Goal: Task Accomplishment & Management: Manage account settings

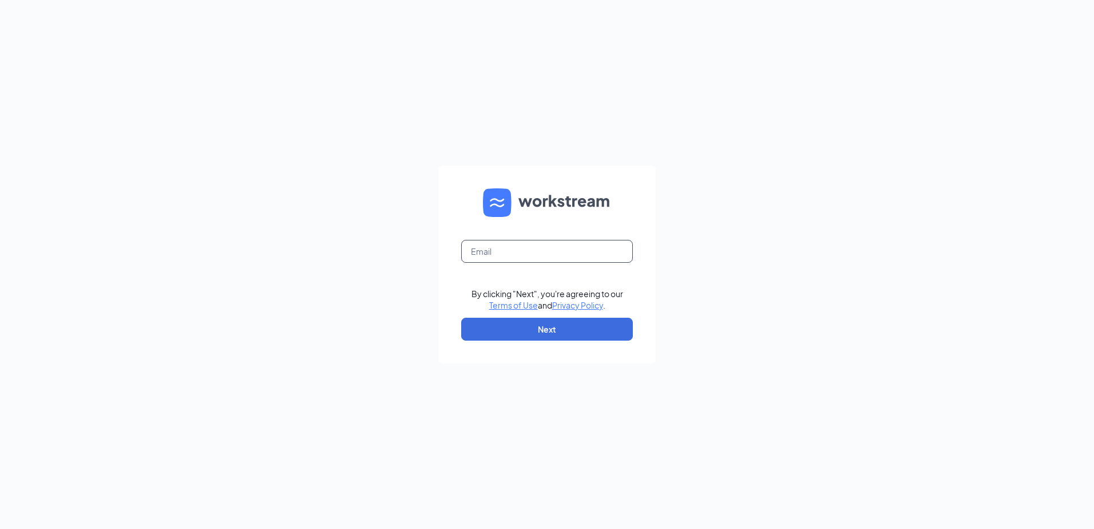
click at [511, 257] on input "text" at bounding box center [547, 251] width 172 height 23
type input "talent.cfathomaston@gmail.com"
click at [539, 325] on button "Next" at bounding box center [547, 328] width 172 height 23
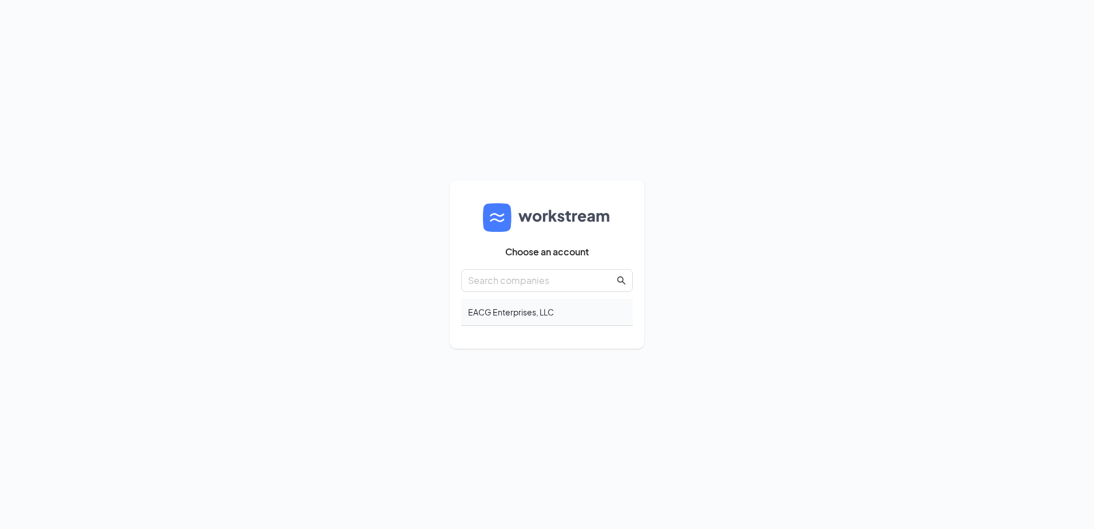
click at [510, 311] on div "EACG Enterprises, LLC" at bounding box center [547, 312] width 172 height 27
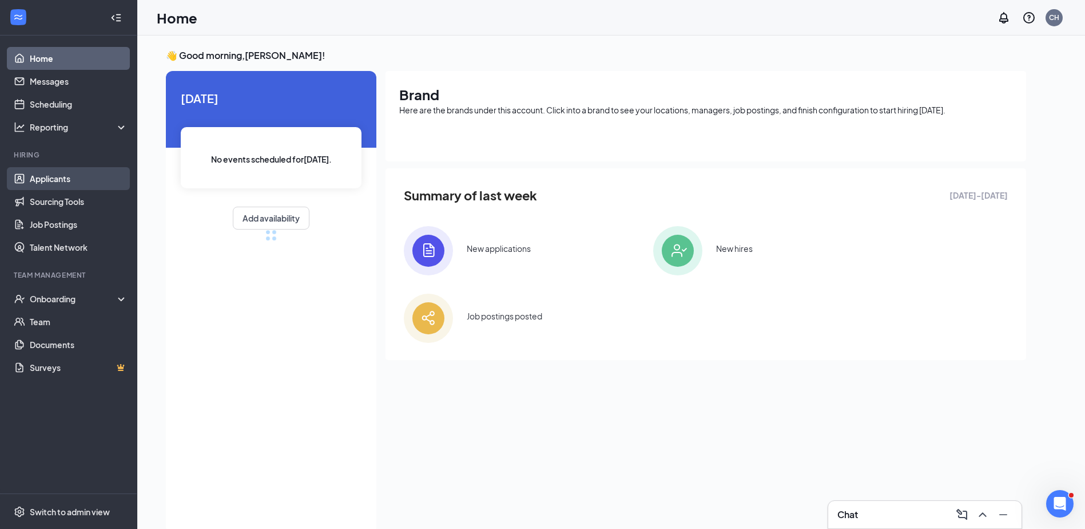
click at [61, 180] on link "Applicants" at bounding box center [79, 178] width 98 height 23
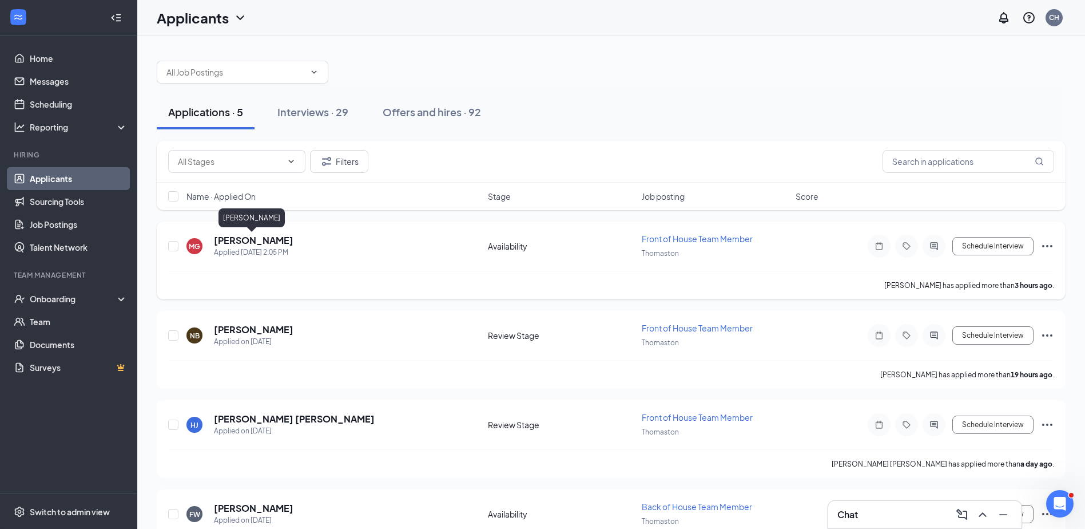
click at [264, 240] on h5 "[PERSON_NAME]" at bounding box center [254, 240] width 80 height 13
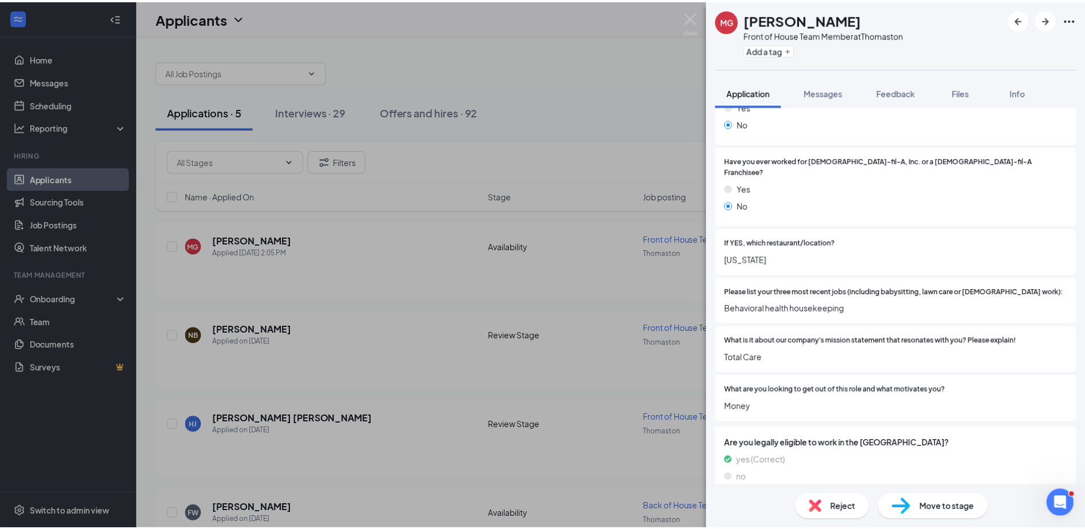
scroll to position [286, 0]
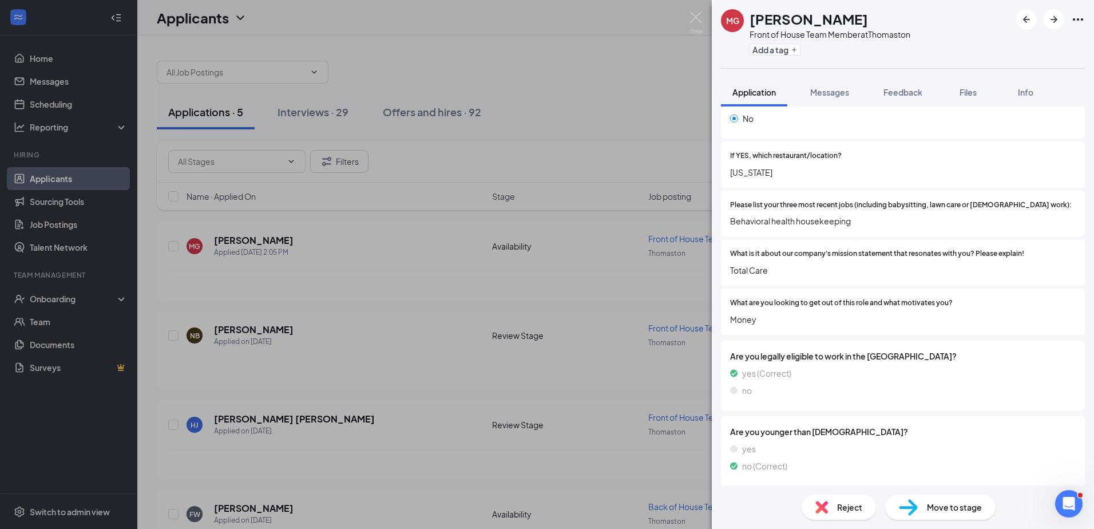
click at [415, 264] on div "MG Michael Griffin Front of House Team Member at Thomaston Add a tag Applicatio…" at bounding box center [547, 264] width 1094 height 529
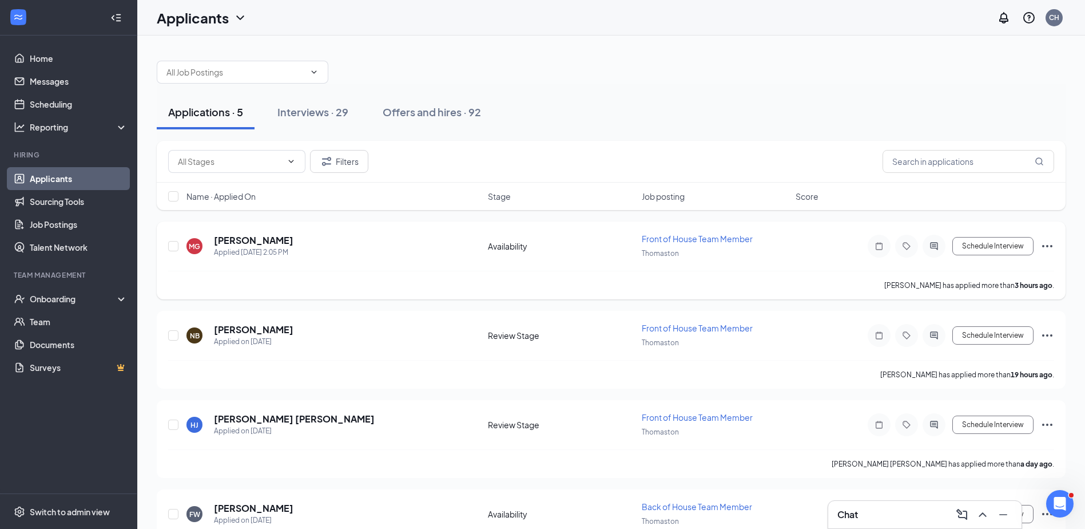
drag, startPoint x: 1046, startPoint y: 245, endPoint x: 1053, endPoint y: 251, distance: 8.6
click at [1049, 249] on icon "Ellipses" at bounding box center [1048, 246] width 14 height 14
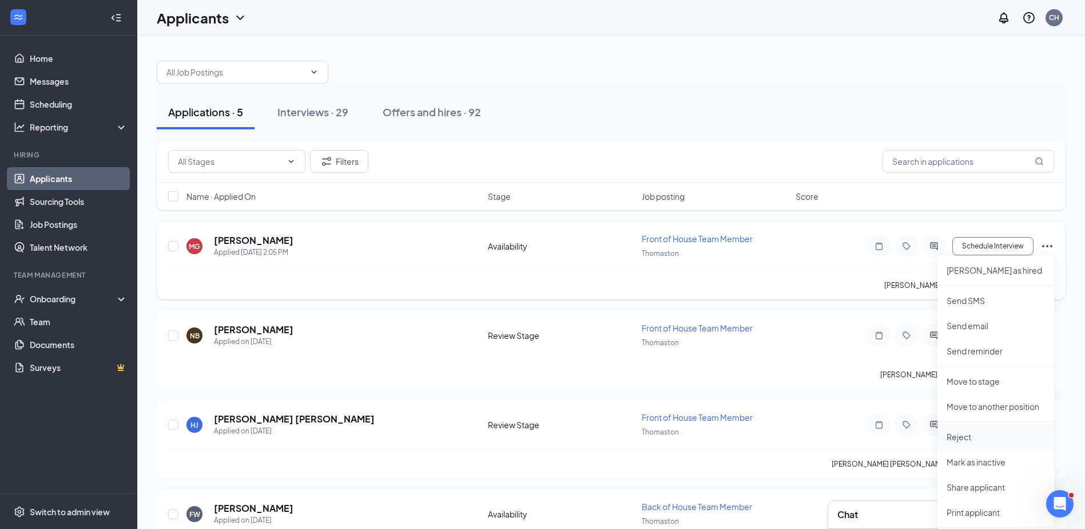
click at [954, 440] on p "Reject" at bounding box center [996, 436] width 98 height 11
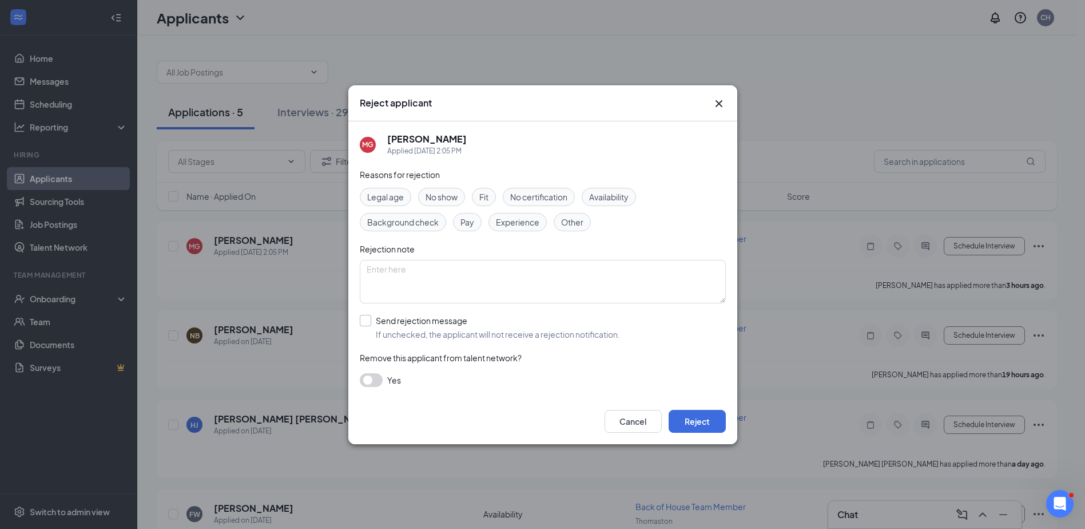
click at [368, 321] on input "Send rejection message If unchecked, the applicant will not receive a rejection…" at bounding box center [490, 327] width 260 height 25
checkbox input "true"
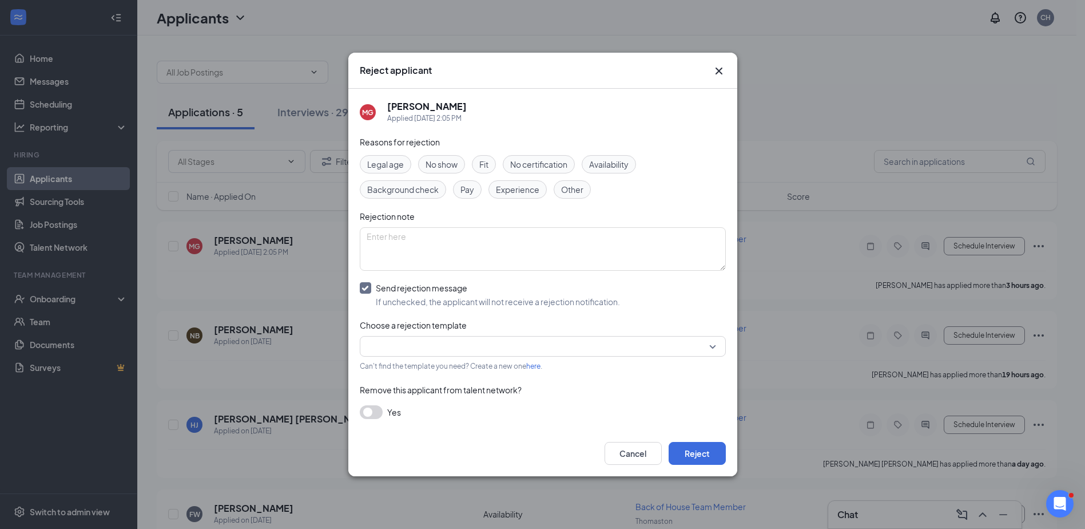
click at [406, 350] on input "search" at bounding box center [539, 345] width 344 height 19
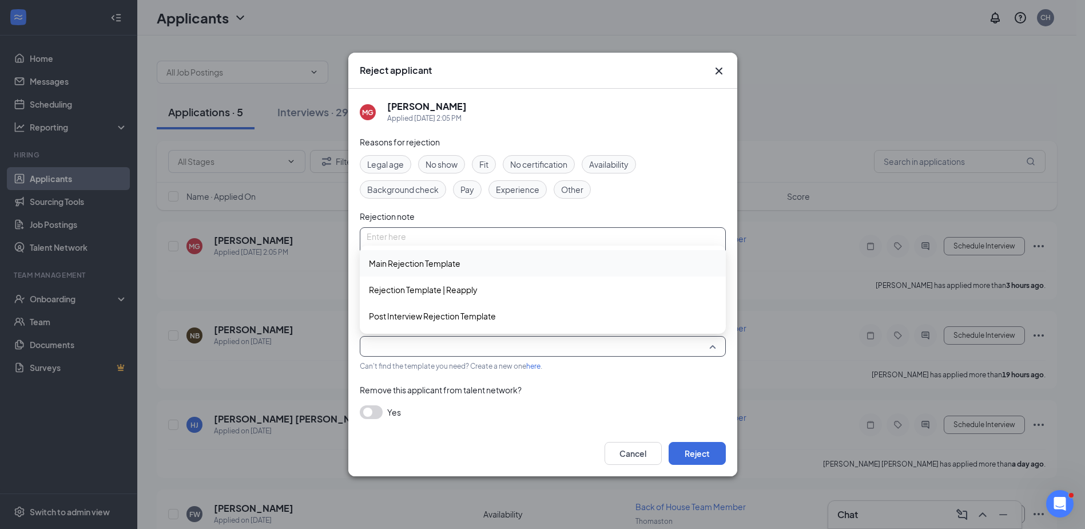
click at [428, 261] on span "Main Rejection Template" at bounding box center [415, 263] width 92 height 13
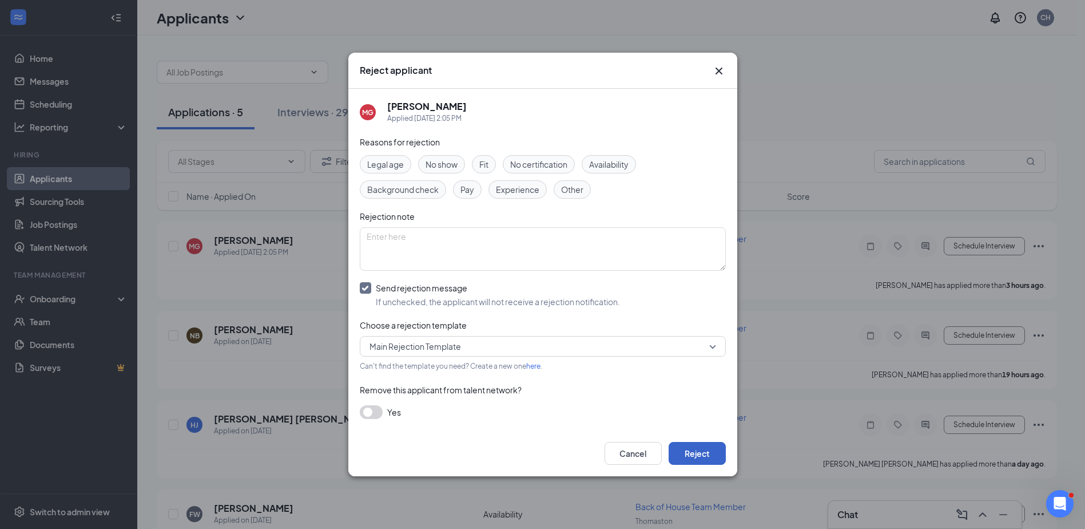
click at [701, 456] on button "Reject" at bounding box center [697, 453] width 57 height 23
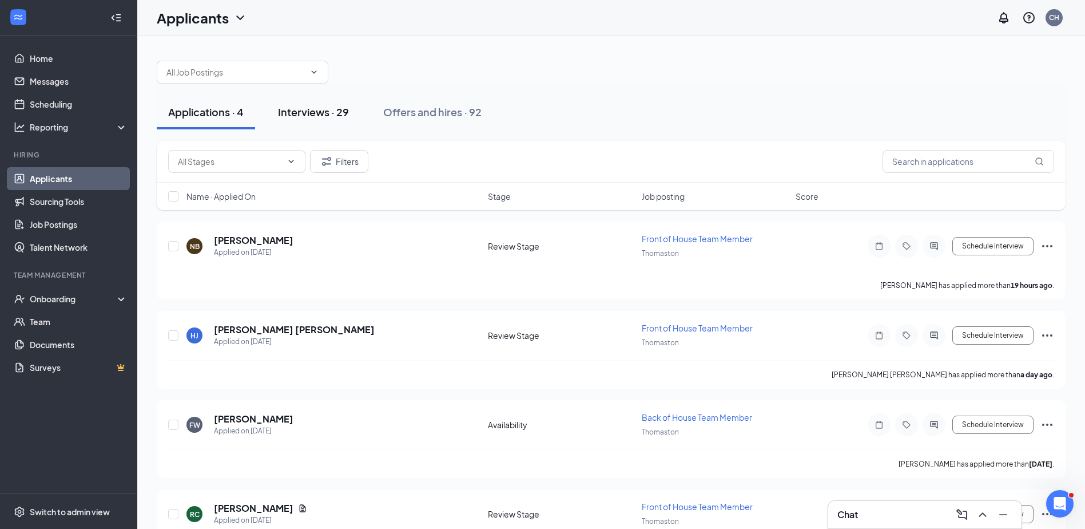
click at [320, 109] on div "Interviews · 29" at bounding box center [313, 112] width 71 height 14
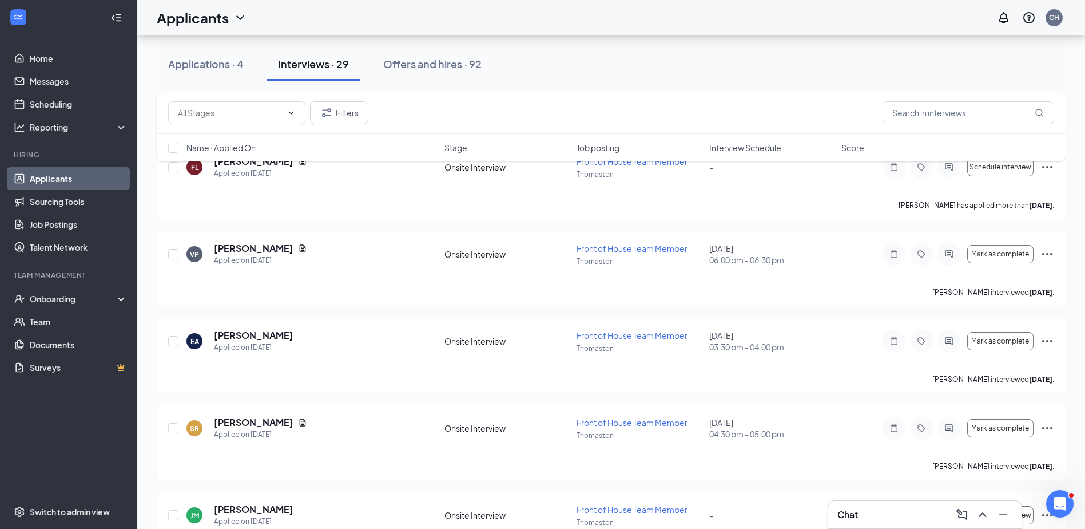
scroll to position [1816, 0]
click at [319, 62] on div "Interviews · 29" at bounding box center [313, 64] width 71 height 14
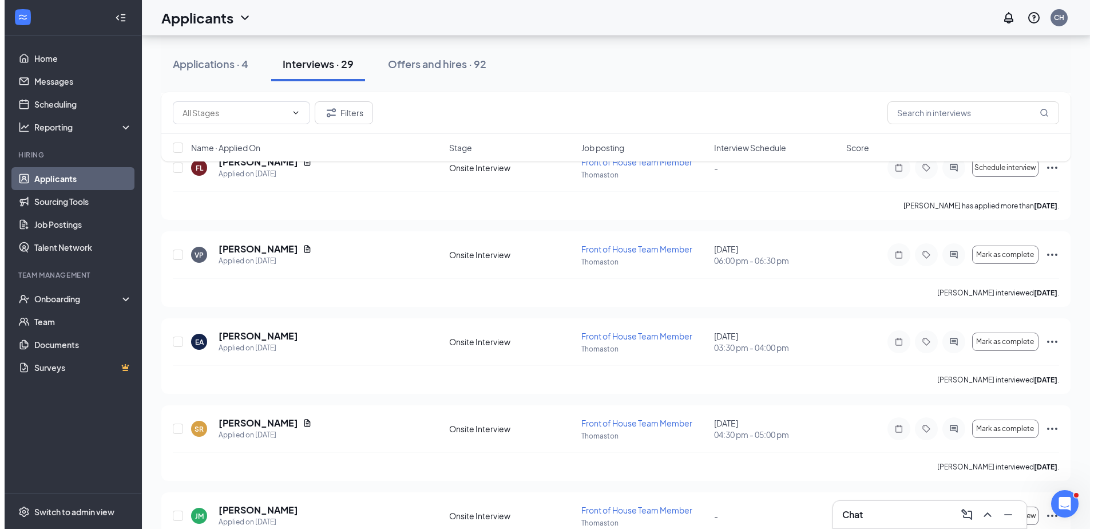
scroll to position [0, 0]
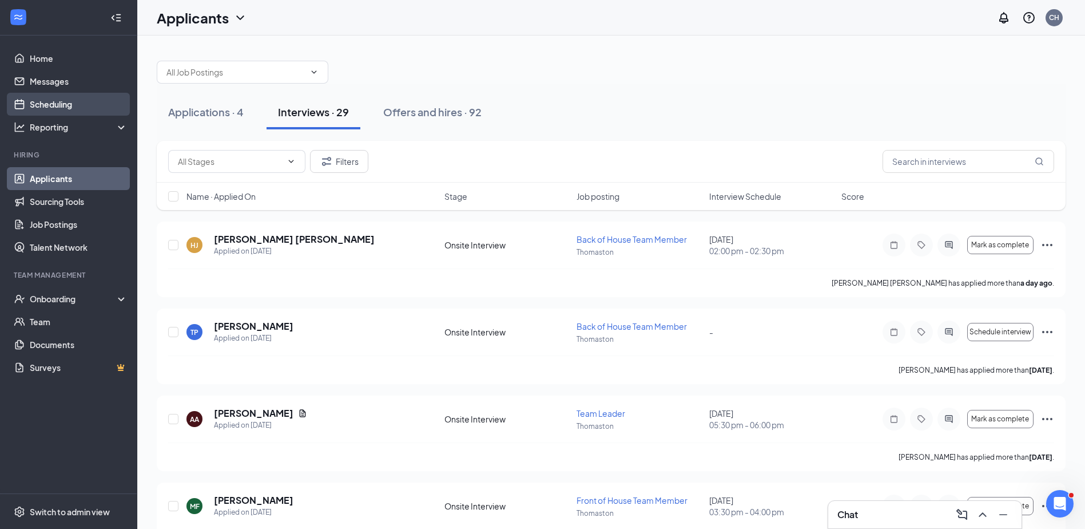
click at [54, 98] on link "Scheduling" at bounding box center [79, 104] width 98 height 23
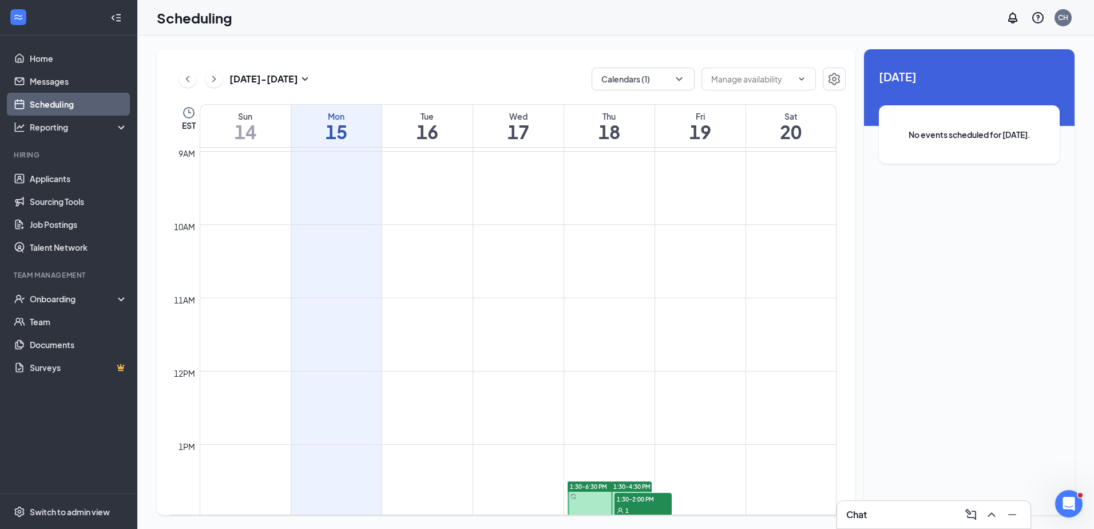
scroll to position [963, 0]
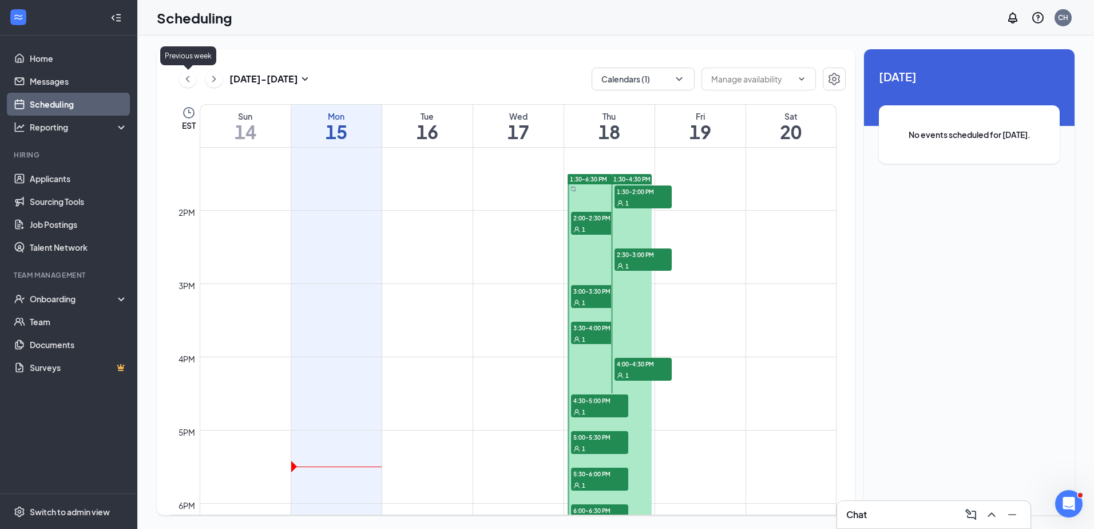
click at [191, 80] on icon "ChevronLeft" at bounding box center [187, 79] width 11 height 14
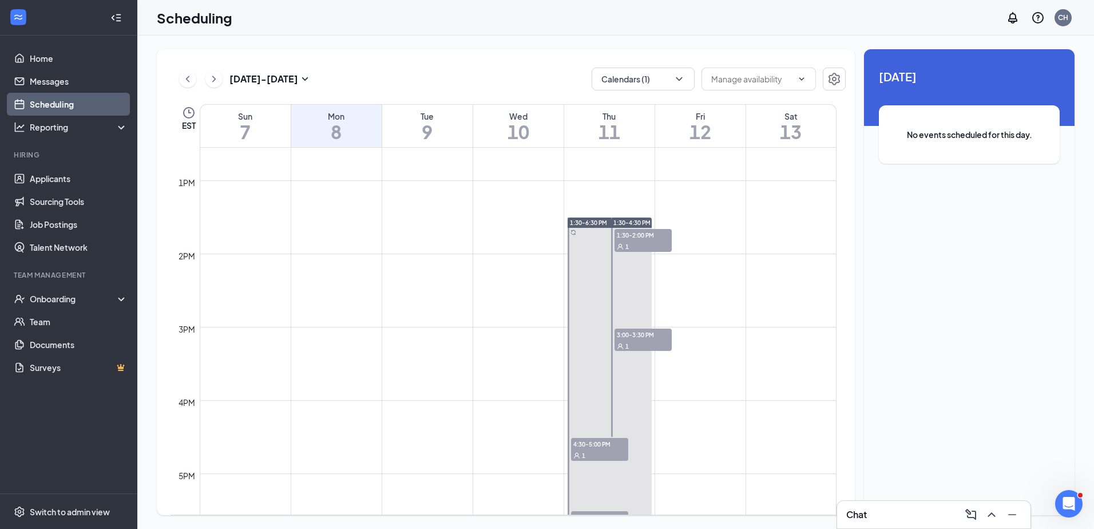
scroll to position [963, 0]
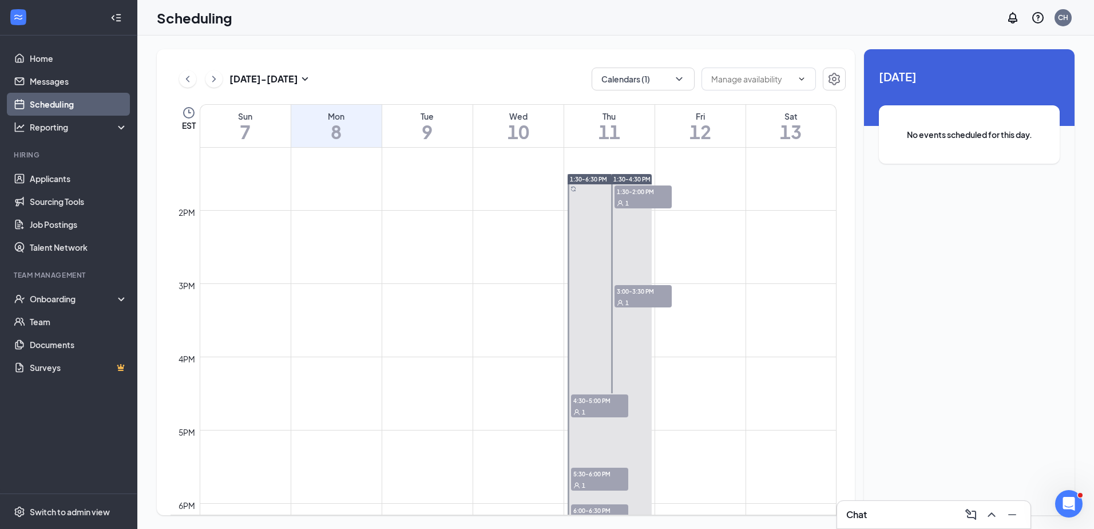
drag, startPoint x: 658, startPoint y: 196, endPoint x: 621, endPoint y: 172, distance: 43.5
click at [648, 183] on div "1:30-4:30 PM 1:30-2:00 PM 1 3:00-3:30 PM 1" at bounding box center [631, 283] width 41 height 219
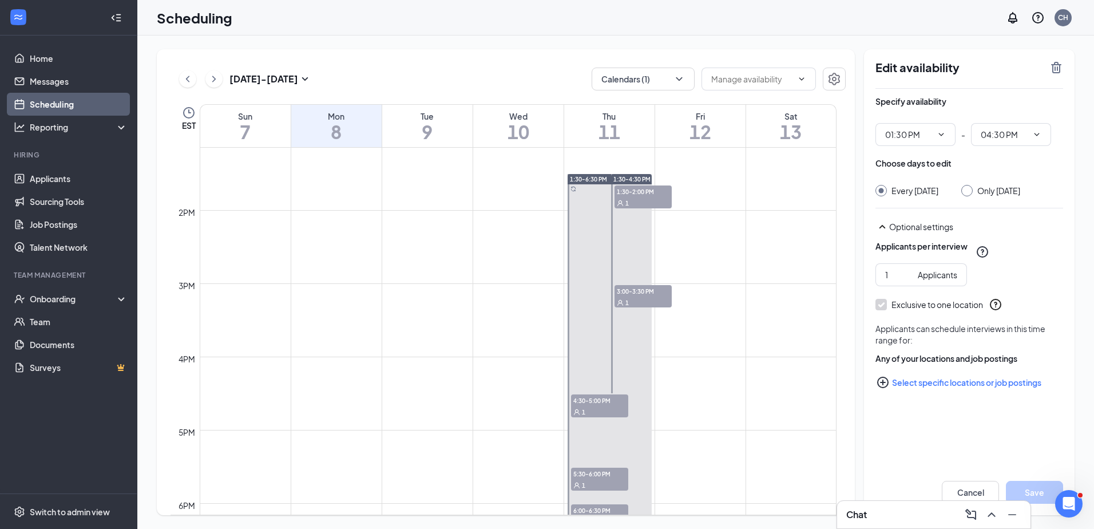
drag, startPoint x: 623, startPoint y: 176, endPoint x: 640, endPoint y: 202, distance: 30.6
click at [628, 188] on div "1:30-4:30 PM 1:30-2:00 PM 1 3:00-3:30 PM 1" at bounding box center [631, 283] width 41 height 219
click at [641, 193] on span "1:30-2:00 PM" at bounding box center [642, 190] width 57 height 11
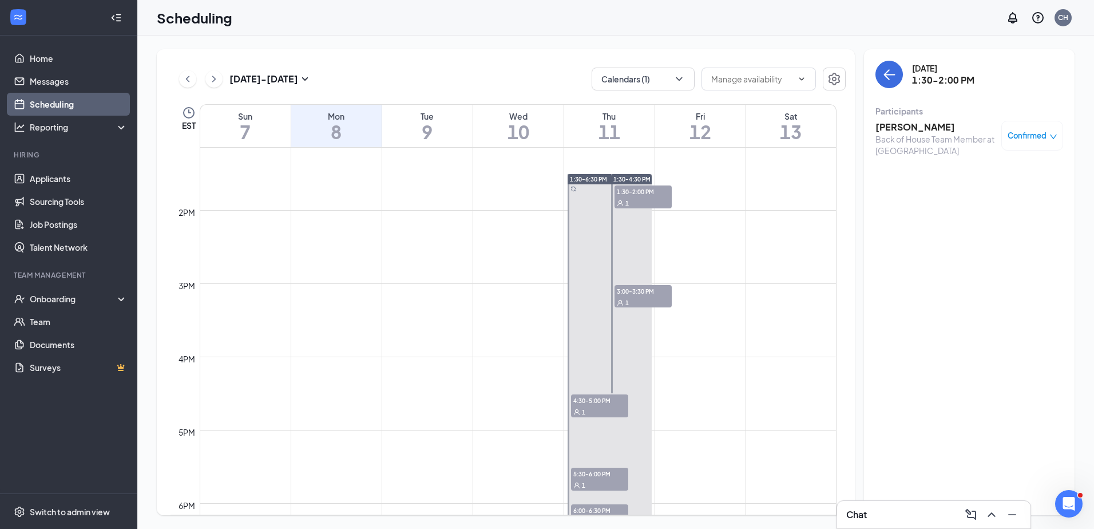
click at [902, 128] on h3 "[PERSON_NAME]" at bounding box center [935, 127] width 120 height 13
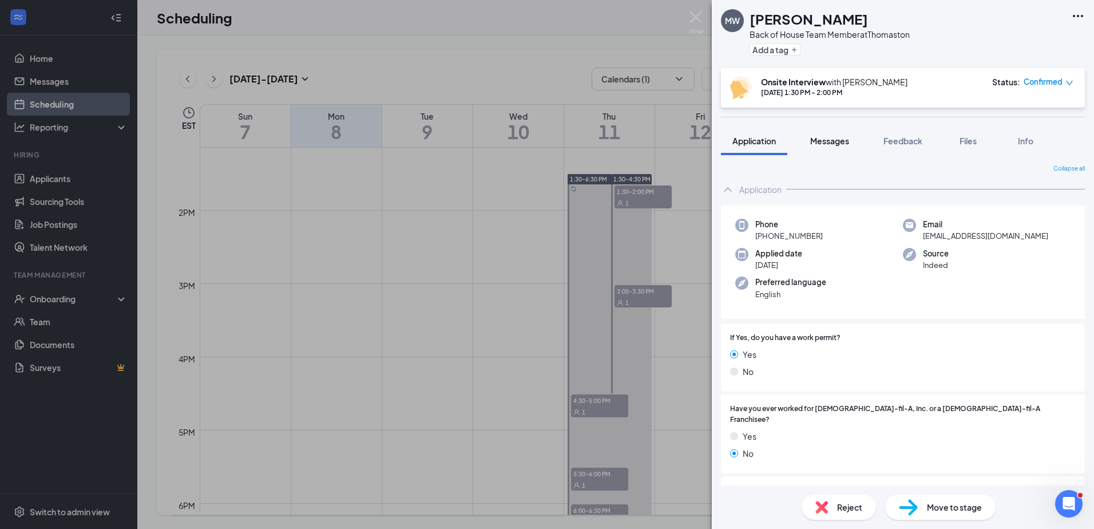
click at [829, 143] on span "Messages" at bounding box center [829, 141] width 39 height 10
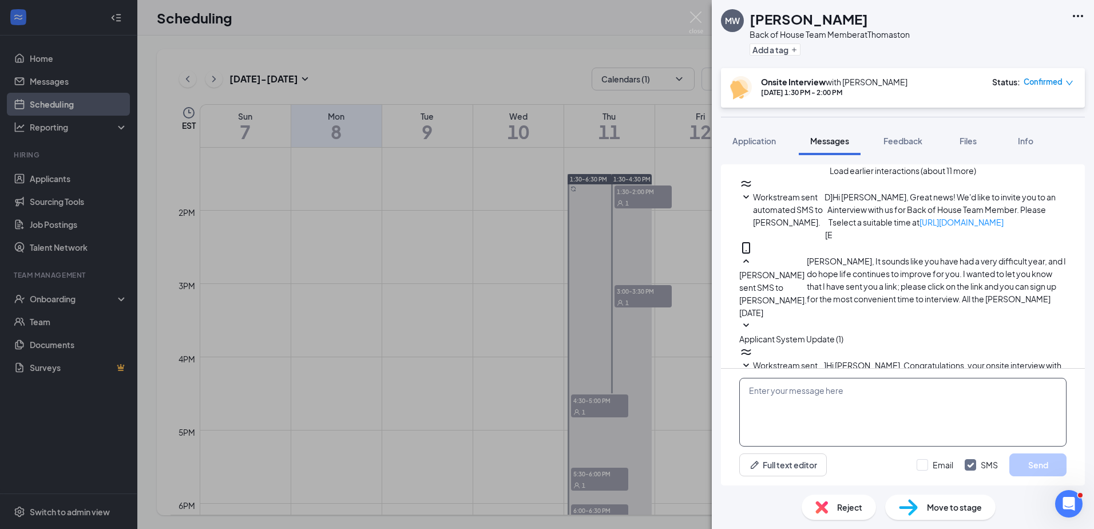
click at [765, 395] on textarea at bounding box center [902, 412] width 327 height 69
paste textarea "We appreciate you taking the time to meet with us. Unfortunately, we are unable…"
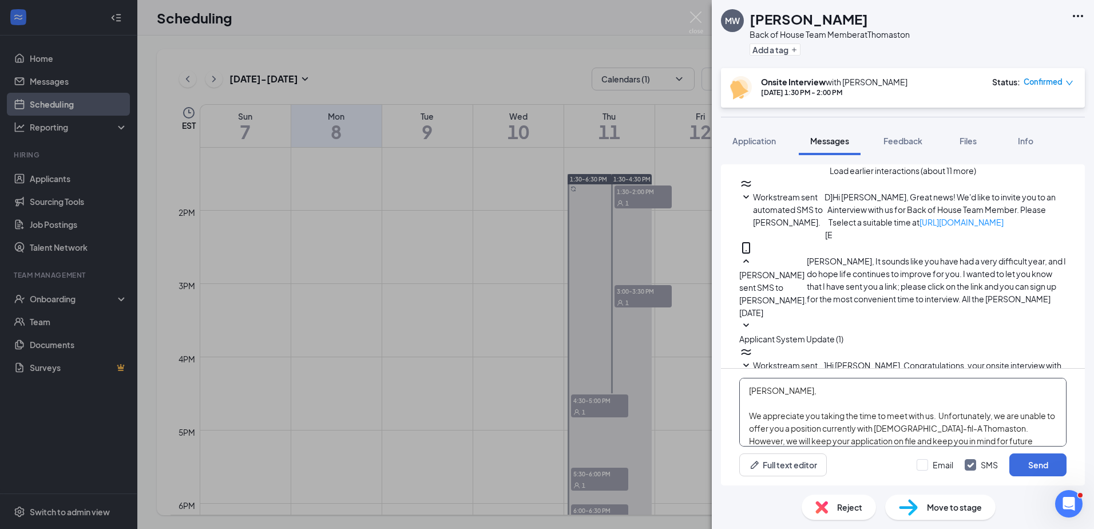
scroll to position [88, 0]
click at [748, 402] on textarea "Misty, We appreciate you taking the time to meet with us. Unfortunately, we are…" at bounding box center [902, 412] width 327 height 69
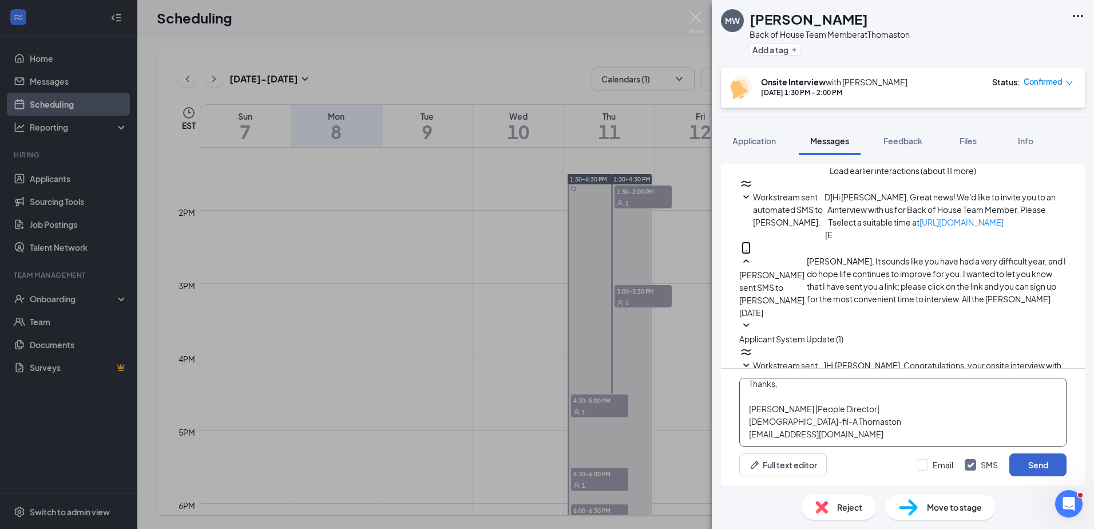
type textarea "Misty, We appreciate you taking the time to meet with us. Unfortunately, we are…"
click at [1037, 461] on button "Send" at bounding box center [1037, 464] width 57 height 23
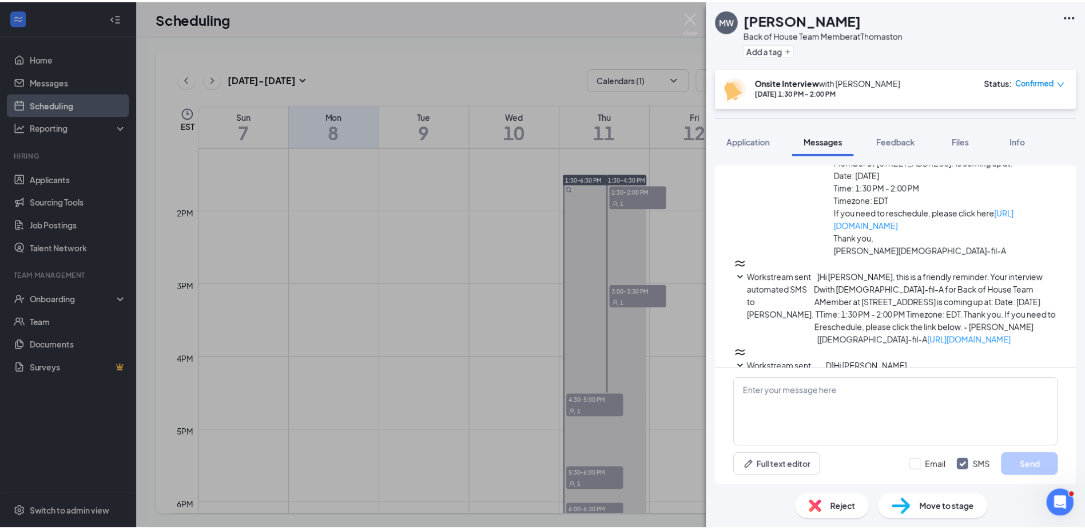
scroll to position [692, 0]
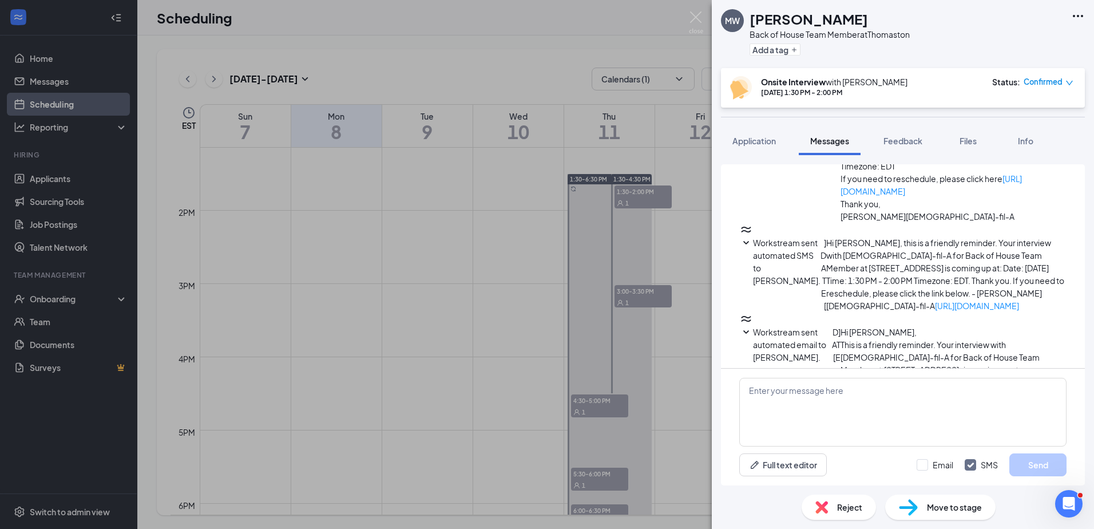
click at [652, 190] on div "MW Misty Wise Back of House Team Member at Thomaston Add a tag Onsite Interview…" at bounding box center [547, 264] width 1094 height 529
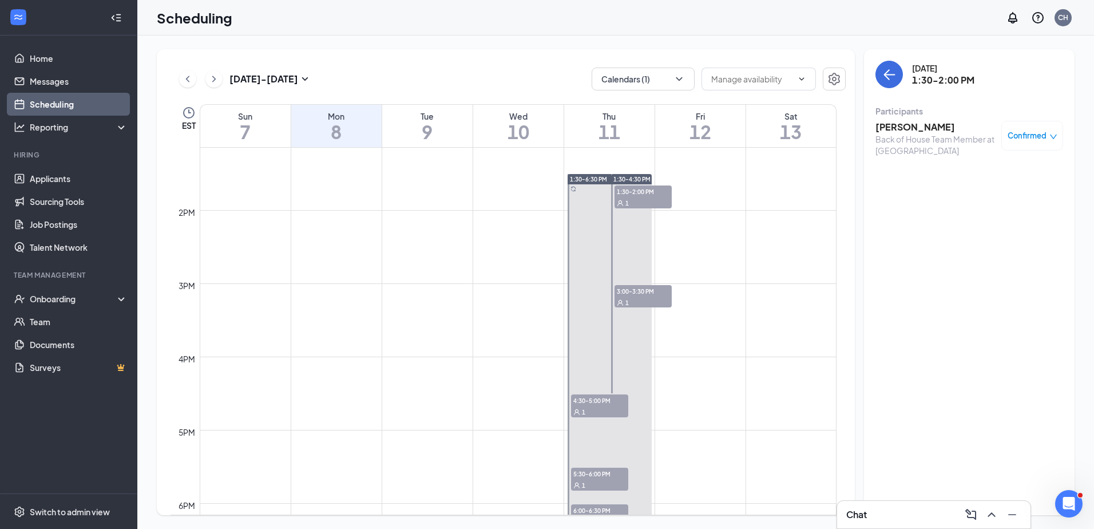
click at [653, 204] on div "1" at bounding box center [642, 202] width 57 height 11
click at [654, 181] on td at bounding box center [518, 182] width 637 height 18
click at [663, 197] on div "1" at bounding box center [642, 202] width 57 height 11
click at [1050, 137] on icon "down" at bounding box center [1053, 137] width 8 height 8
click at [889, 128] on h3 "[PERSON_NAME]" at bounding box center [935, 127] width 120 height 13
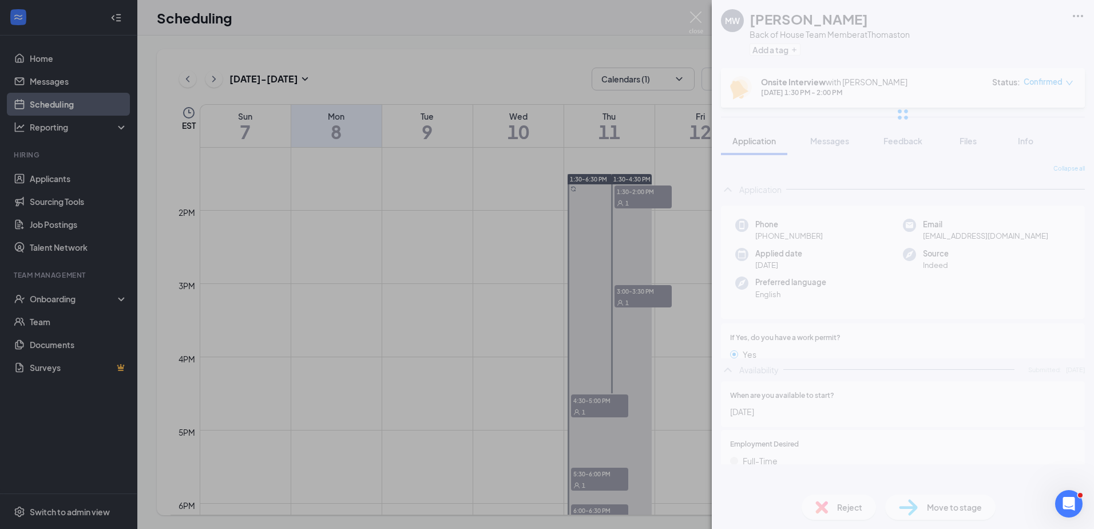
click at [889, 124] on div at bounding box center [903, 114] width 382 height 229
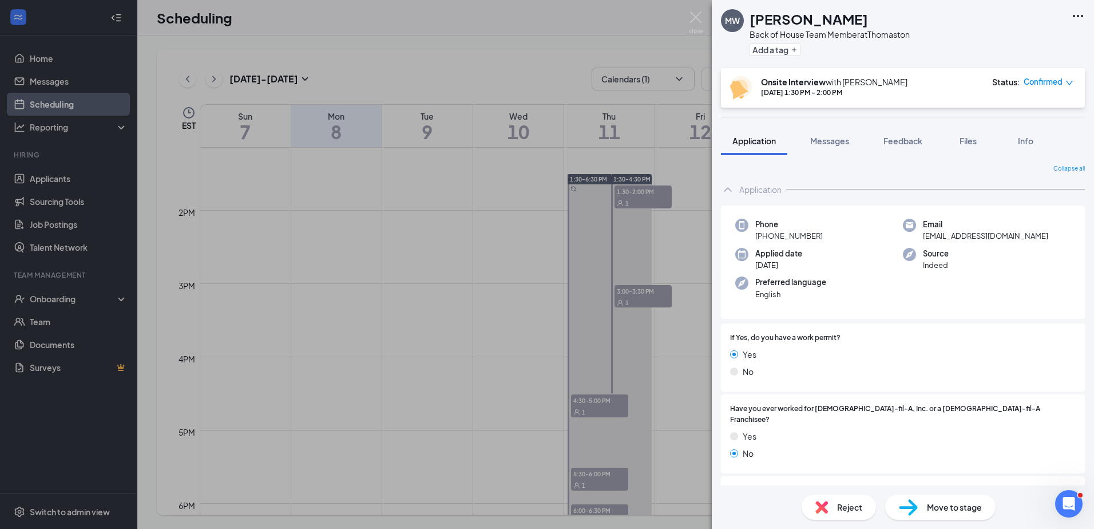
click at [833, 498] on div "Reject" at bounding box center [838, 506] width 74 height 25
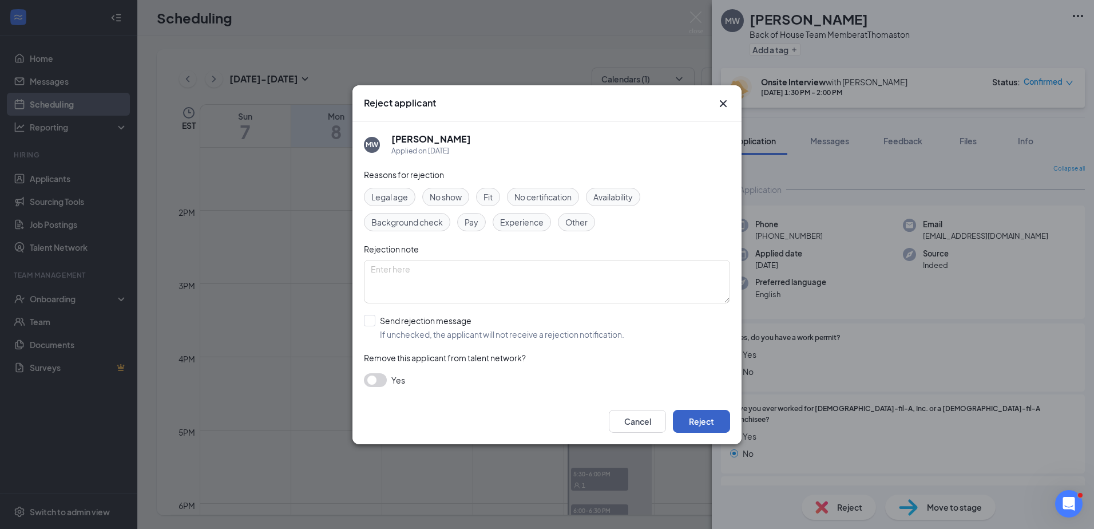
click at [698, 422] on button "Reject" at bounding box center [701, 421] width 57 height 23
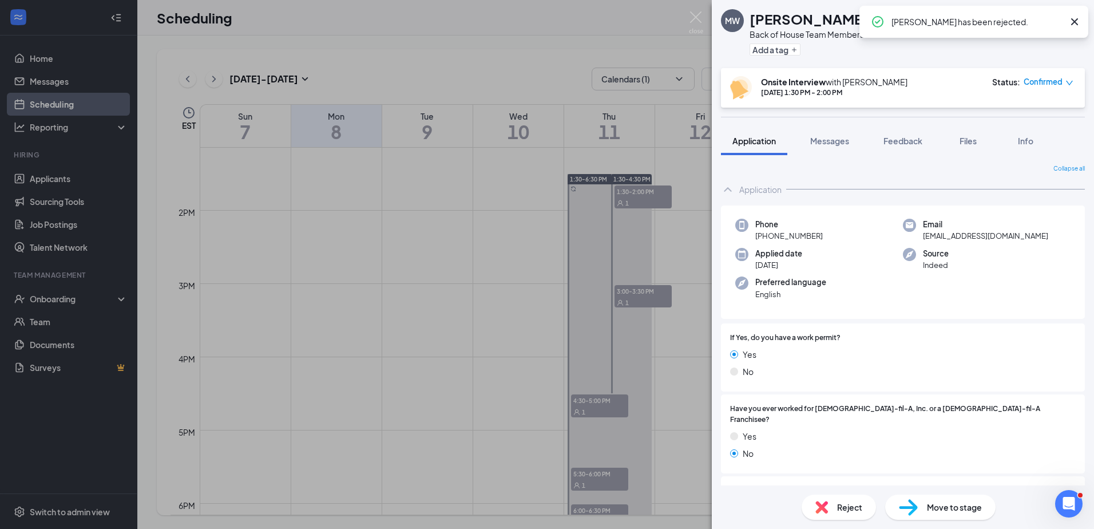
click at [648, 301] on div "MW Misty Wise Back of House Team Member at Thomaston Add a tag Onsite Interview…" at bounding box center [547, 264] width 1094 height 529
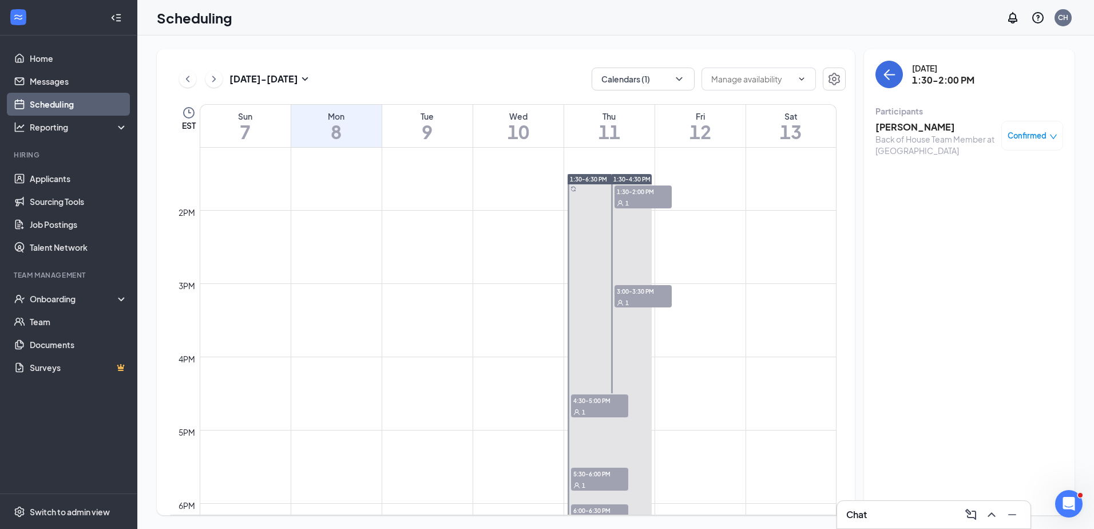
click at [662, 300] on div "1" at bounding box center [642, 301] width 57 height 11
click at [658, 291] on span "3:00-3:30 PM" at bounding box center [642, 290] width 57 height 11
click at [908, 124] on h3 "[PERSON_NAME]" at bounding box center [935, 127] width 120 height 13
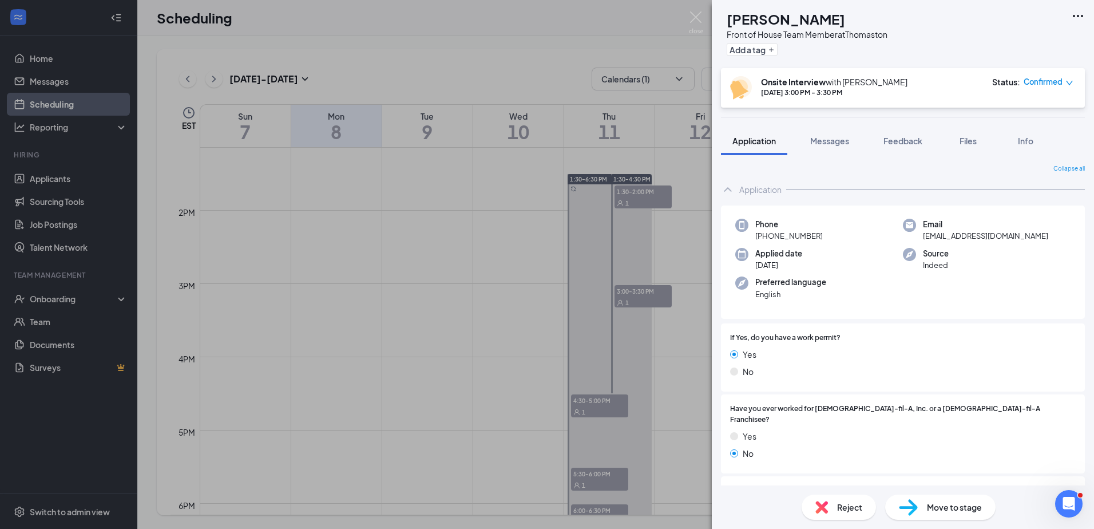
click at [960, 501] on div "Move to stage" at bounding box center [940, 506] width 110 height 25
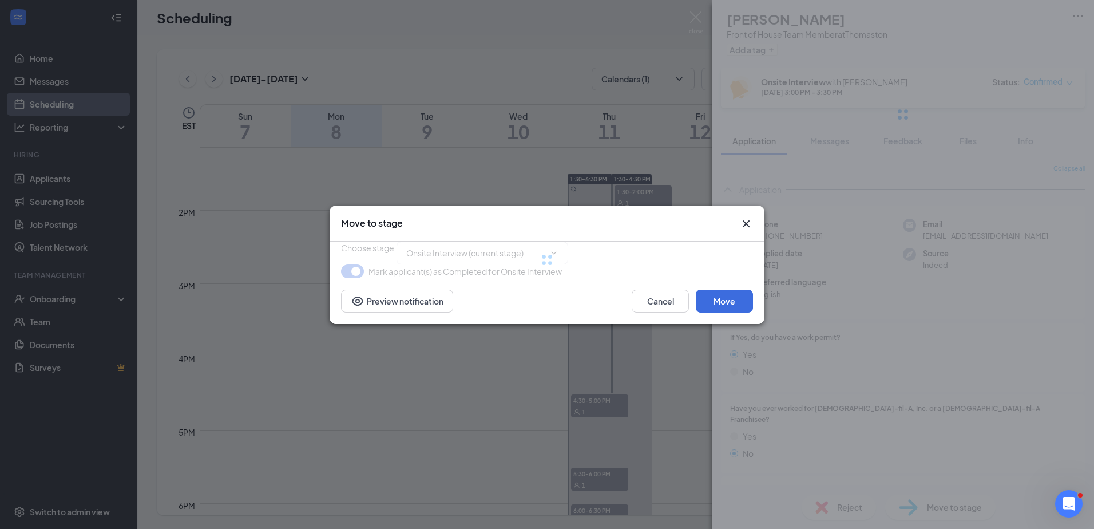
type input "Hiring Complete (final stage)"
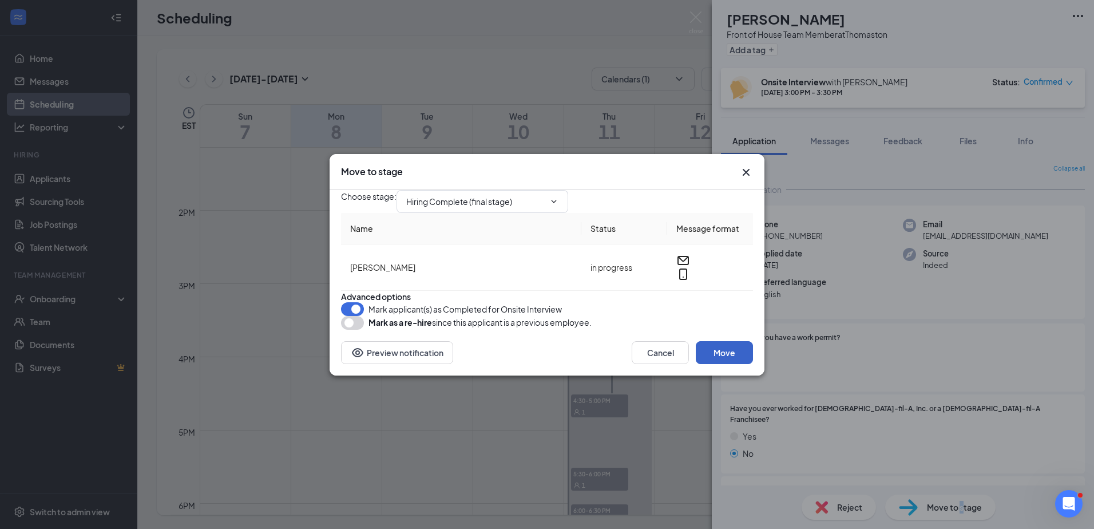
drag, startPoint x: 735, startPoint y: 380, endPoint x: 727, endPoint y: 381, distance: 8.0
click at [732, 364] on button "Move" at bounding box center [724, 352] width 57 height 23
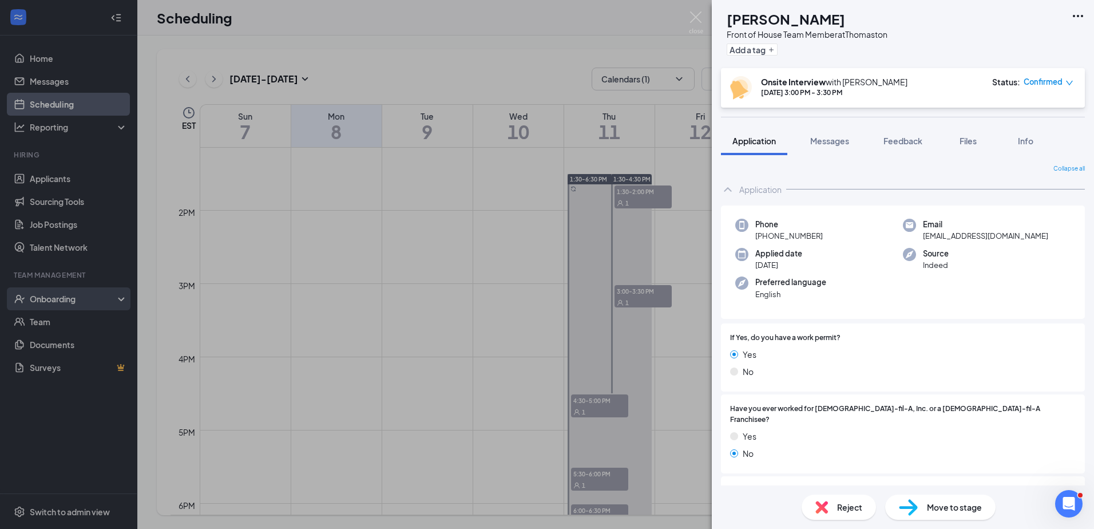
drag, startPoint x: 55, startPoint y: 301, endPoint x: 53, endPoint y: 310, distance: 9.6
click at [53, 300] on div "TB Tara Behm Front of House Team Member at Thomaston Add a tag Onsite Interview…" at bounding box center [547, 264] width 1094 height 529
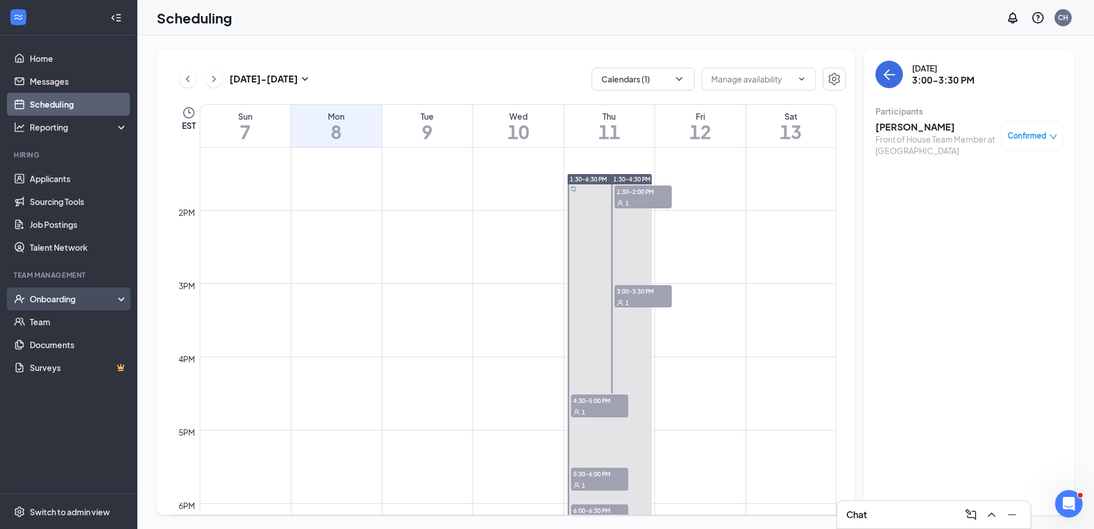
click at [54, 300] on div "Onboarding" at bounding box center [74, 298] width 88 height 11
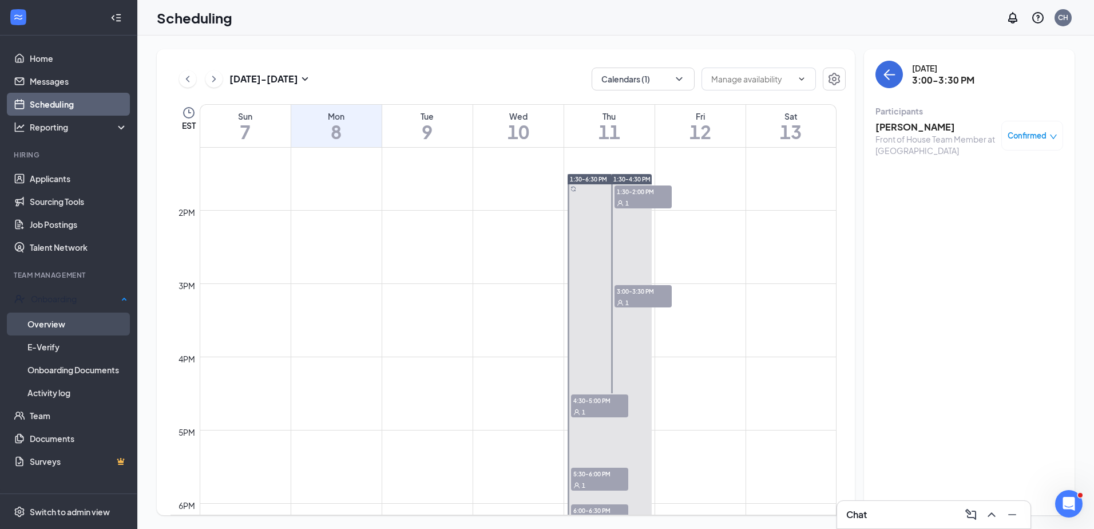
click at [59, 327] on link "Overview" at bounding box center [77, 323] width 100 height 23
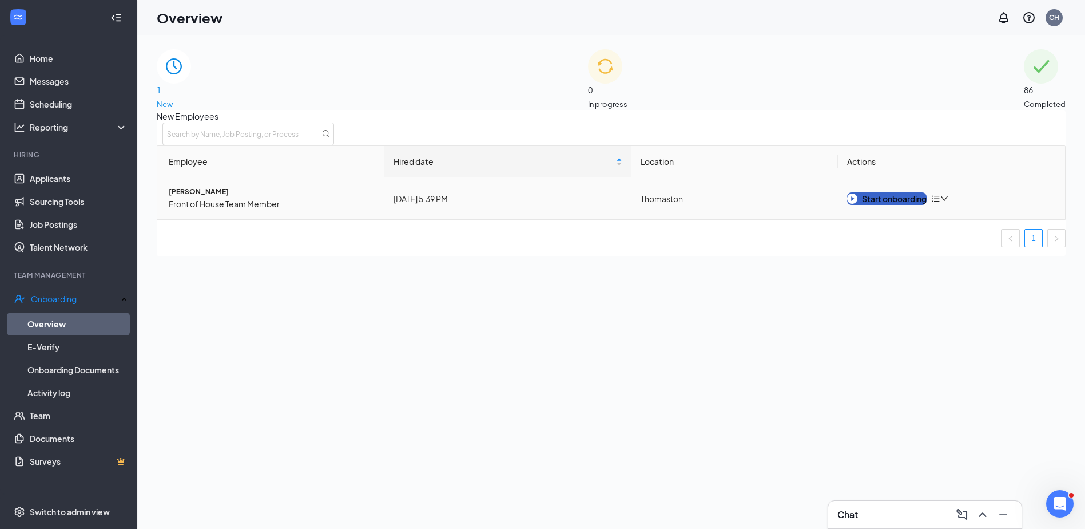
click at [888, 205] on div "Start onboarding" at bounding box center [887, 198] width 80 height 13
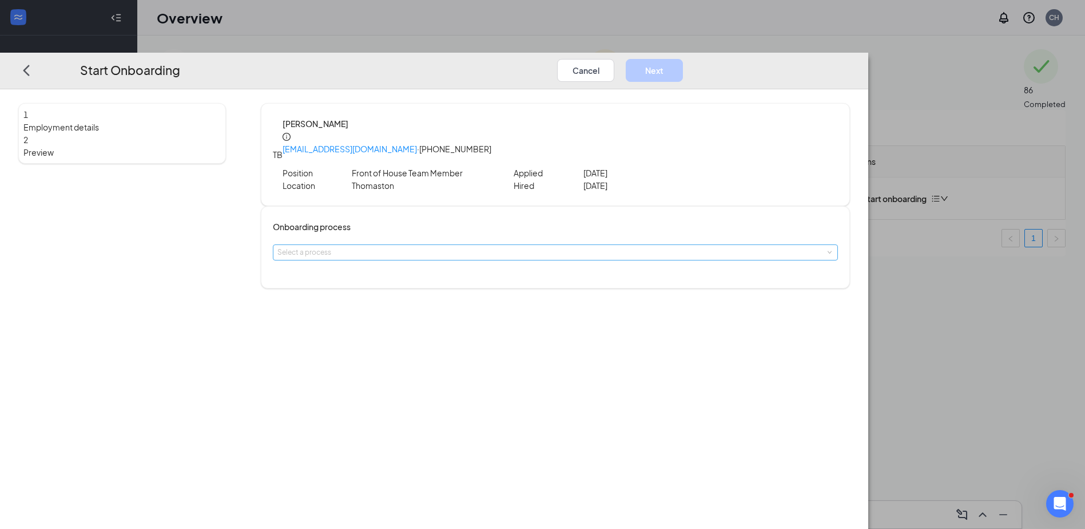
click at [436, 247] on div "Select a process" at bounding box center [552, 252] width 551 height 11
click at [438, 256] on span "[DEMOGRAPHIC_DATA]-fil-A Thomaston onboarding" at bounding box center [472, 255] width 173 height 9
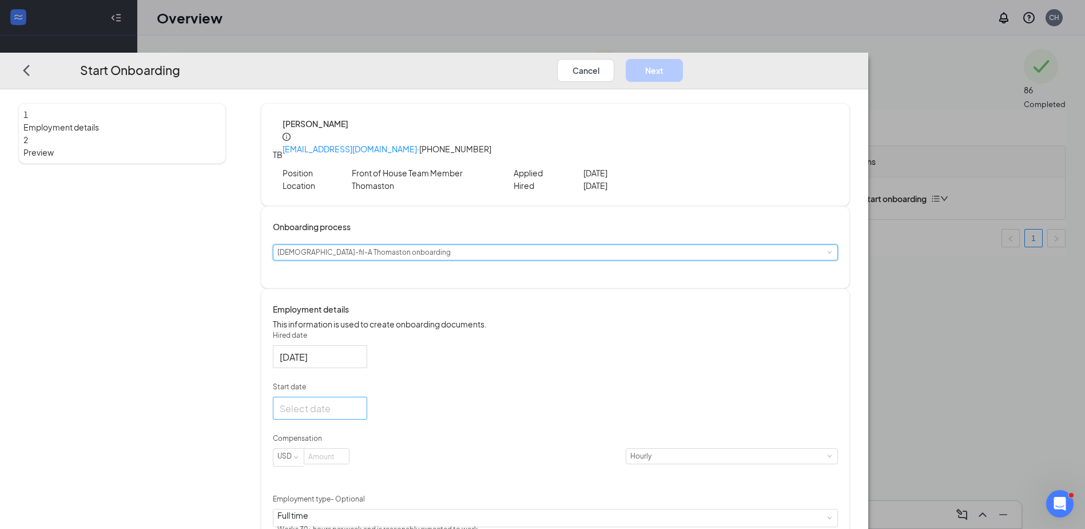
click at [360, 409] on div at bounding box center [320, 408] width 81 height 14
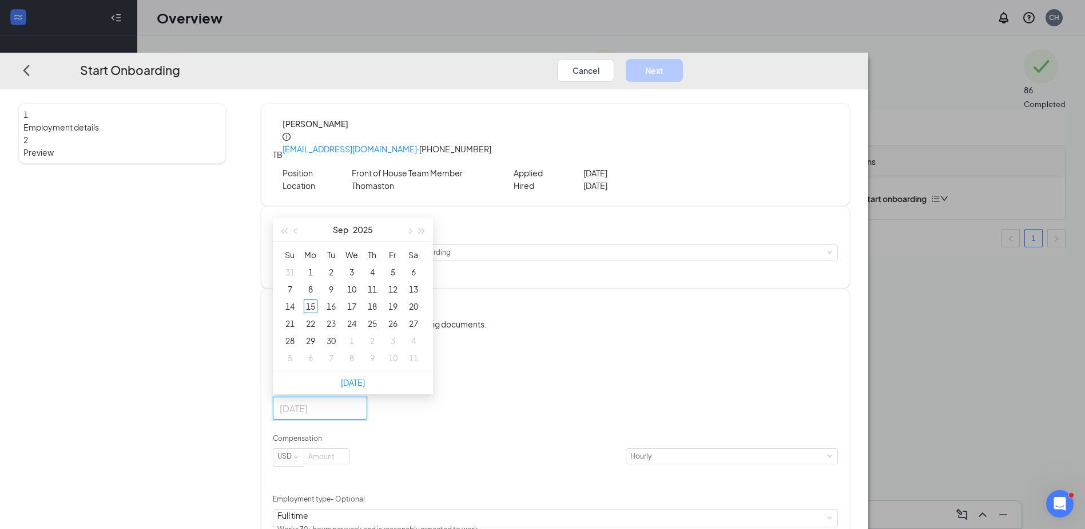
type input "Sep 4, 2025"
click at [412, 228] on span "button" at bounding box center [409, 231] width 6 height 6
type input "Oct 21, 2025"
click at [338, 321] on div "21" at bounding box center [331, 324] width 14 height 14
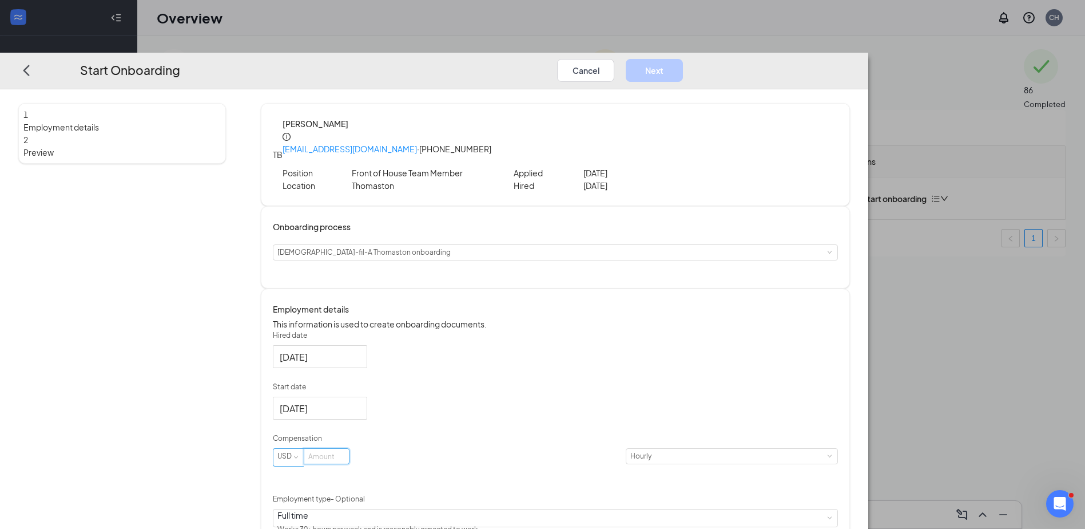
drag, startPoint x: 442, startPoint y: 458, endPoint x: 415, endPoint y: 464, distance: 27.6
click at [349, 459] on input at bounding box center [326, 456] width 45 height 15
type input "10"
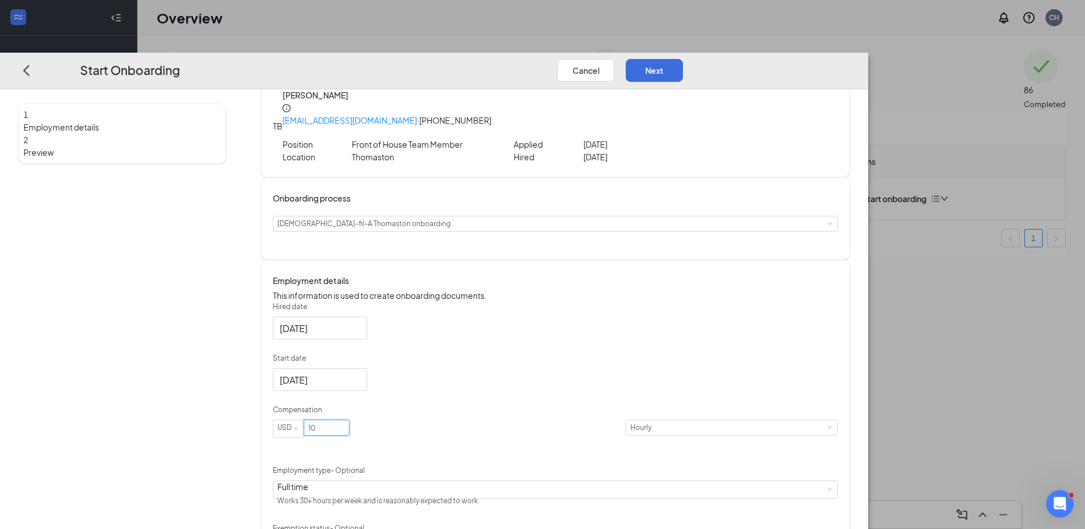
scroll to position [89, 0]
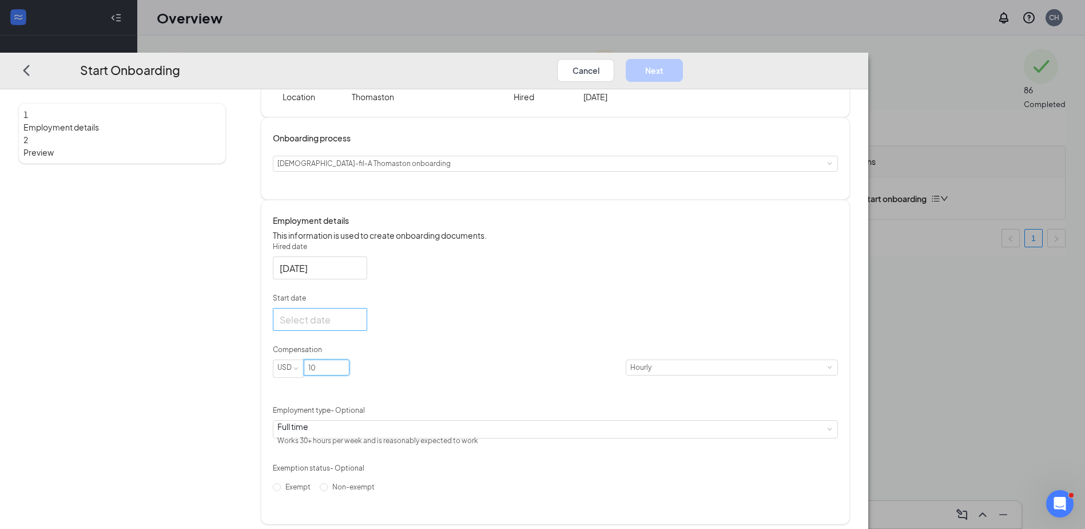
type input "10"
click at [360, 317] on div at bounding box center [320, 319] width 81 height 14
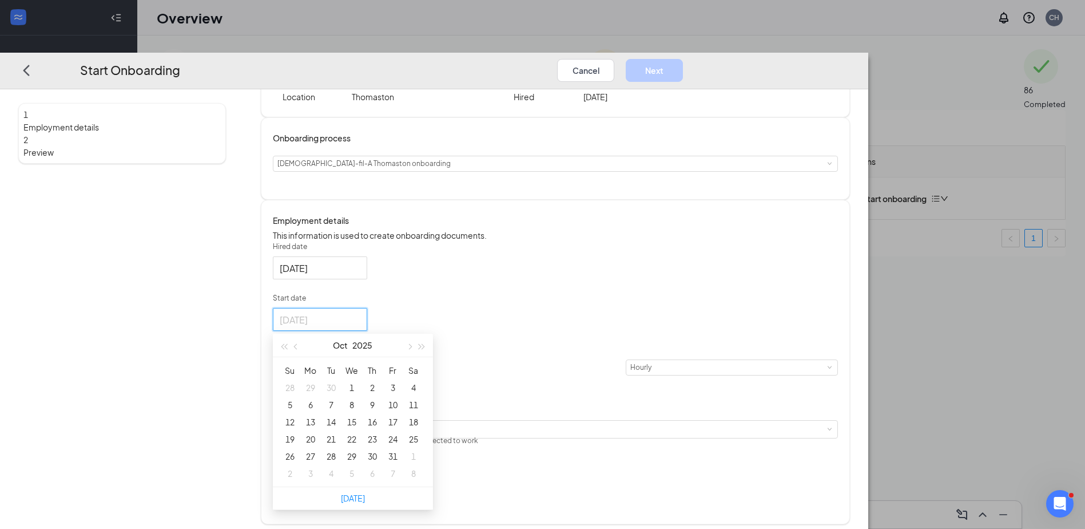
type input "[DATE]"
click at [379, 402] on div "9" at bounding box center [373, 405] width 14 height 14
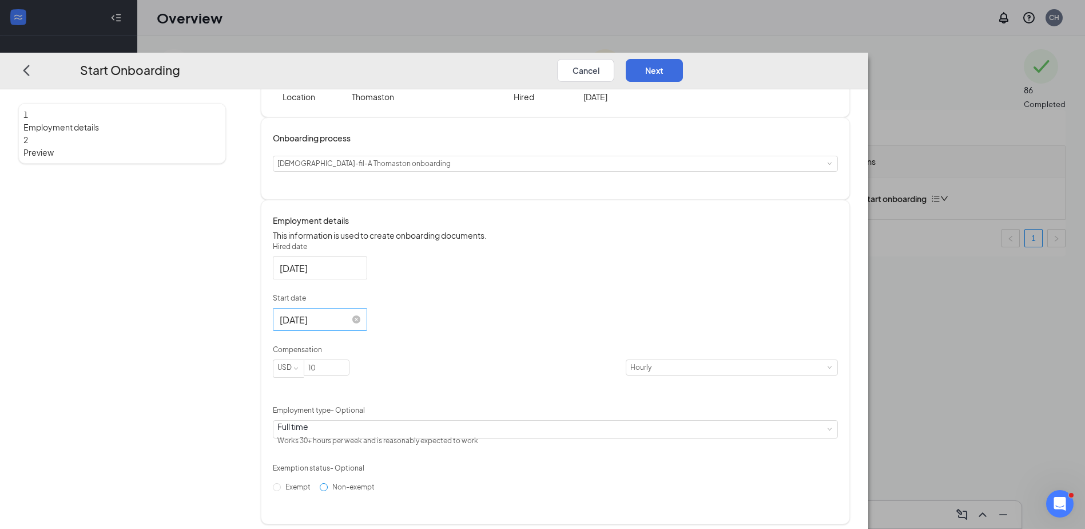
click at [328, 491] on input "Non-exempt" at bounding box center [324, 487] width 8 height 8
radio input "true"
click at [683, 59] on button "Next" at bounding box center [654, 70] width 57 height 23
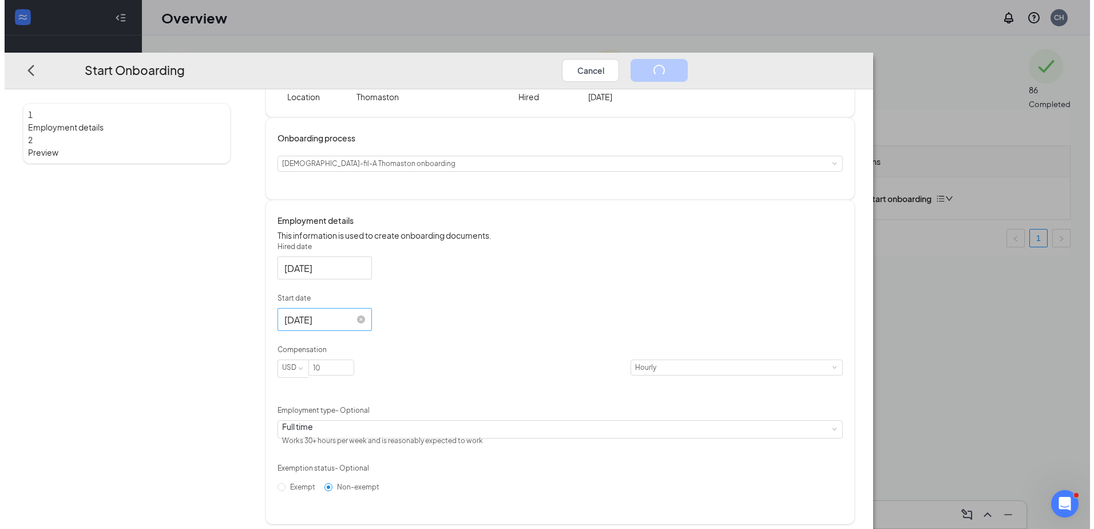
scroll to position [0, 0]
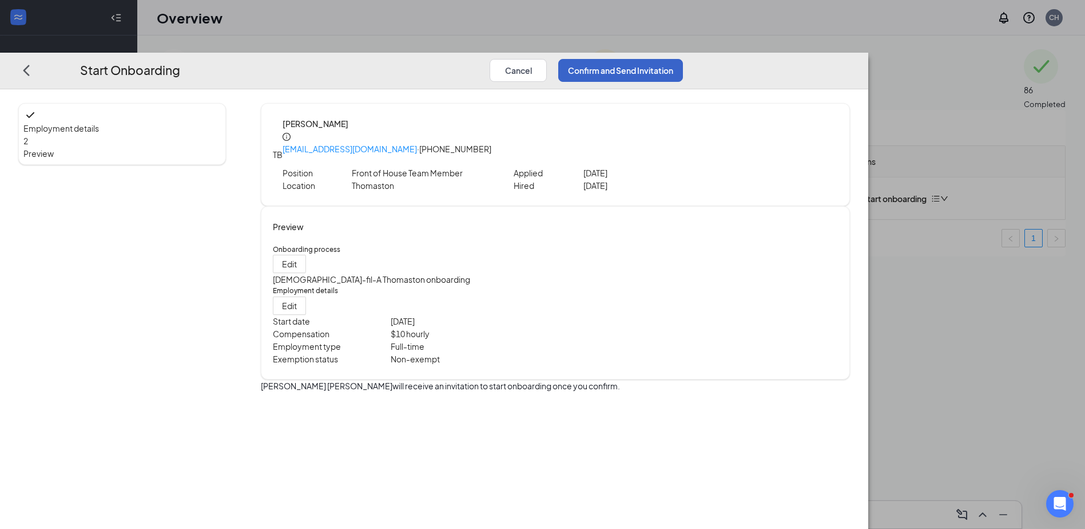
drag, startPoint x: 897, startPoint y: 30, endPoint x: 892, endPoint y: 43, distance: 13.6
click at [683, 59] on button "Confirm and Send Invitation" at bounding box center [620, 70] width 125 height 23
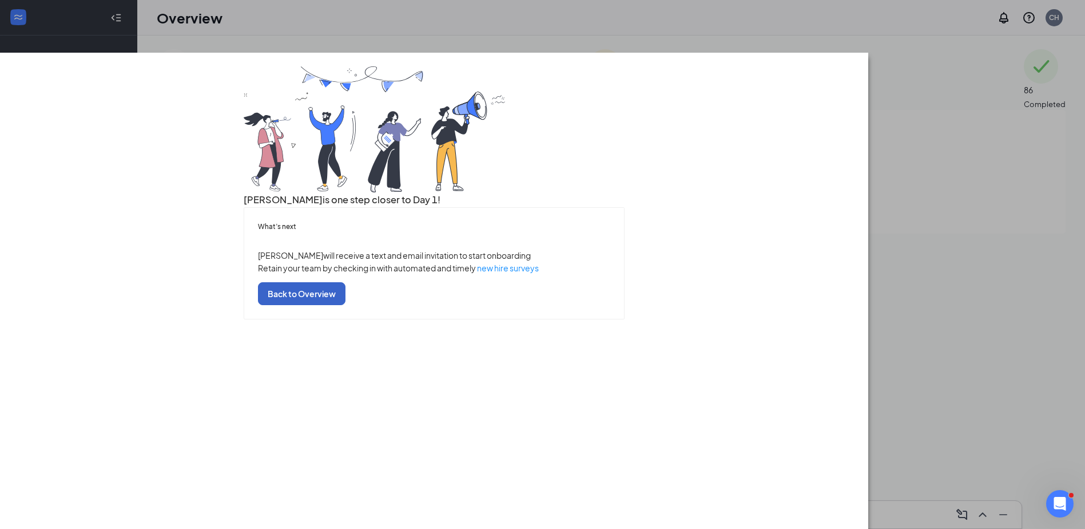
click at [346, 305] on button "Back to Overview" at bounding box center [302, 293] width 88 height 23
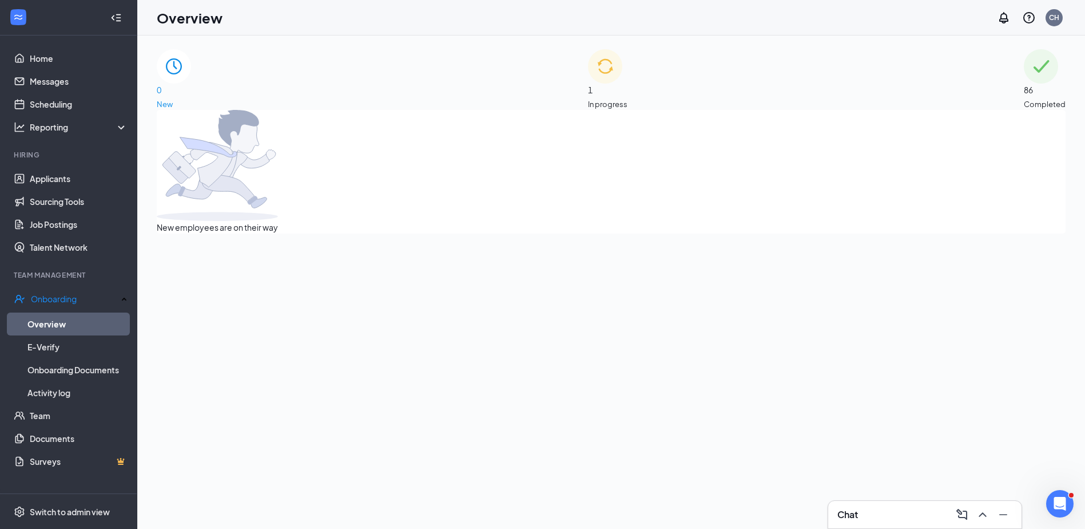
click at [628, 98] on span "In progress" at bounding box center [607, 103] width 39 height 11
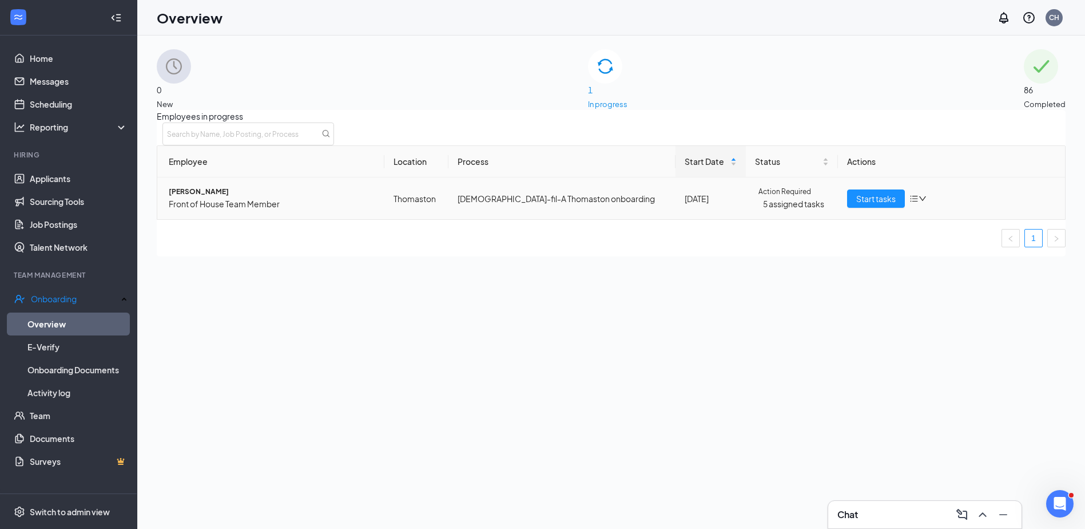
click at [221, 197] on span "[PERSON_NAME]" at bounding box center [272, 191] width 207 height 11
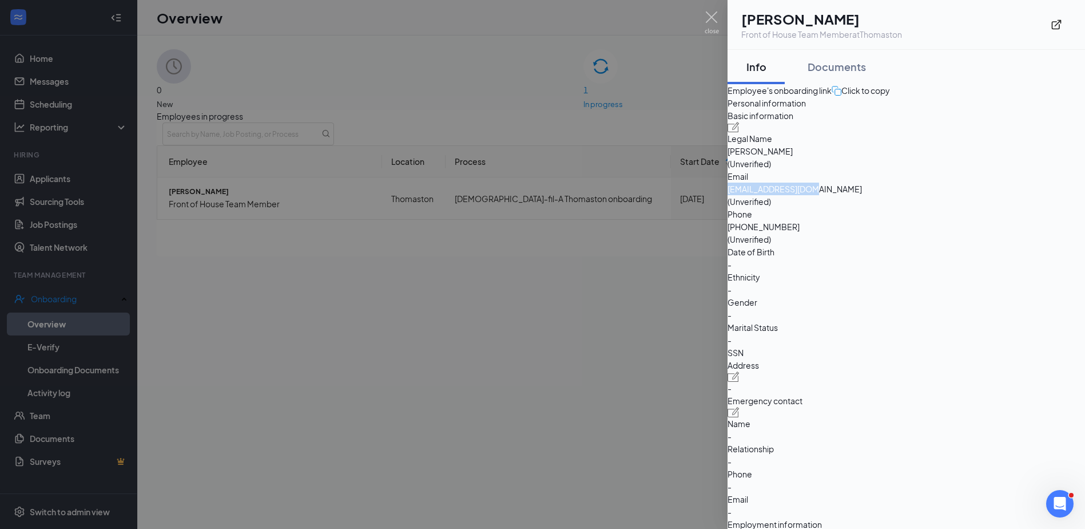
drag, startPoint x: 875, startPoint y: 243, endPoint x: 986, endPoint y: 251, distance: 111.3
click at [986, 251] on div "Basic information Legal Name Tara Behm (Unverified) Email tbehm1845@gmail.com (…" at bounding box center [907, 233] width 358 height 249
copy div "tbehm1845@gmail.com"
click at [53, 102] on div at bounding box center [542, 264] width 1085 height 529
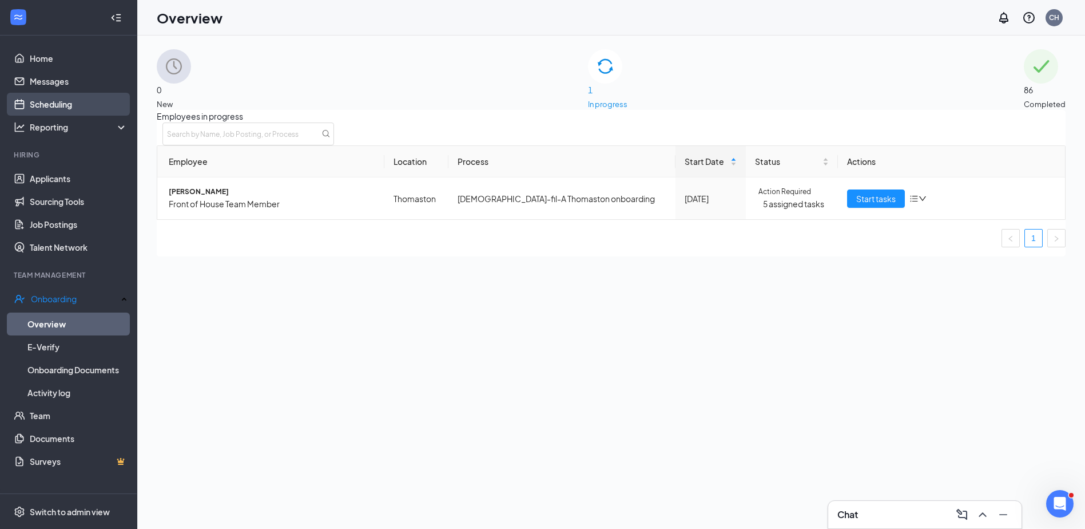
click at [30, 103] on link "Scheduling" at bounding box center [79, 104] width 98 height 23
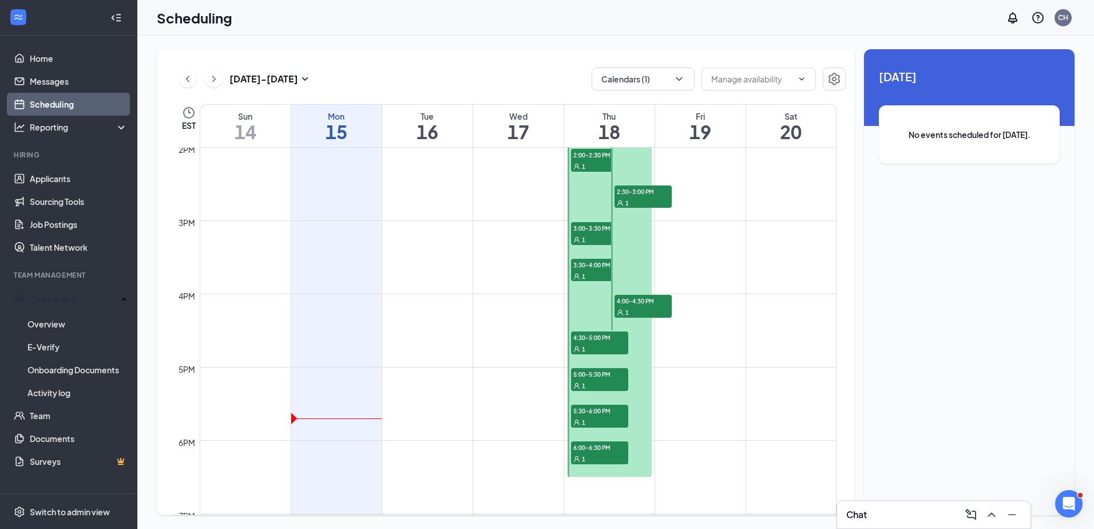
scroll to position [1014, 0]
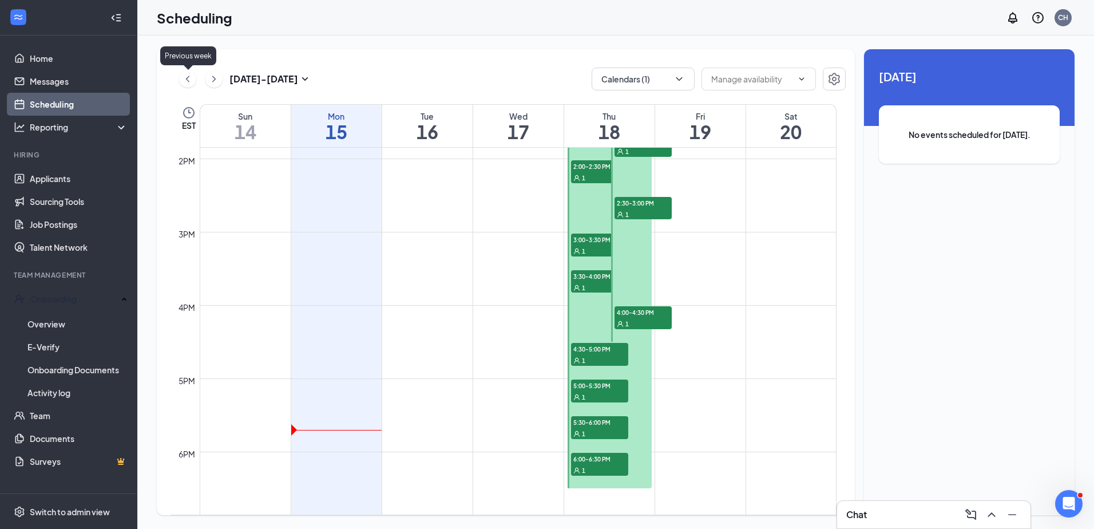
click at [185, 78] on icon "ChevronLeft" at bounding box center [187, 79] width 11 height 14
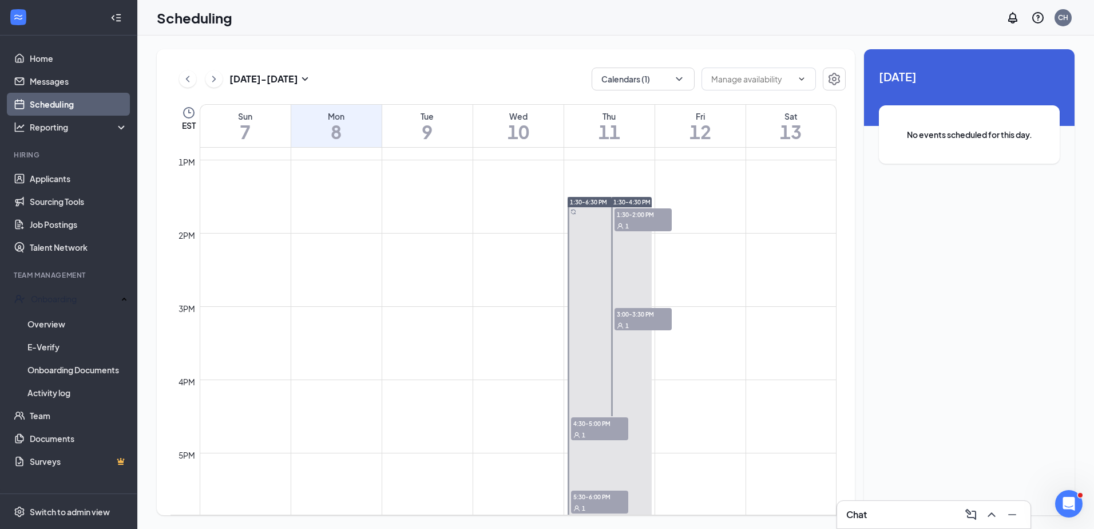
scroll to position [926, 0]
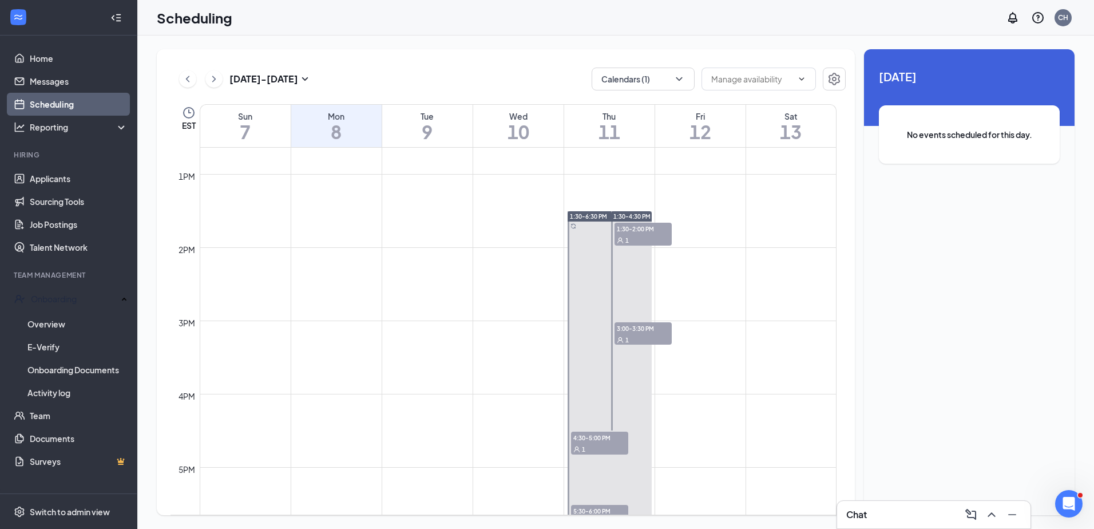
click at [656, 327] on span "3:00-3:30 PM" at bounding box center [642, 327] width 57 height 11
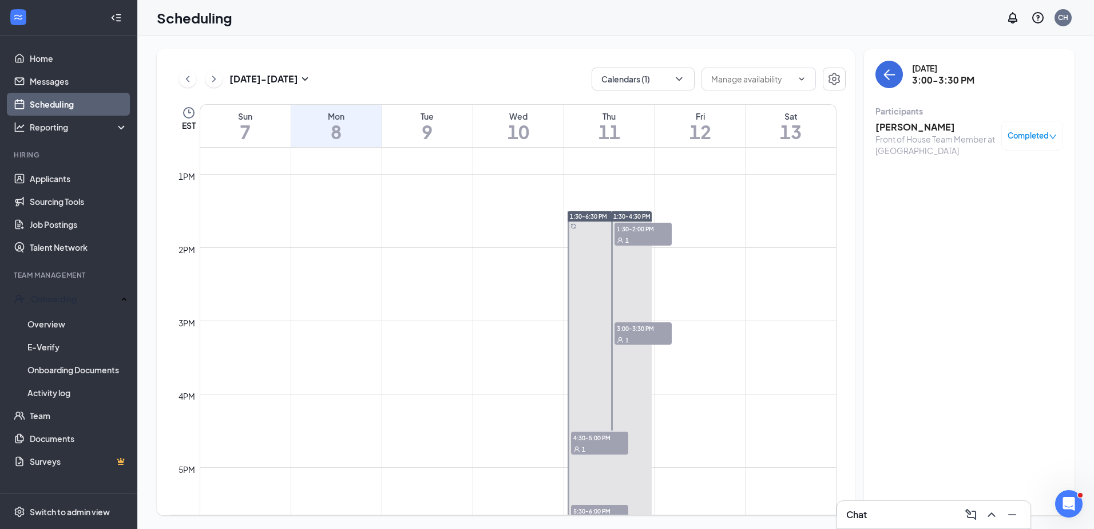
click at [656, 327] on span "3:00-3:30 PM" at bounding box center [642, 327] width 57 height 11
click at [654, 229] on span "1:30-2:00 PM" at bounding box center [642, 228] width 57 height 11
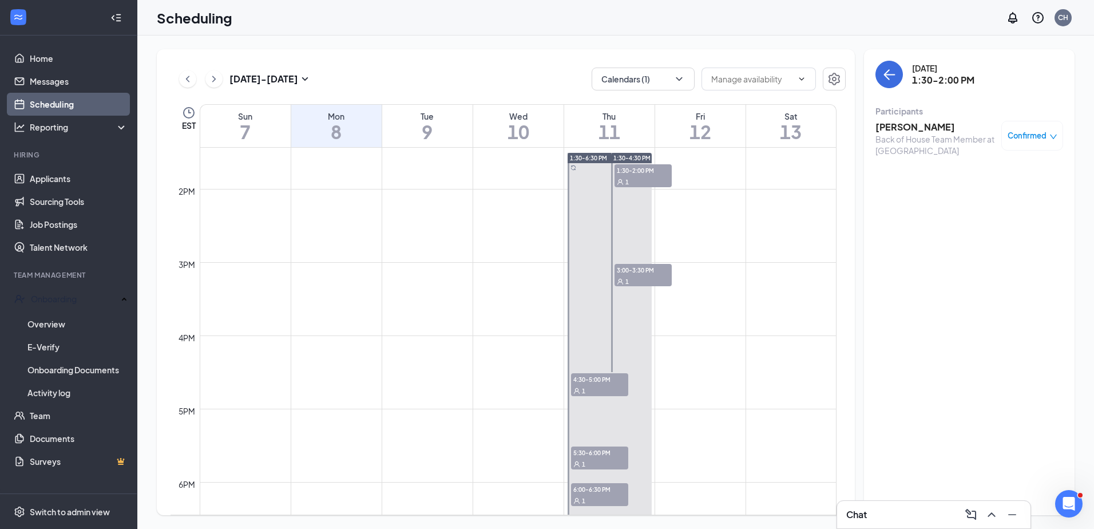
scroll to position [983, 0]
click at [650, 277] on div "1" at bounding box center [642, 281] width 57 height 11
click at [618, 378] on span "4:30-5:00 PM" at bounding box center [599, 379] width 57 height 11
click at [615, 383] on span "4:30-5:00 PM" at bounding box center [599, 379] width 57 height 11
click at [920, 120] on div "Lillyanna Booth Front of House Team Member at Thomaston Confirmed" at bounding box center [969, 138] width 188 height 43
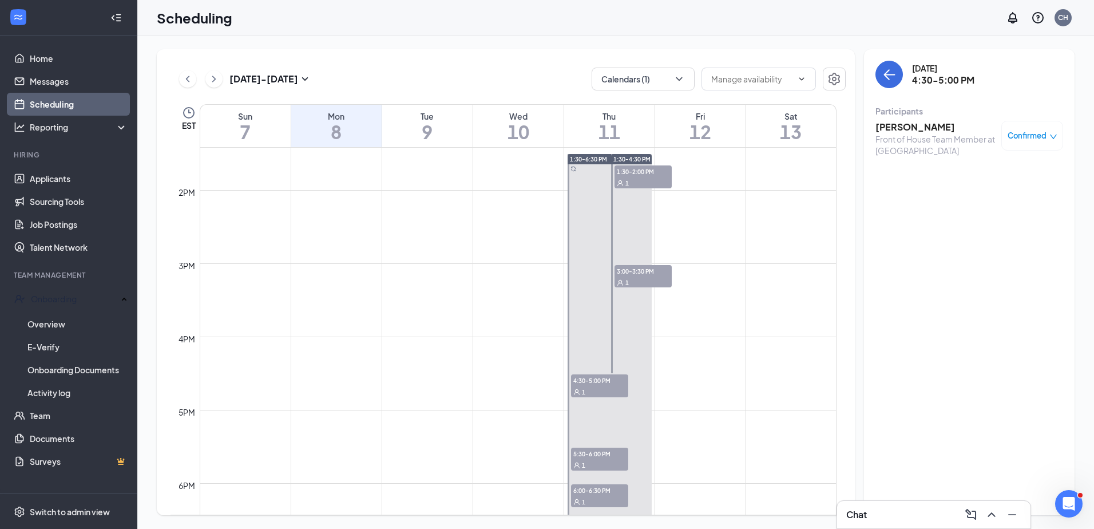
click at [914, 127] on h3 "[PERSON_NAME]" at bounding box center [935, 127] width 120 height 13
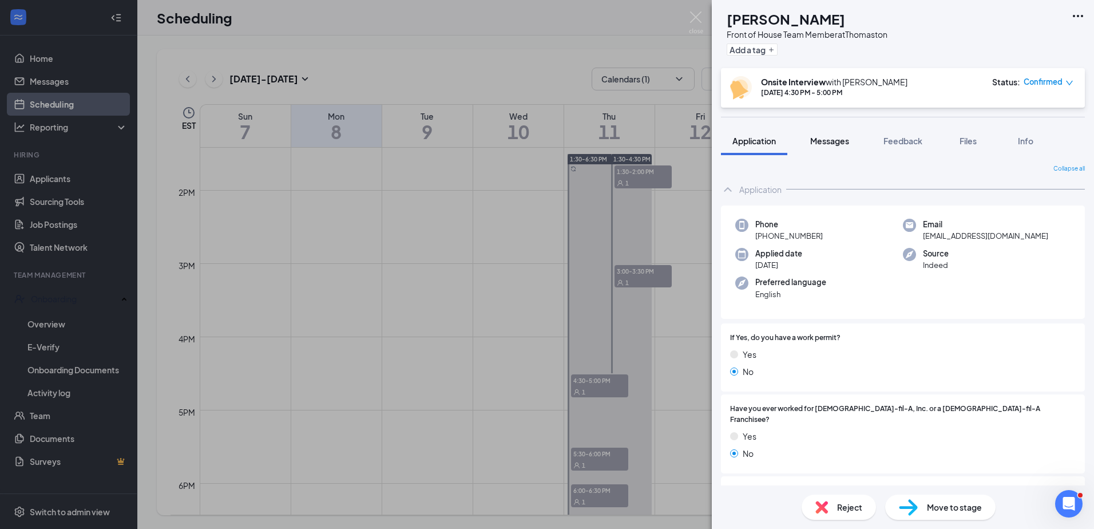
click at [832, 129] on button "Messages" at bounding box center [830, 140] width 62 height 29
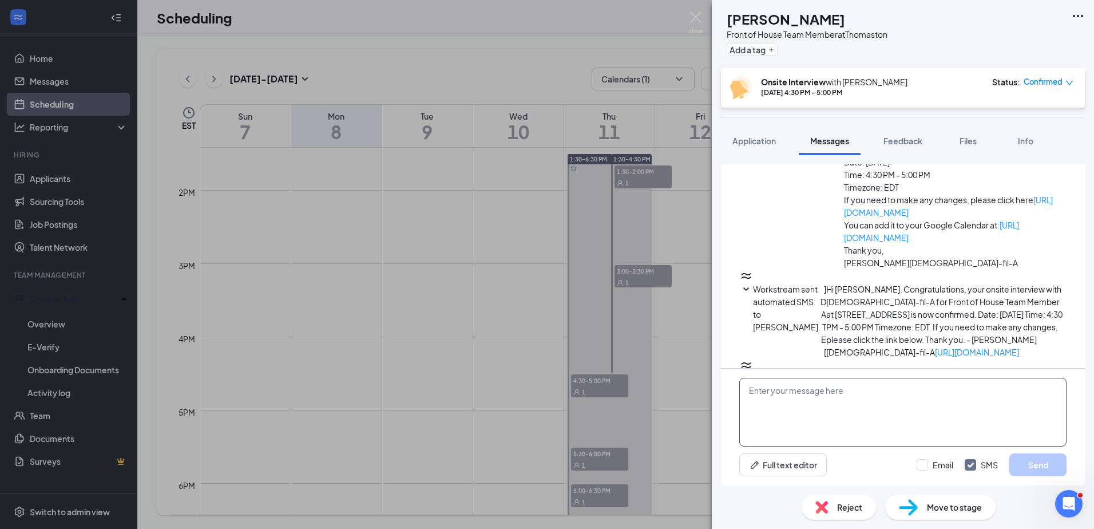
scroll to position [329, 0]
click at [778, 398] on textarea at bounding box center [902, 412] width 327 height 69
click at [1041, 411] on textarea "Lillyanna, I called but due to your voicemail being full I was not able to leav…" at bounding box center [902, 412] width 327 height 69
click at [746, 416] on textarea "Lillyanna, I called but due to your voicemail being full I was not able to leav…" at bounding box center [902, 412] width 327 height 69
click at [749, 388] on textarea "Lillyanna, I called but due to your voicemail being full I was not able to leav…" at bounding box center [902, 412] width 327 height 69
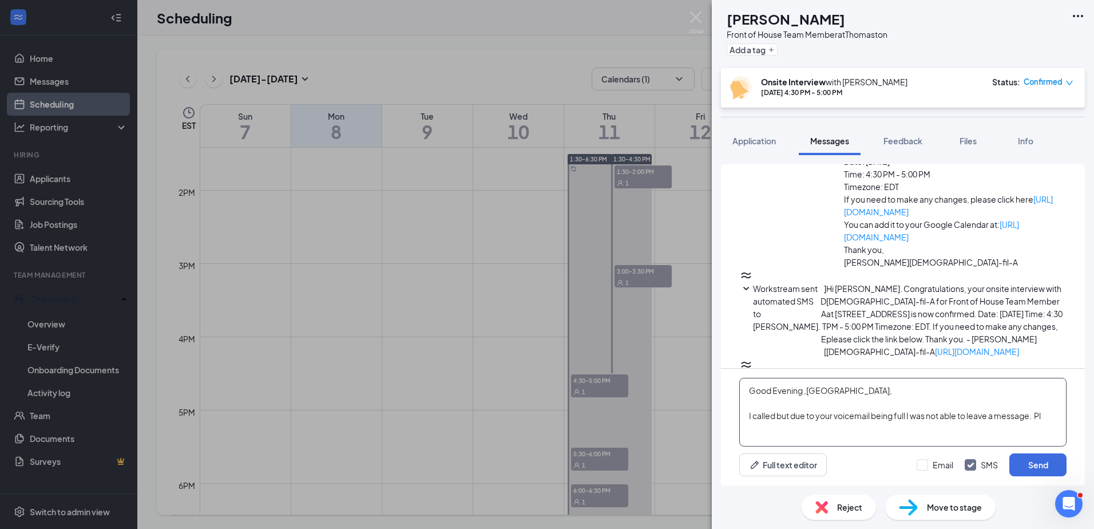
drag, startPoint x: 878, startPoint y: 395, endPoint x: 911, endPoint y: 392, distance: 32.7
click at [909, 389] on textarea "Good Evening ,Lillyanna, I called but due to your voicemail being full I was no…" at bounding box center [902, 412] width 327 height 69
click at [844, 395] on textarea "Good Evening Lillyanna, I called but due to your voicemail being full I was not…" at bounding box center [902, 412] width 327 height 69
click at [748, 417] on textarea "Good Evening Lillyanna, I called but due to your voicemail being full I was not…" at bounding box center [902, 412] width 327 height 69
type textarea "Good Evening Lillyanna, I enjoyed meeting with you at Chick-fil-A ThomastonI ca…"
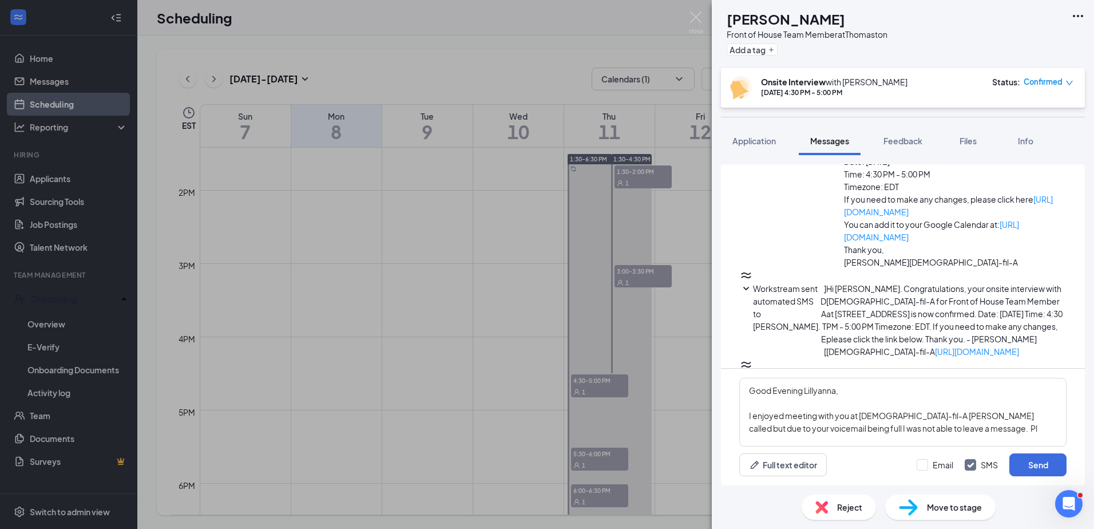
drag, startPoint x: 606, startPoint y: 386, endPoint x: 589, endPoint y: 386, distance: 17.7
click at [599, 386] on div "LB Lillyanna Booth Front of House Team Member at Thomaston Add a tag Onsite Int…" at bounding box center [547, 264] width 1094 height 529
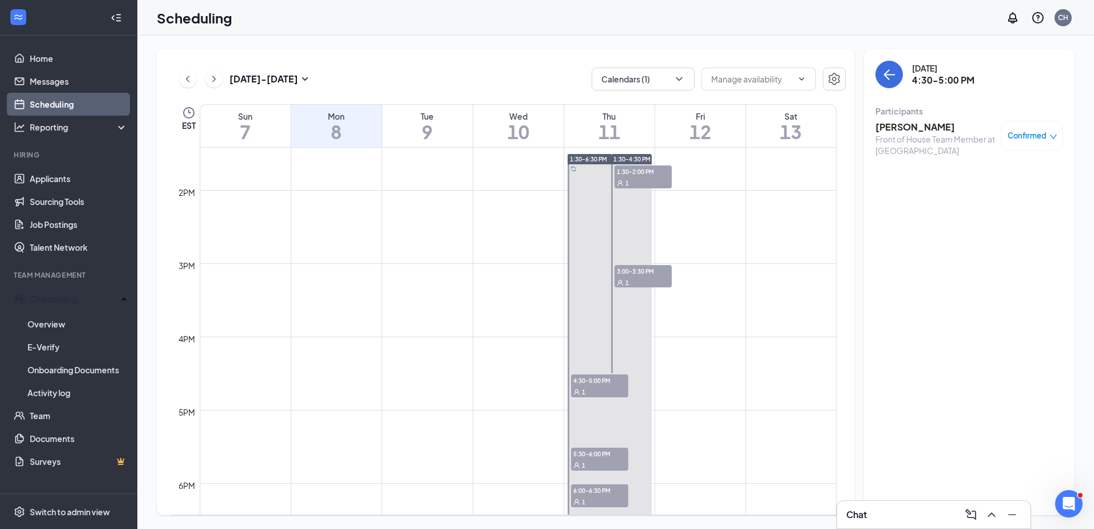
click at [609, 382] on span "4:30-5:00 PM" at bounding box center [599, 379] width 57 height 11
click at [917, 126] on h3 "[PERSON_NAME]" at bounding box center [935, 127] width 120 height 13
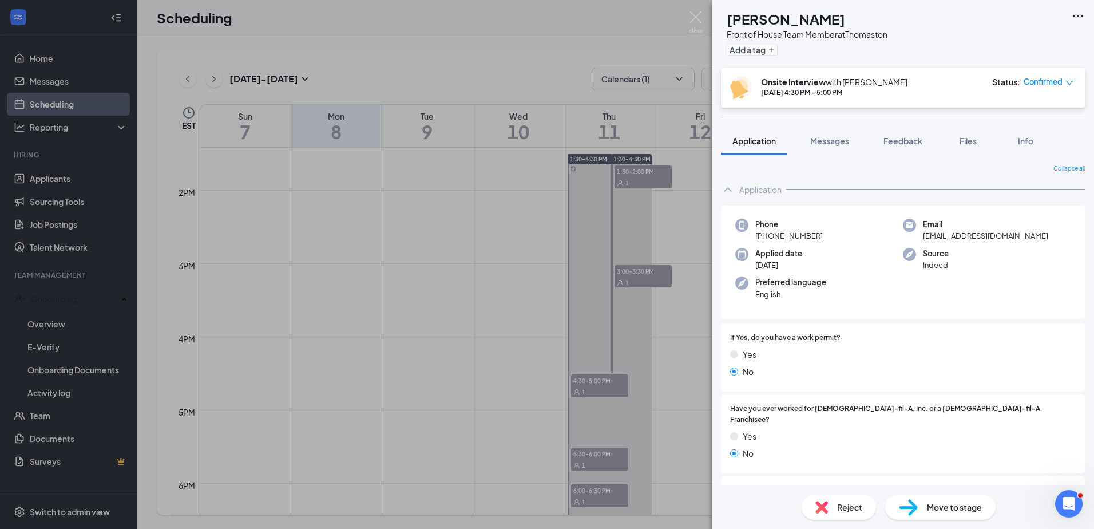
click at [462, 292] on div "LB Lillyanna Booth Front of House Team Member at Thomaston Add a tag Onsite Int…" at bounding box center [547, 264] width 1094 height 529
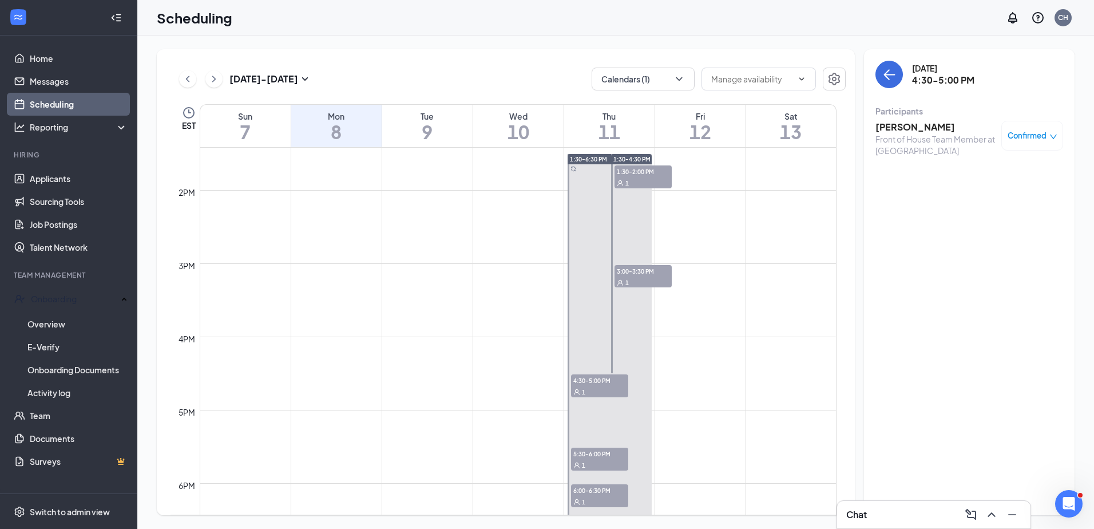
click at [619, 382] on span "4:30-5:00 PM" at bounding box center [599, 379] width 57 height 11
click at [896, 129] on h3 "[PERSON_NAME]" at bounding box center [935, 127] width 120 height 13
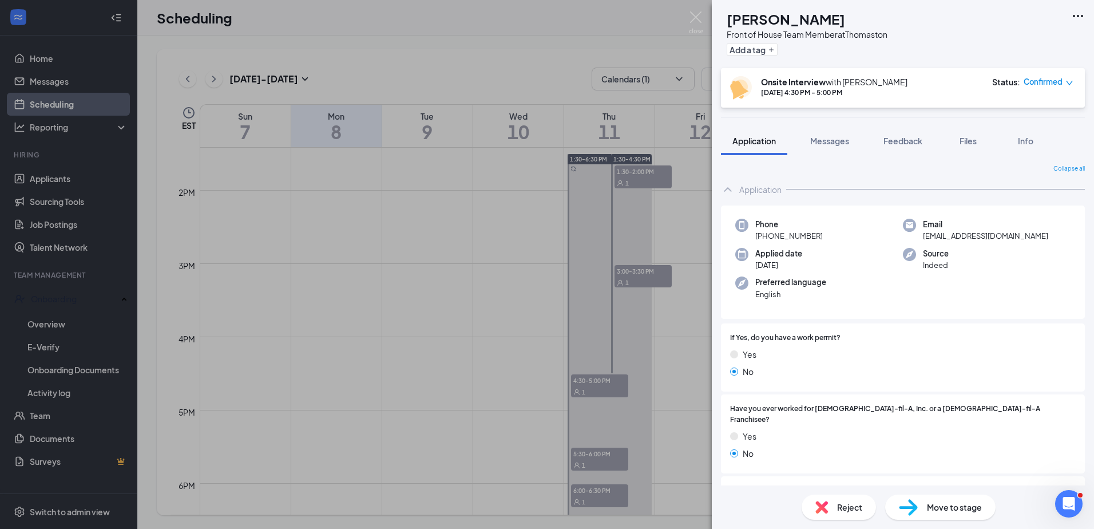
click at [959, 507] on span "Move to stage" at bounding box center [954, 507] width 55 height 13
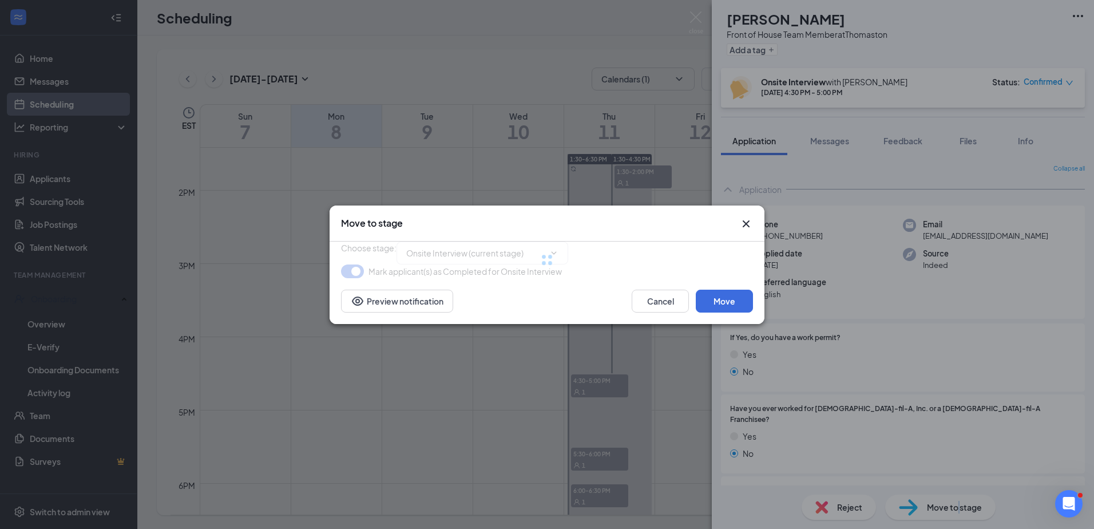
type input "Hiring Complete (final stage)"
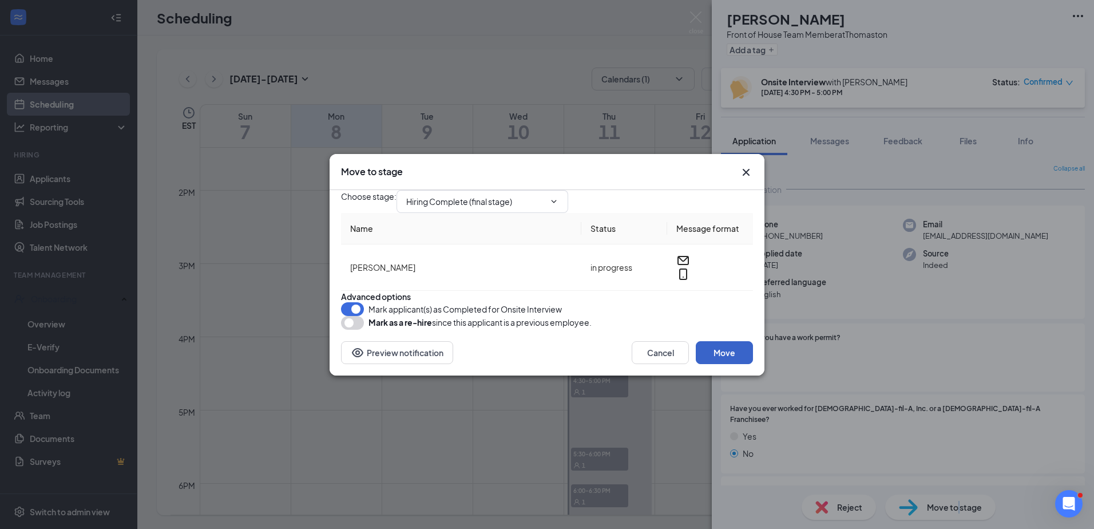
drag, startPoint x: 724, startPoint y: 380, endPoint x: 702, endPoint y: 380, distance: 21.2
click at [721, 364] on button "Move" at bounding box center [724, 352] width 57 height 23
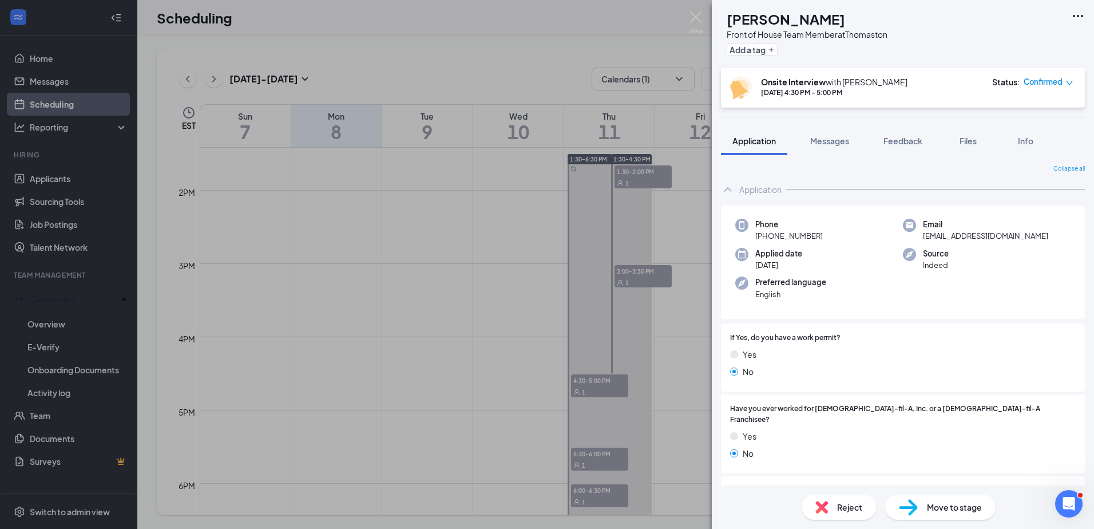
click at [55, 301] on div "LB Lillyanna Booth Front of House Team Member at Thomaston Add a tag Onsite Int…" at bounding box center [547, 264] width 1094 height 529
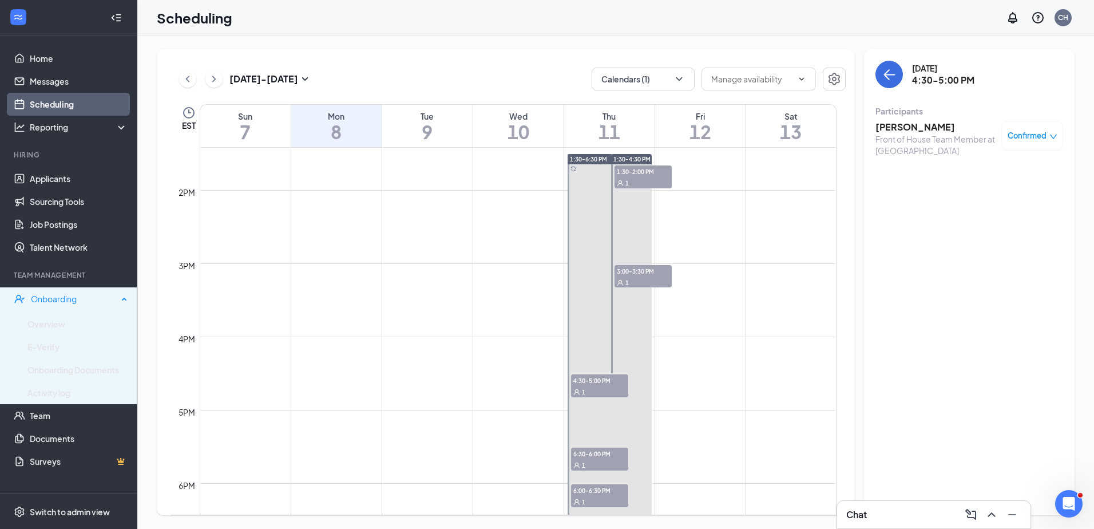
click at [57, 297] on div "Onboarding" at bounding box center [74, 298] width 87 height 11
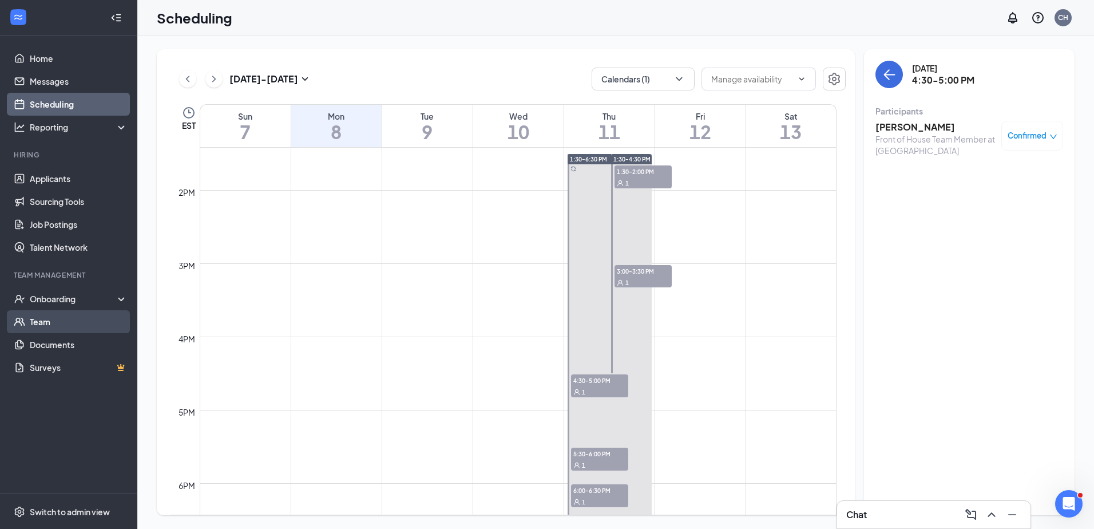
click at [45, 319] on link "Team" at bounding box center [79, 321] width 98 height 23
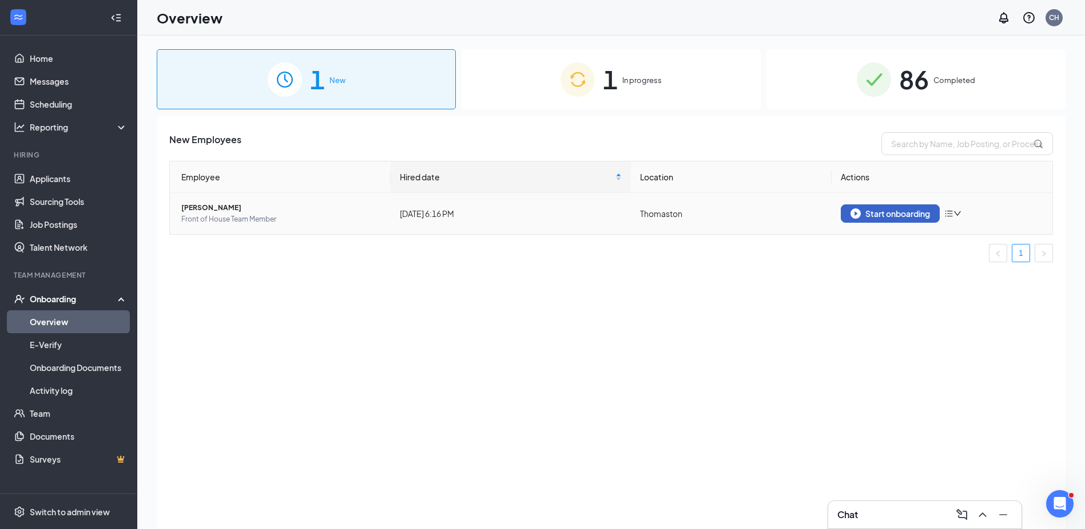
click at [873, 206] on button "Start onboarding" at bounding box center [890, 213] width 99 height 18
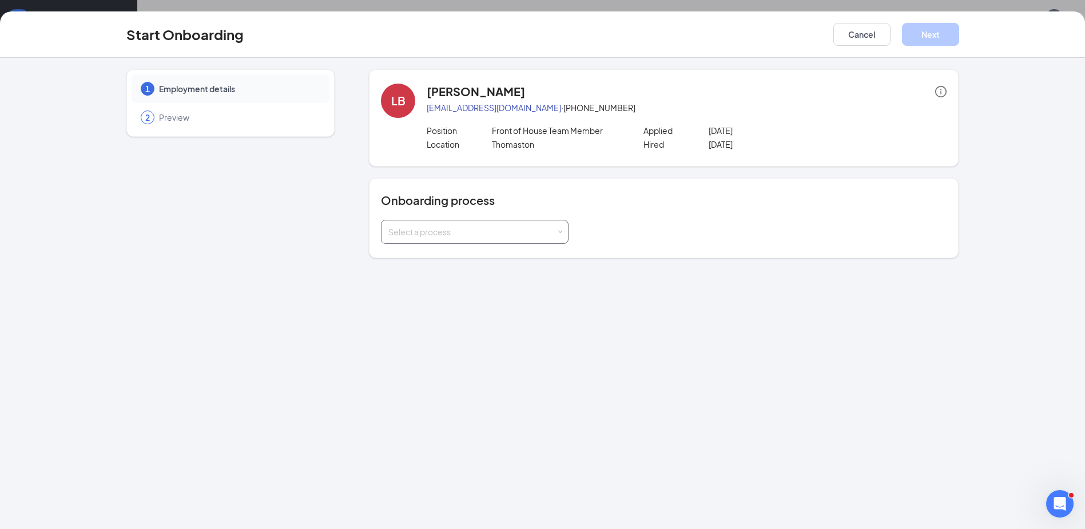
click at [487, 225] on div "Select a process" at bounding box center [474, 231] width 173 height 23
click at [468, 261] on li "[DEMOGRAPHIC_DATA]-fil-A Thomaston onboarding" at bounding box center [475, 256] width 188 height 21
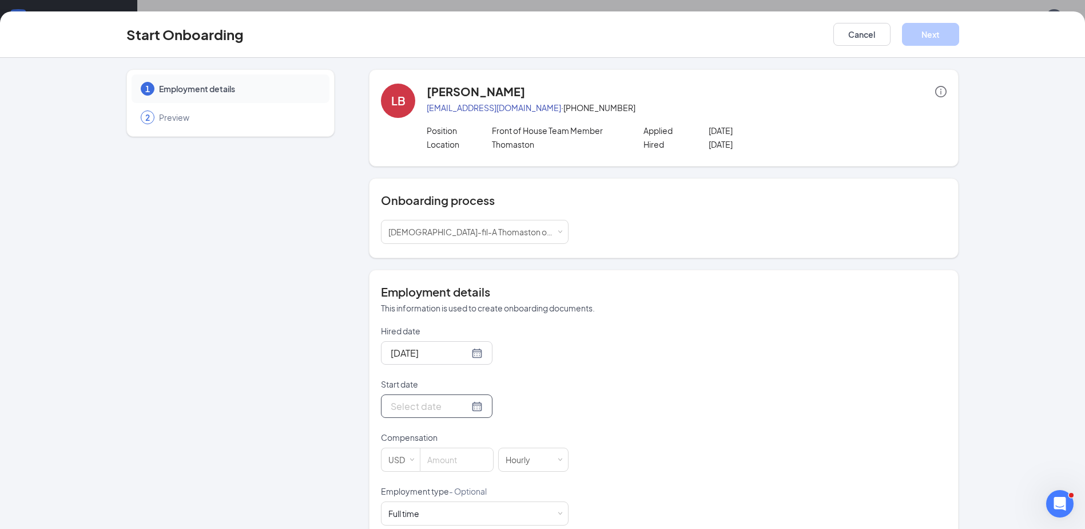
click at [460, 404] on div at bounding box center [437, 406] width 92 height 14
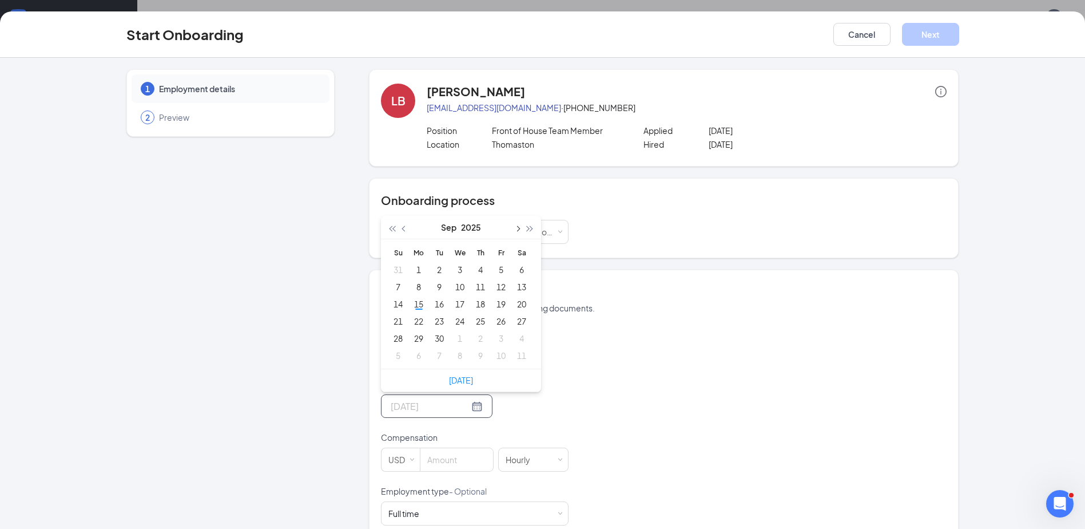
type input "[DATE]"
click at [515, 228] on span "button" at bounding box center [518, 229] width 6 height 6
type input "[DATE]"
click at [416, 304] on div "13" at bounding box center [419, 304] width 14 height 14
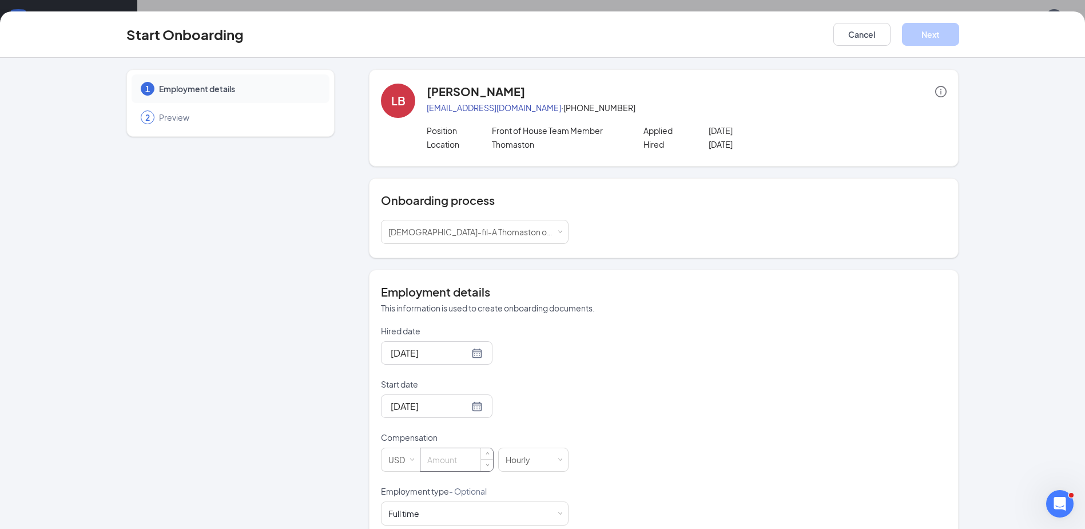
click at [442, 457] on input at bounding box center [456, 459] width 73 height 23
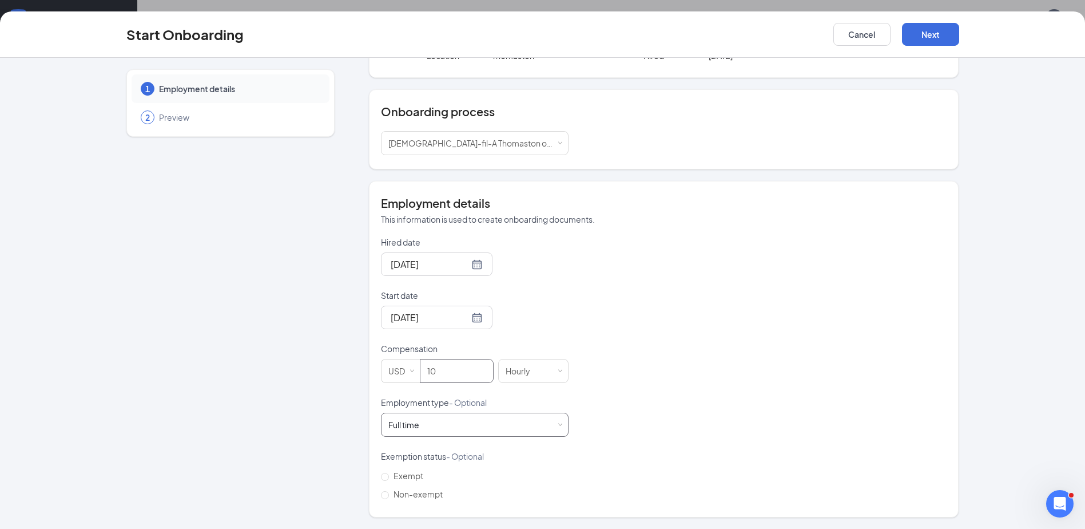
scroll to position [51, 0]
type input "10"
click at [558, 426] on span at bounding box center [560, 424] width 5 height 5
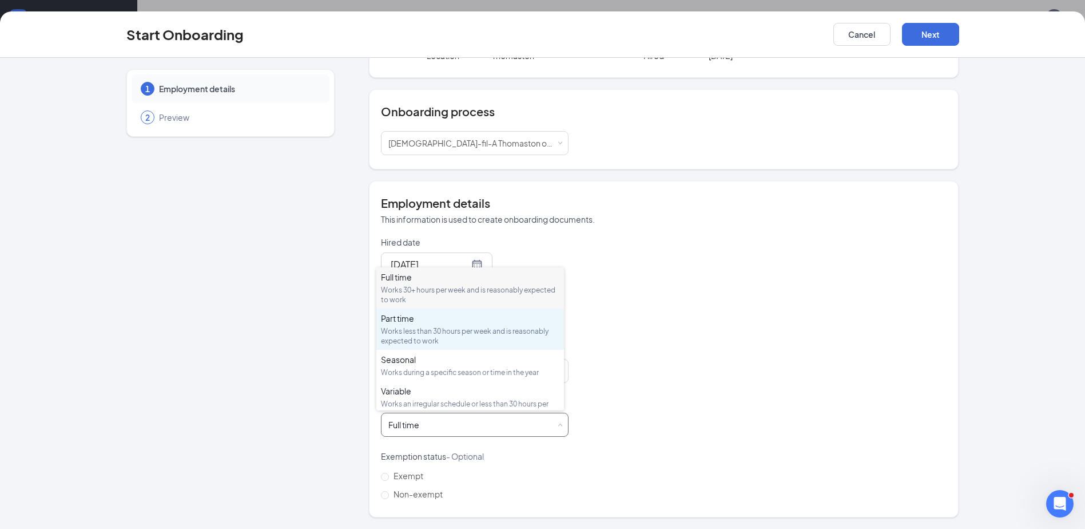
click at [410, 328] on div "Works less than 30 hours per week and is reasonably expected to work" at bounding box center [470, 335] width 178 height 19
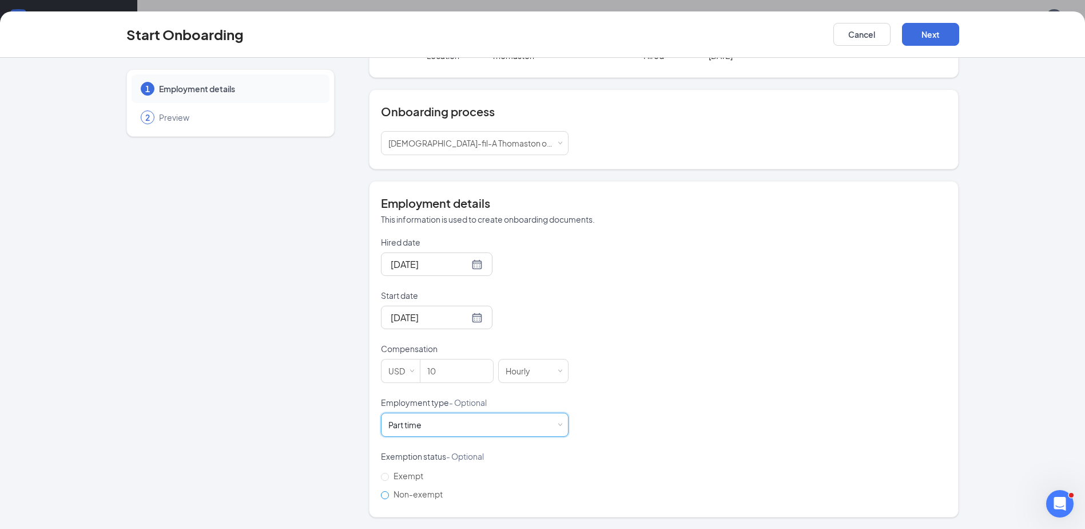
click at [382, 492] on label "Non-exempt" at bounding box center [414, 494] width 66 height 18
click at [382, 496] on input "Non-exempt" at bounding box center [385, 495] width 8 height 8
radio input "true"
click at [923, 35] on button "Next" at bounding box center [930, 34] width 57 height 23
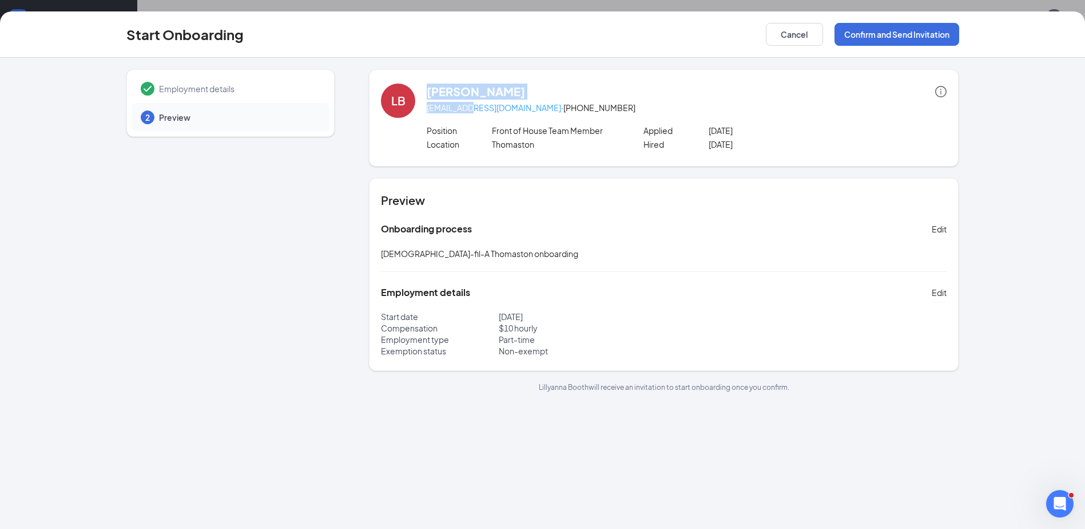
drag, startPoint x: 419, startPoint y: 108, endPoint x: 460, endPoint y: 111, distance: 41.3
click at [460, 111] on div "LB [PERSON_NAME] [PERSON_NAME][EMAIL_ADDRESS][DOMAIN_NAME] · [PHONE_NUMBER] Pos…" at bounding box center [664, 118] width 566 height 69
drag, startPoint x: 460, startPoint y: 111, endPoint x: 529, endPoint y: 108, distance: 68.7
click at [529, 108] on p "[EMAIL_ADDRESS][DOMAIN_NAME] · [PHONE_NUMBER]" at bounding box center [687, 107] width 520 height 11
drag, startPoint x: 529, startPoint y: 108, endPoint x: 413, endPoint y: 119, distance: 116.1
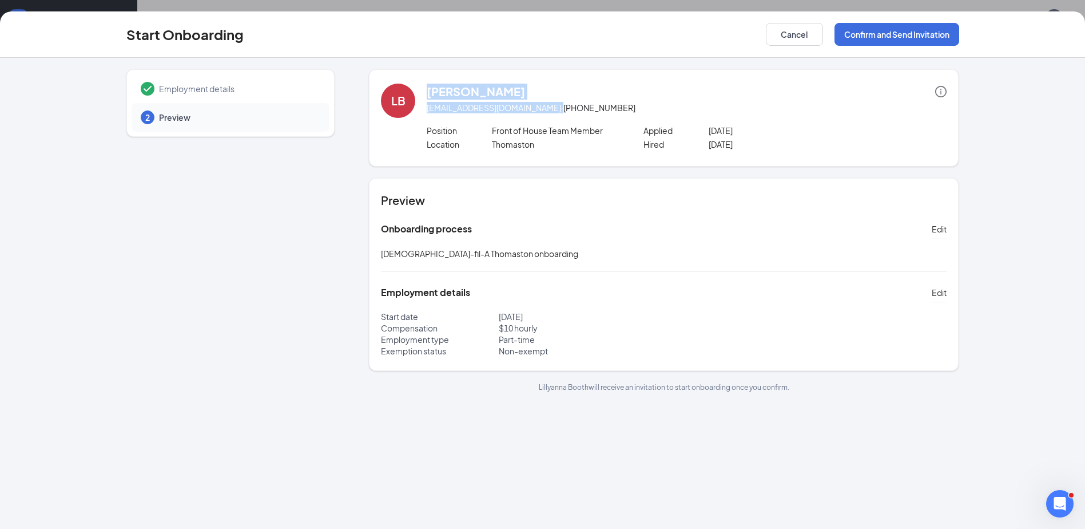
click at [413, 119] on div "LB [PERSON_NAME] [PERSON_NAME][EMAIL_ADDRESS][DOMAIN_NAME] · [PHONE_NUMBER] Pos…" at bounding box center [664, 118] width 566 height 69
click at [879, 35] on button "Confirm and Send Invitation" at bounding box center [897, 34] width 125 height 23
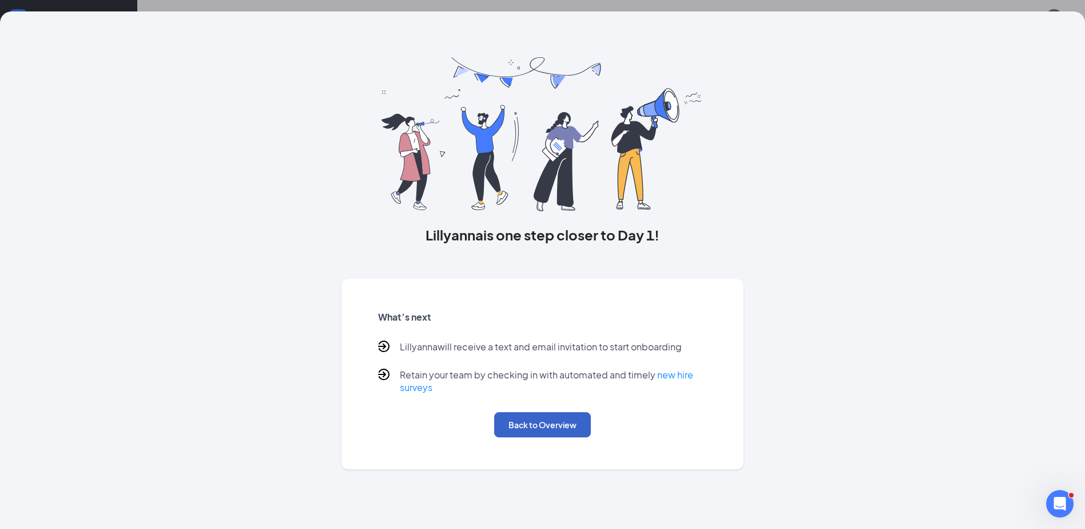
click at [562, 418] on button "Back to Overview" at bounding box center [542, 424] width 97 height 25
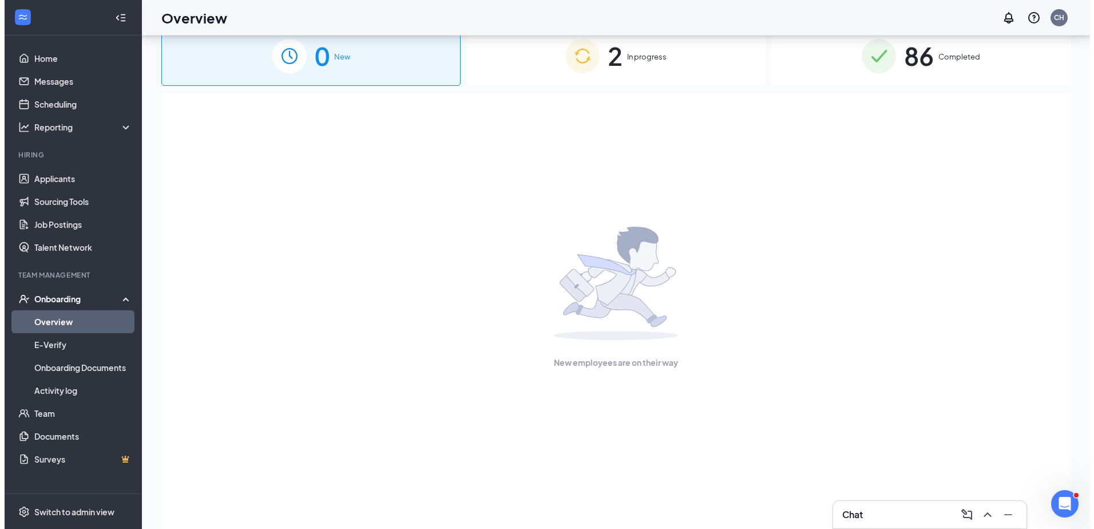
scroll to position [0, 0]
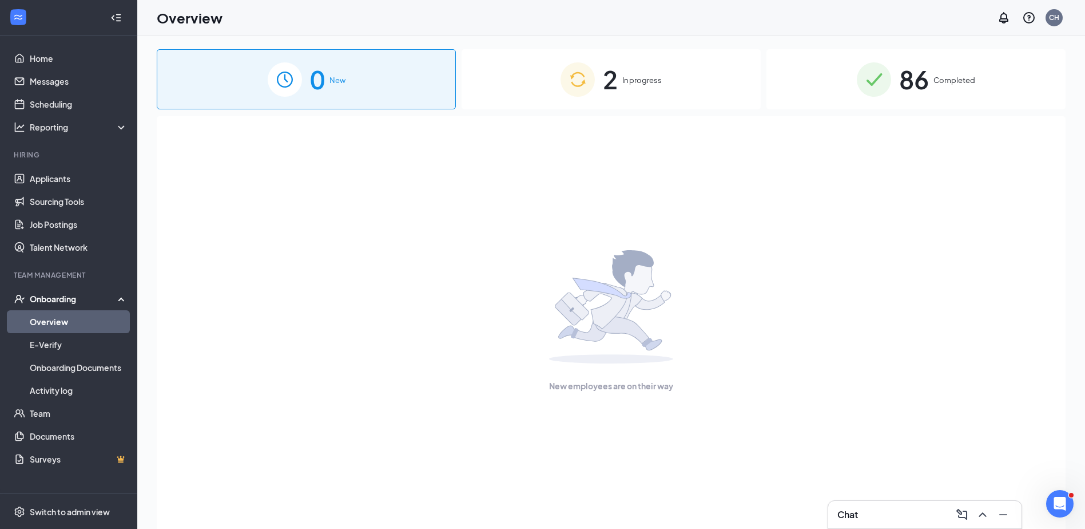
click at [636, 78] on span "In progress" at bounding box center [641, 79] width 39 height 11
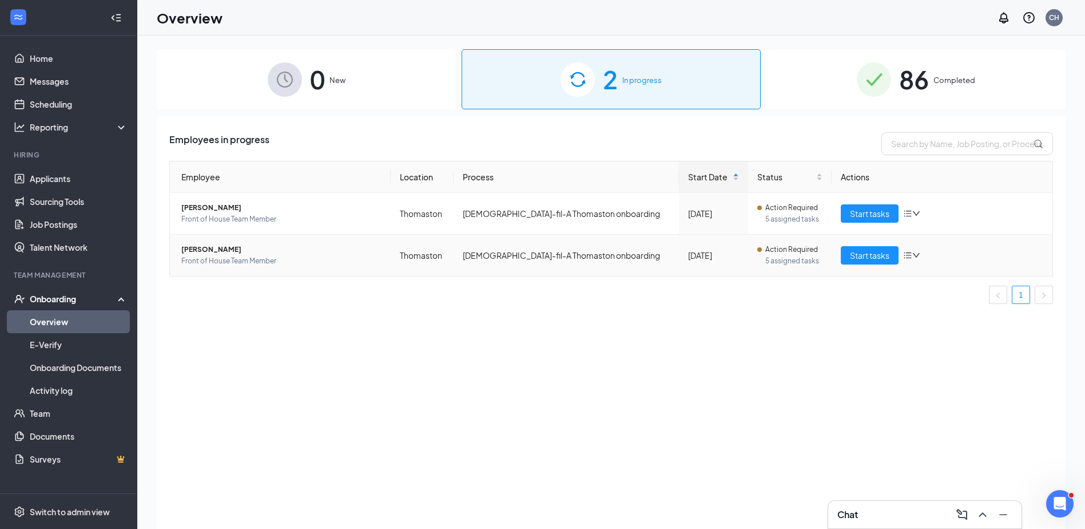
click at [221, 252] on span "[PERSON_NAME]" at bounding box center [281, 249] width 200 height 11
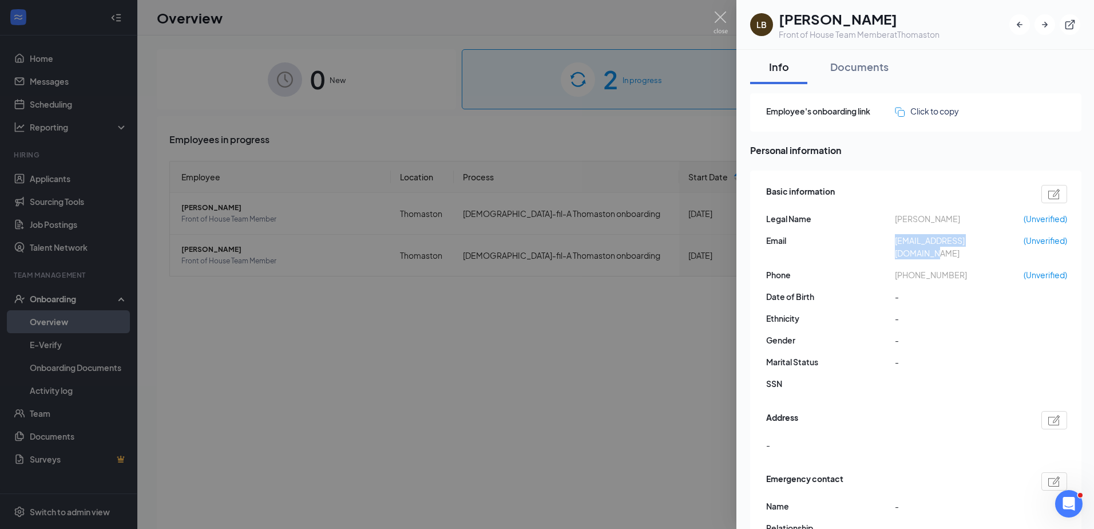
drag, startPoint x: 884, startPoint y: 240, endPoint x: 998, endPoint y: 245, distance: 114.5
click at [998, 245] on div "Email [EMAIL_ADDRESS][DOMAIN_NAME] (Unverified)" at bounding box center [916, 246] width 301 height 25
copy div "[EMAIL_ADDRESS][DOMAIN_NAME]"
click at [574, 268] on div at bounding box center [547, 264] width 1094 height 529
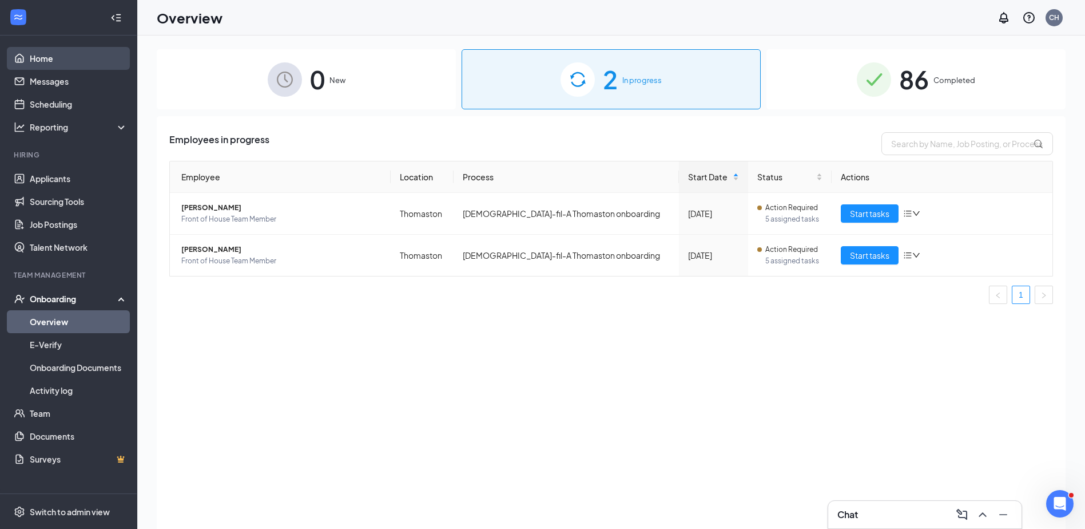
click at [51, 61] on link "Home" at bounding box center [79, 58] width 98 height 23
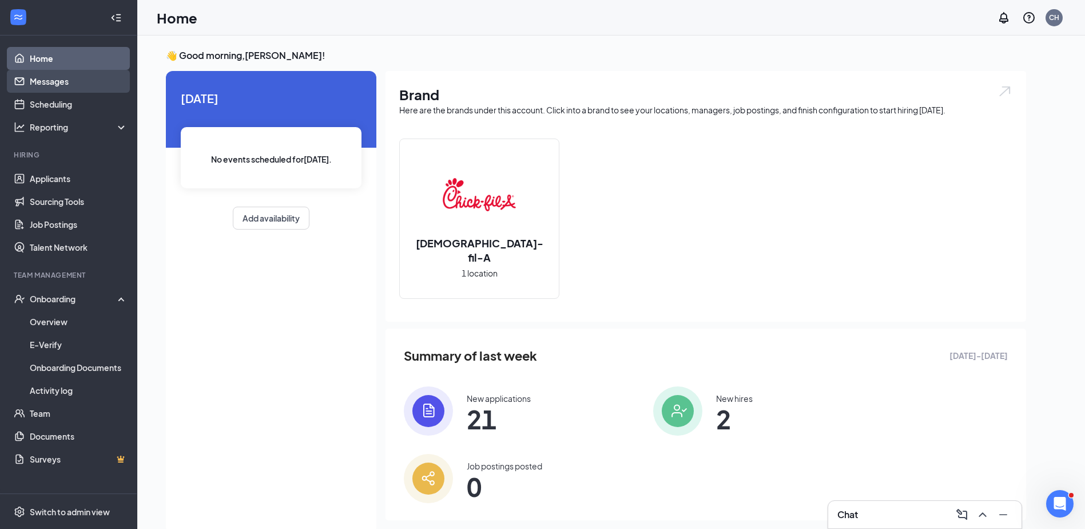
click at [59, 80] on link "Messages" at bounding box center [79, 81] width 98 height 23
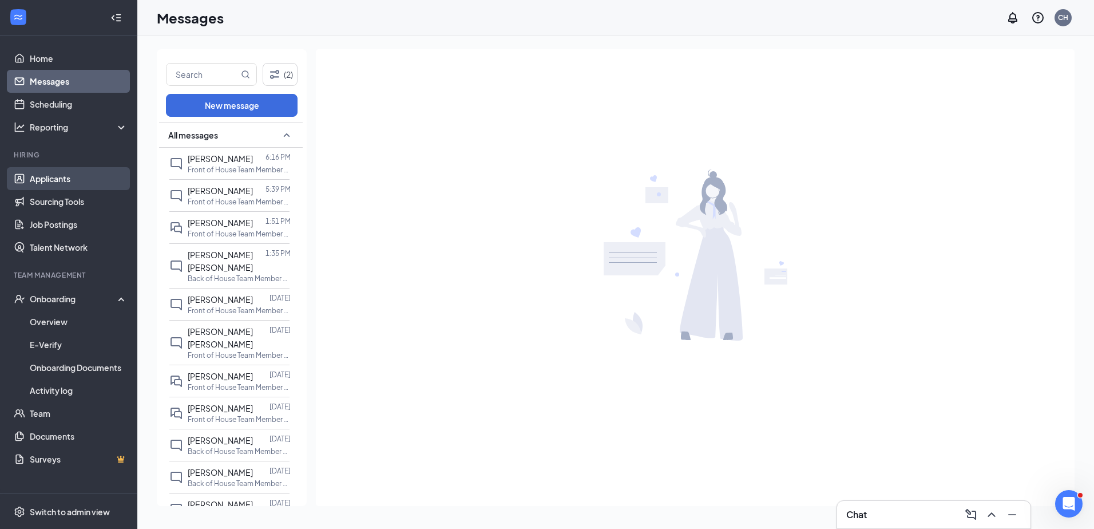
drag, startPoint x: 81, startPoint y: 168, endPoint x: 67, endPoint y: 179, distance: 17.9
click at [80, 169] on link "Applicants" at bounding box center [79, 178] width 98 height 23
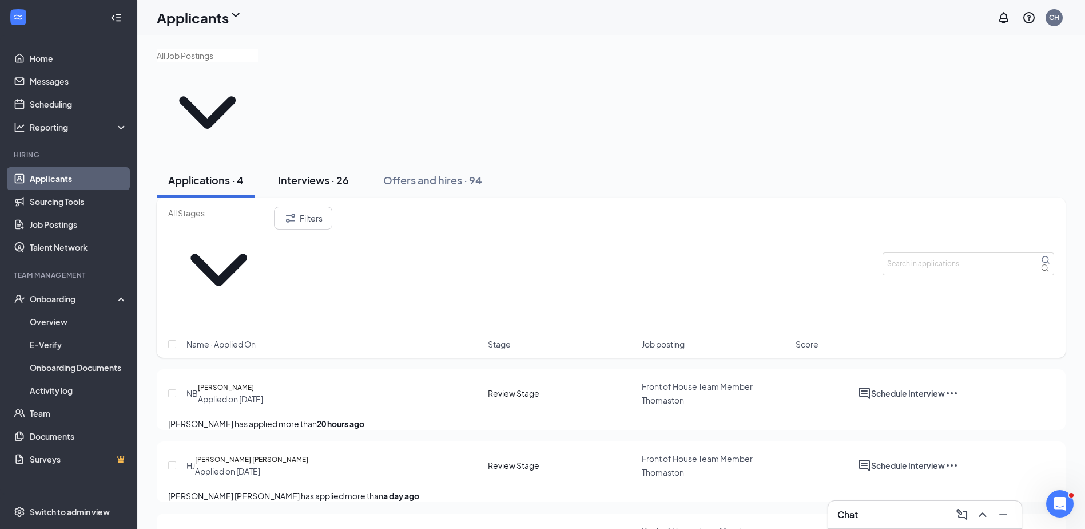
click at [321, 173] on div "Interviews · 26" at bounding box center [313, 180] width 71 height 14
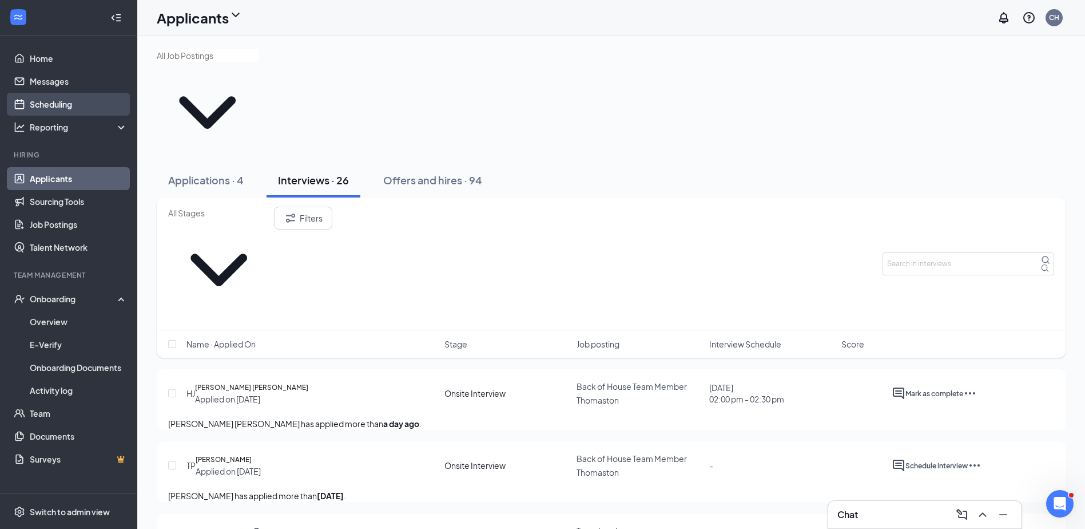
click at [61, 101] on link "Scheduling" at bounding box center [79, 104] width 98 height 23
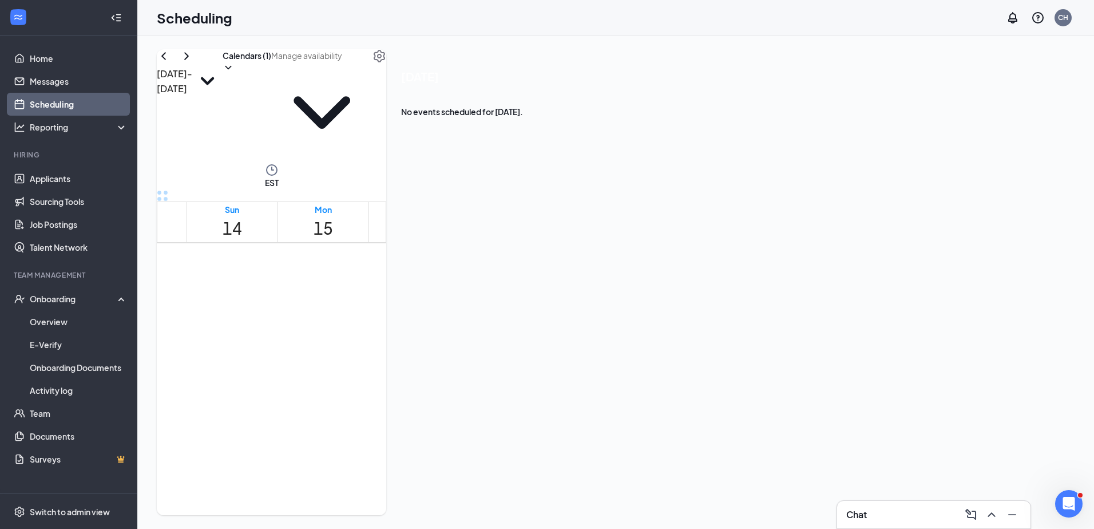
scroll to position [984, 0]
click at [170, 63] on icon "ChevronLeft" at bounding box center [164, 56] width 14 height 14
click at [593, 178] on span "4:30-5:00 PM" at bounding box center [582, 161] width 19 height 33
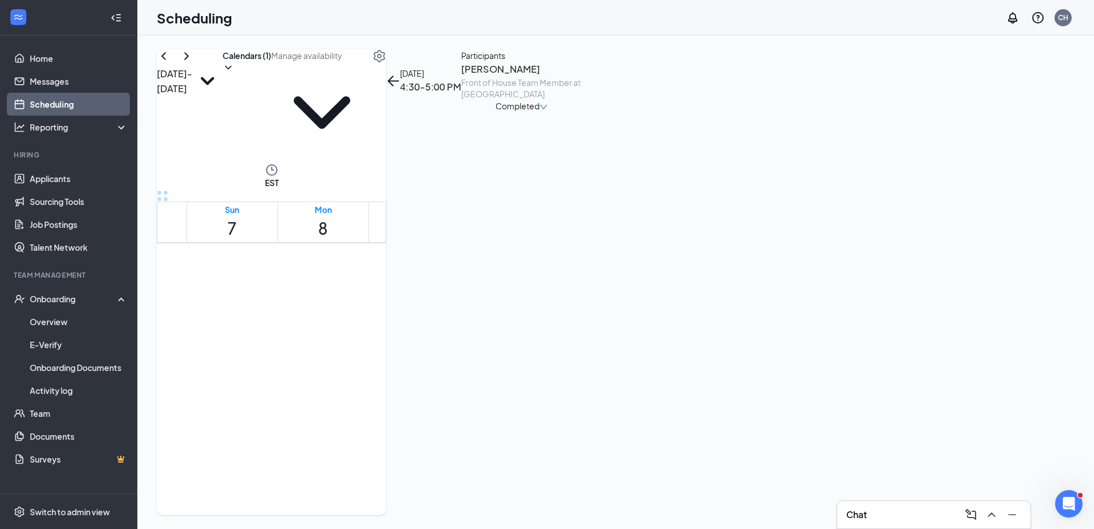
click at [595, 197] on div "1" at bounding box center [606, 188] width 22 height 18
click at [581, 77] on h3 "[PERSON_NAME]" at bounding box center [521, 69] width 120 height 15
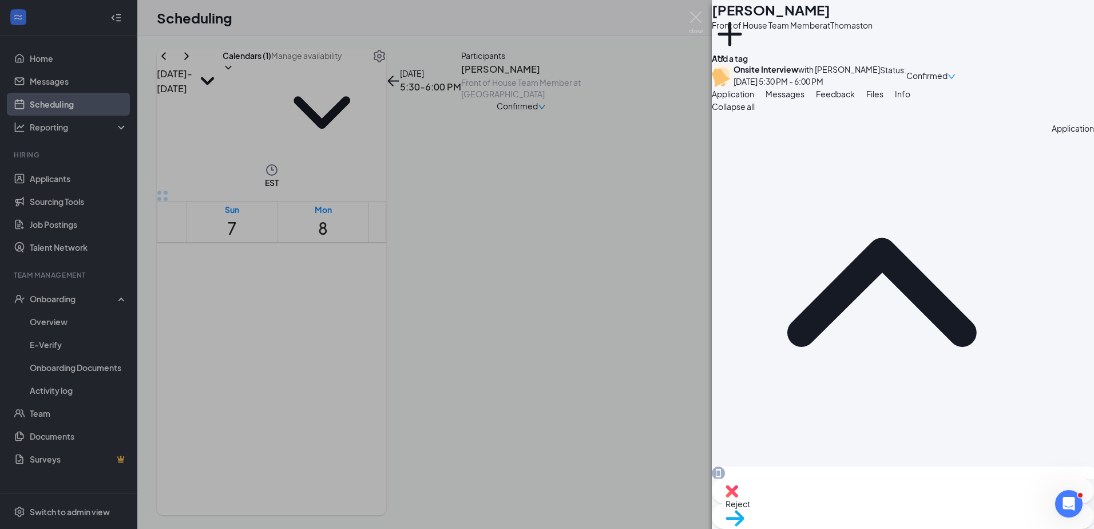
drag, startPoint x: 914, startPoint y: 237, endPoint x: 1018, endPoint y: 242, distance: 104.2
copy span "[EMAIL_ADDRESS][DOMAIN_NAME]"
click at [804, 99] on span "Messages" at bounding box center [784, 94] width 39 height 10
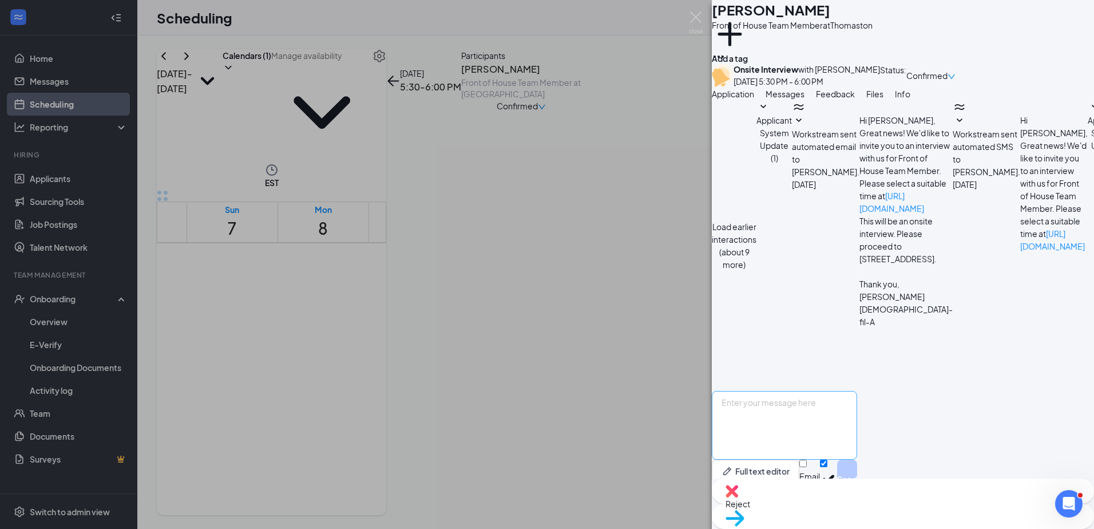
scroll to position [329, 0]
click at [757, 402] on textarea at bounding box center [784, 425] width 145 height 69
type textarea "[PERSON_NAME],"
click at [43, 80] on div "[PERSON_NAME] [PERSON_NAME] Front of House Team Member at Thomaston Add a tag O…" at bounding box center [547, 264] width 1094 height 529
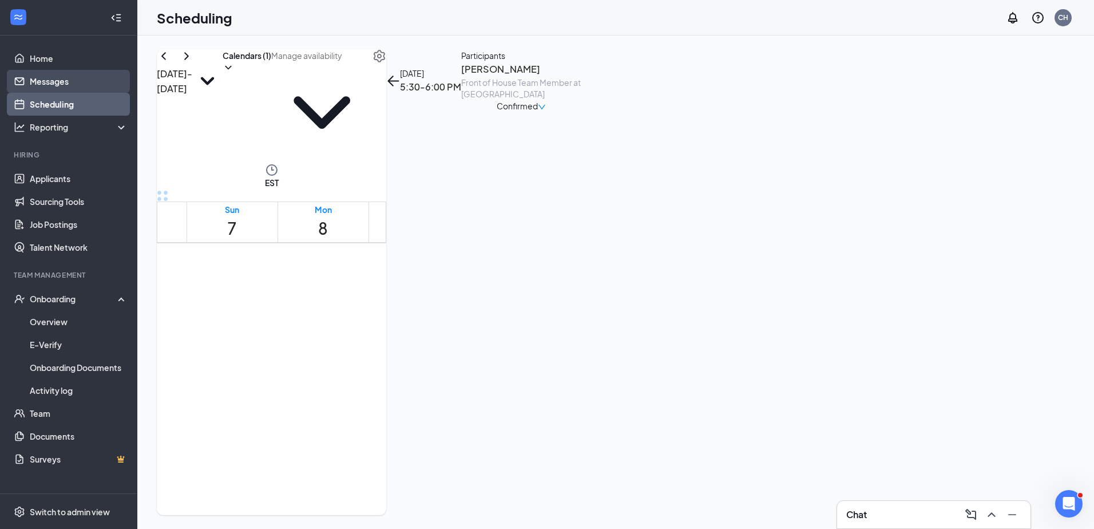
click at [43, 80] on link "Messages" at bounding box center [79, 81] width 98 height 23
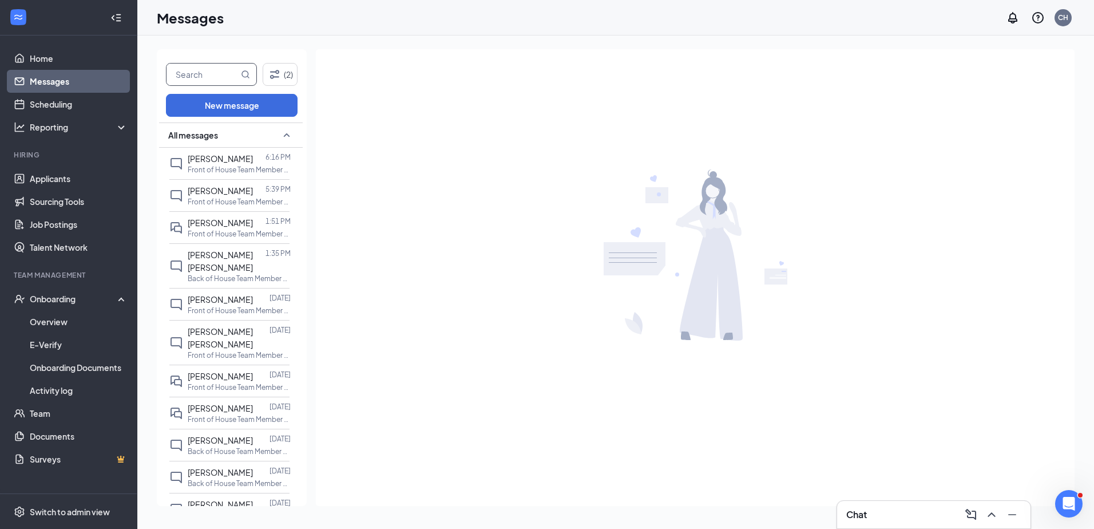
click at [189, 75] on input "text" at bounding box center [202, 74] width 72 height 22
type input "mis"
click at [277, 76] on icon "Filter" at bounding box center [275, 74] width 14 height 14
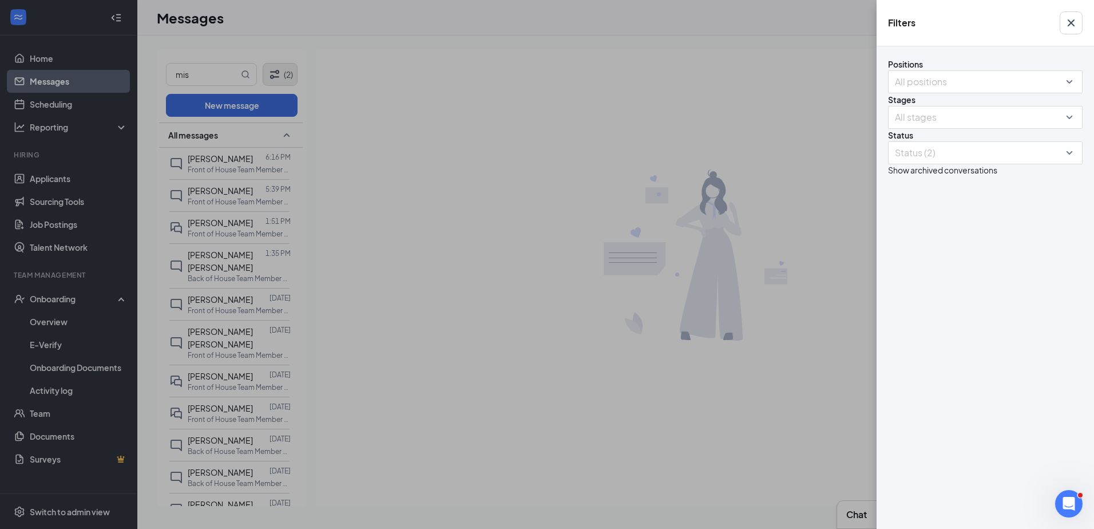
click at [277, 76] on div "Filters Positions All positions Stages All stages Status Status (2) Show archiv…" at bounding box center [547, 264] width 1094 height 529
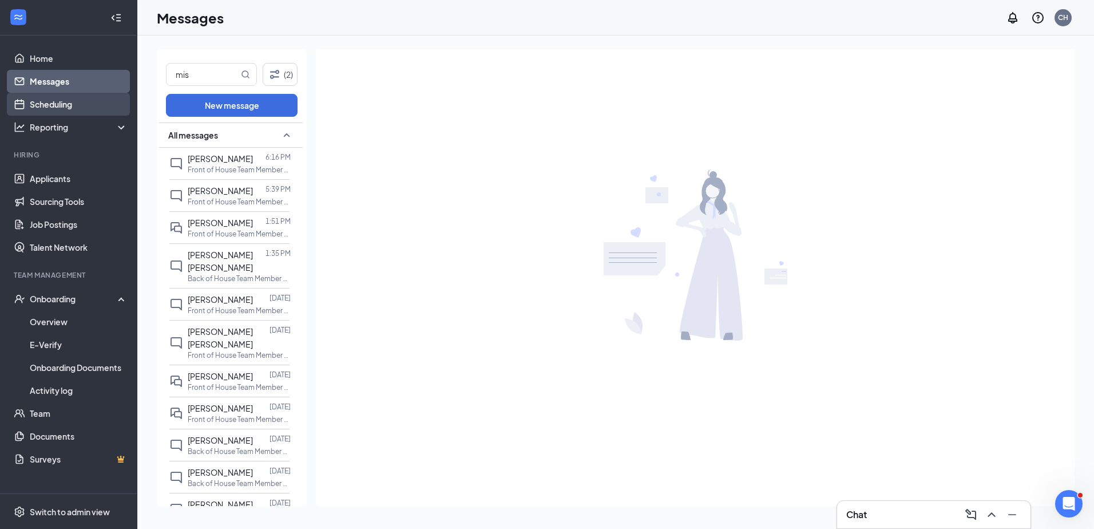
click at [68, 102] on link "Scheduling" at bounding box center [79, 104] width 98 height 23
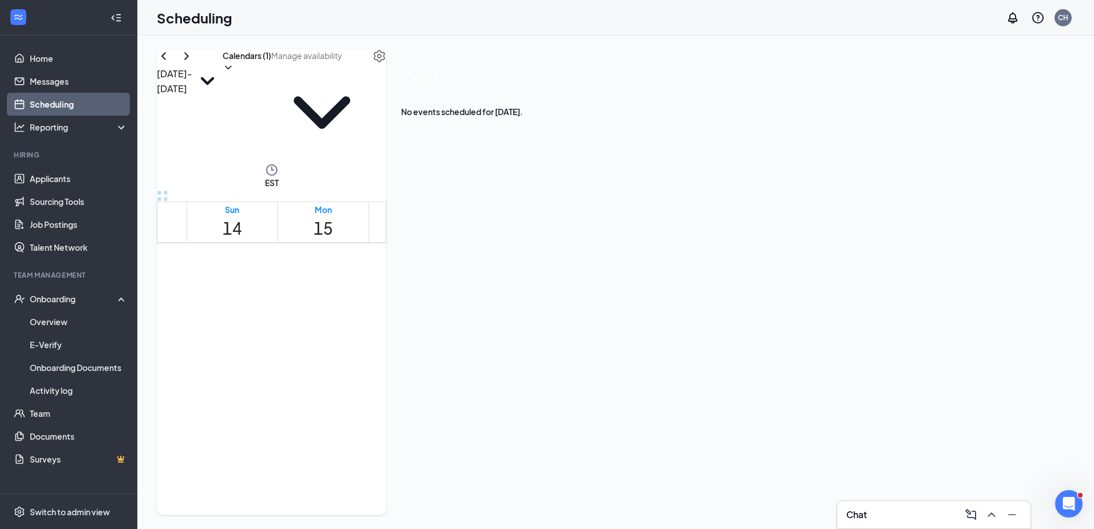
scroll to position [562, 0]
click at [170, 63] on icon "ChevronLeft" at bounding box center [164, 56] width 14 height 14
click at [601, 144] on span "5:30-6:00 PM" at bounding box center [604, 126] width 19 height 33
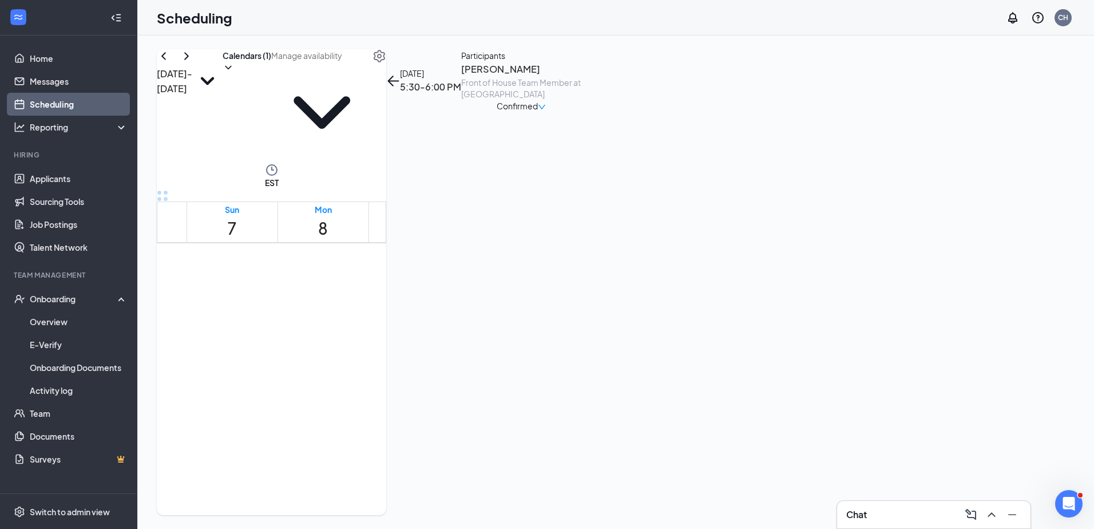
click at [581, 77] on h3 "[PERSON_NAME]" at bounding box center [521, 69] width 120 height 15
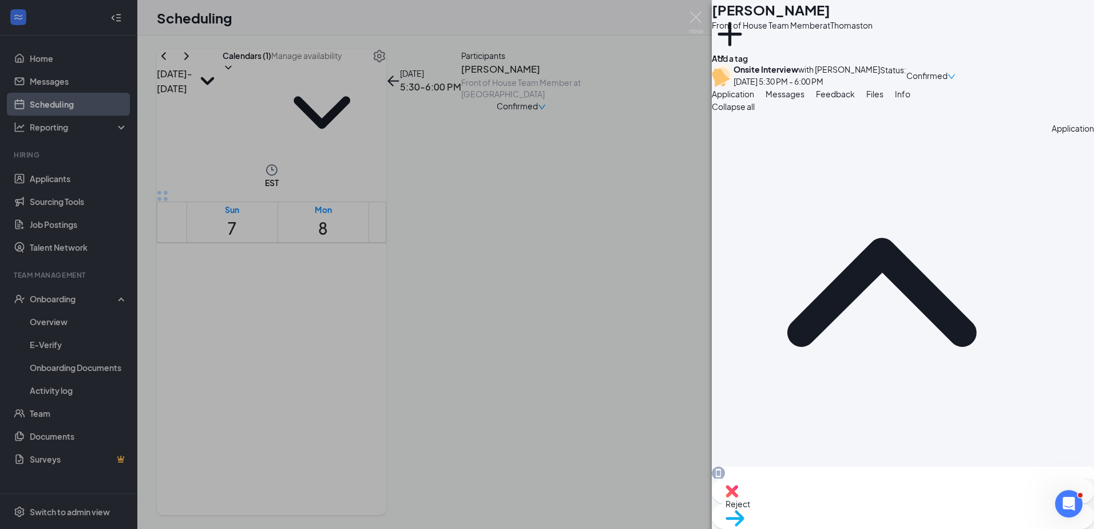
click at [804, 99] on span "Messages" at bounding box center [784, 94] width 39 height 10
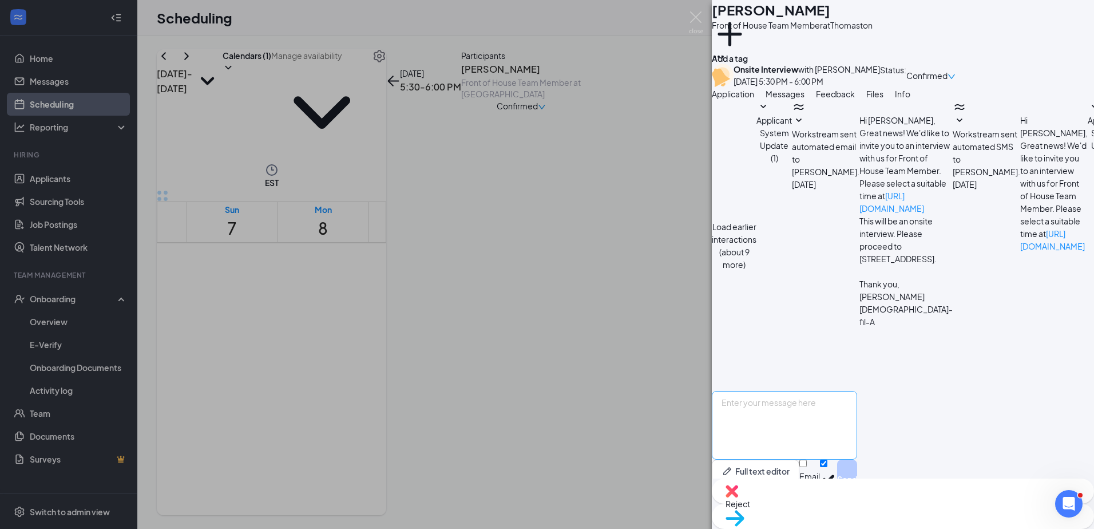
scroll to position [329, 0]
drag, startPoint x: 760, startPoint y: 392, endPoint x: 752, endPoint y: 391, distance: 8.7
click at [758, 392] on textarea at bounding box center [784, 425] width 145 height 69
click at [751, 391] on textarea at bounding box center [784, 425] width 145 height 69
paste textarea "We appreciate you taking the time to meet with us. Unfortunately, we are unable…"
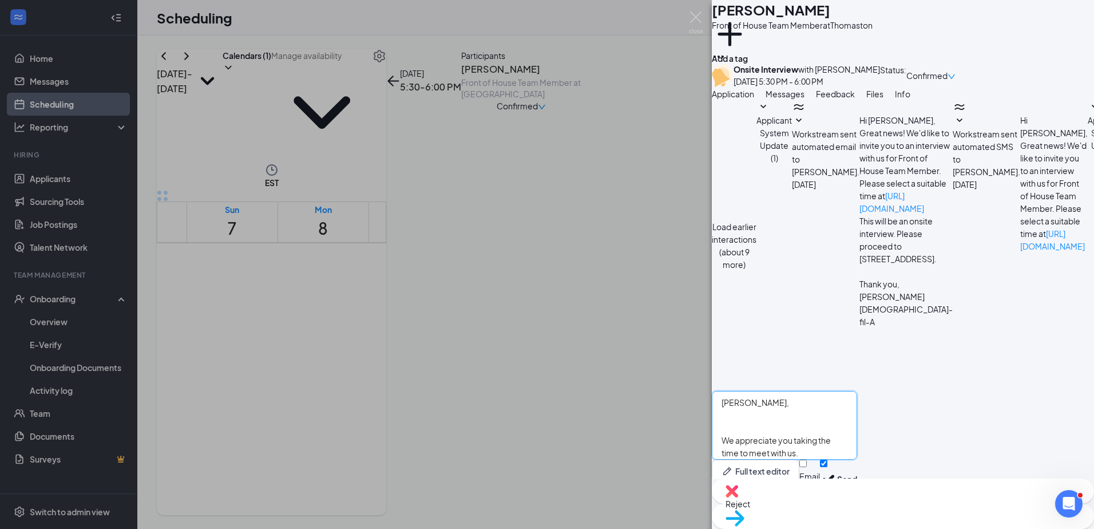
scroll to position [50, 0]
click at [857, 414] on textarea "[PERSON_NAME], We appreciate you taking the time to meet with us. Unfortunately…" at bounding box center [784, 425] width 145 height 69
click at [793, 427] on textarea "[PERSON_NAME], We appreciate you taking the time to meet with us. Unfortunately…" at bounding box center [784, 425] width 145 height 69
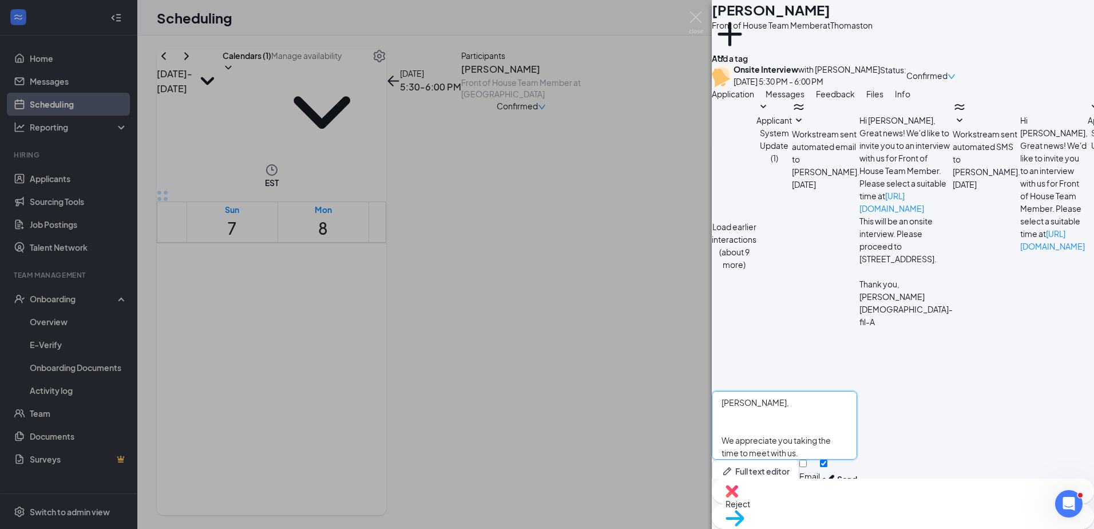
click at [752, 417] on textarea "[PERSON_NAME], We appreciate you taking the time to meet with us. Unfortunately…" at bounding box center [784, 425] width 145 height 69
type textarea "[PERSON_NAME], We appreciate you taking the time to meet with us. Unfortunately…"
click at [857, 462] on button "Send" at bounding box center [847, 478] width 20 height 39
click at [585, 352] on div "[PERSON_NAME] [PERSON_NAME] Front of House Team Member at Thomaston Add a tag O…" at bounding box center [547, 264] width 1094 height 529
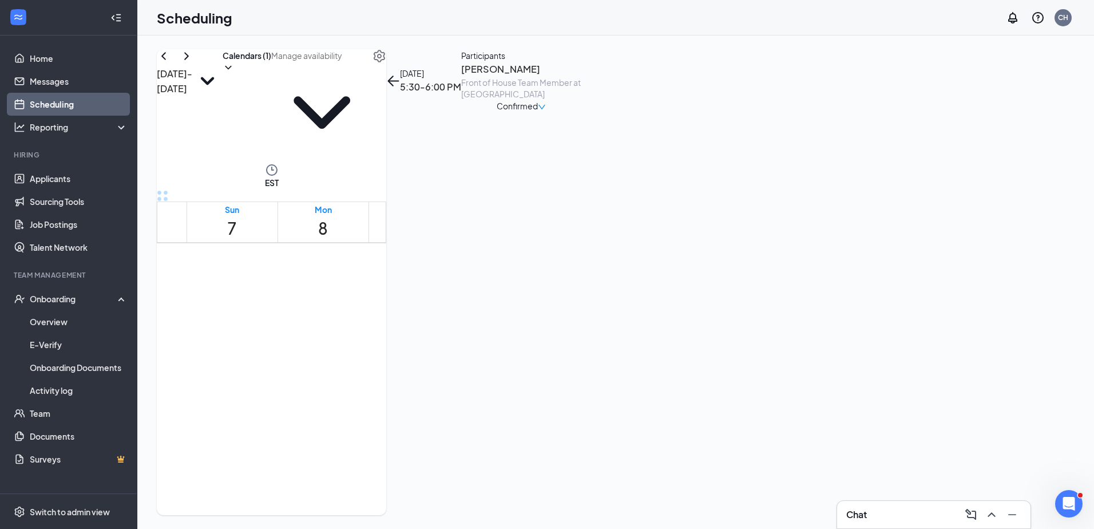
click at [616, 144] on span "6:00-6:30 PM" at bounding box center [625, 126] width 19 height 33
click at [581, 77] on h3 "[PERSON_NAME]" at bounding box center [521, 69] width 120 height 15
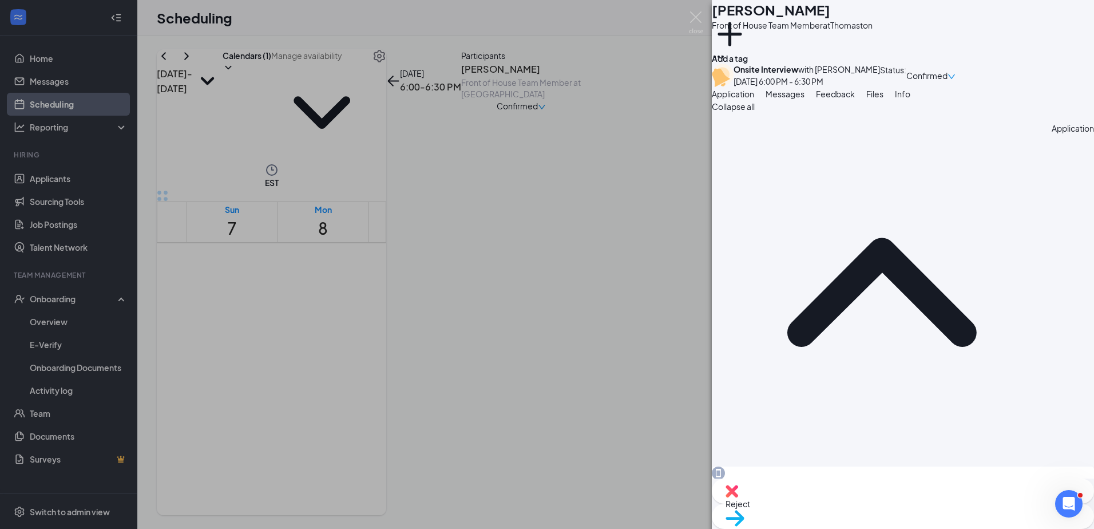
click at [804, 99] on span "Messages" at bounding box center [784, 94] width 39 height 10
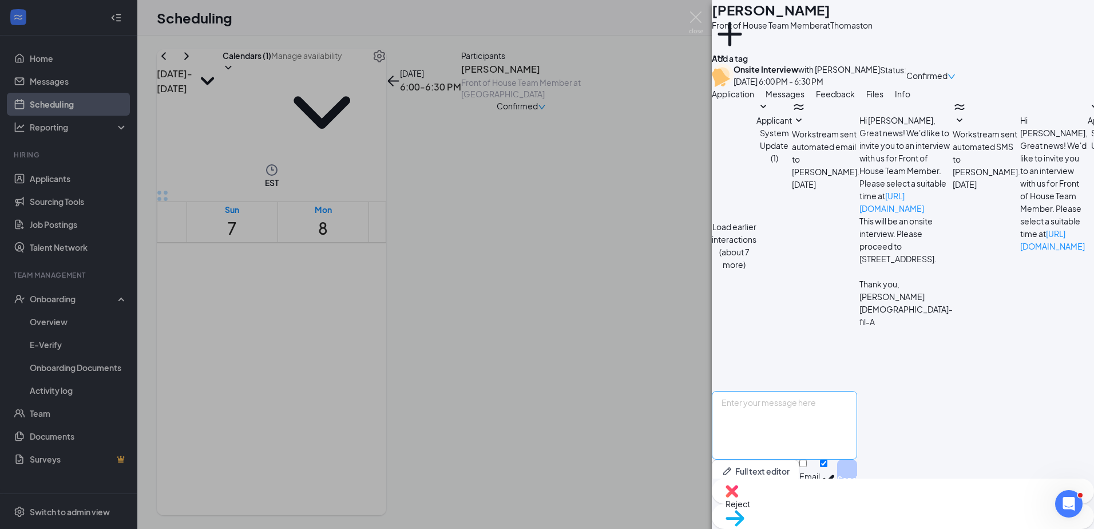
scroll to position [329, 0]
click at [760, 392] on textarea at bounding box center [784, 425] width 145 height 69
paste textarea "We appreciate you taking the time to meet with us. Unfortunately, we are unable…"
click at [755, 420] on textarea "[PERSON_NAME], We appreciate you taking the time to meet with us. Unfortunately…" at bounding box center [784, 425] width 145 height 69
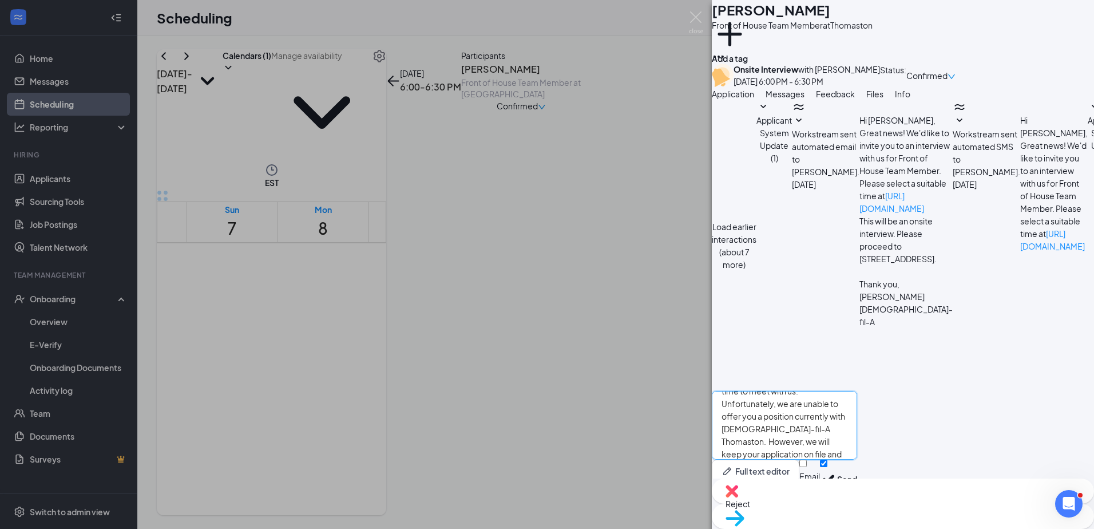
scroll to position [70, 0]
type textarea "[PERSON_NAME], We appreciate you taking the time to meet with us. Unfortunately…"
click at [857, 462] on button "Send" at bounding box center [847, 478] width 20 height 39
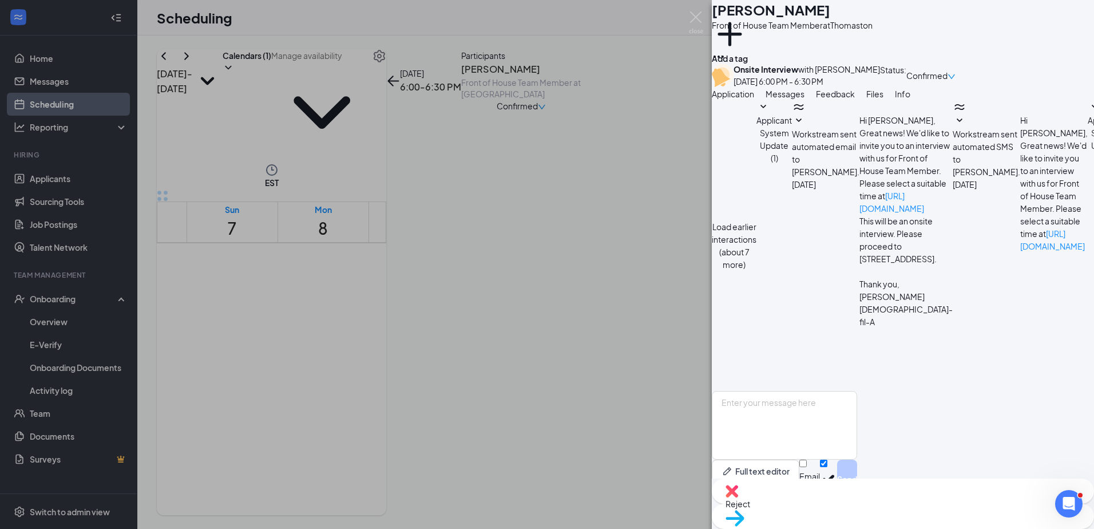
scroll to position [529, 0]
drag, startPoint x: 638, startPoint y: 419, endPoint x: 636, endPoint y: 407, distance: 11.7
click at [638, 415] on div "VP [PERSON_NAME] Front of House Team Member at Thomaston Add a tag Onsite Inter…" at bounding box center [547, 264] width 1094 height 529
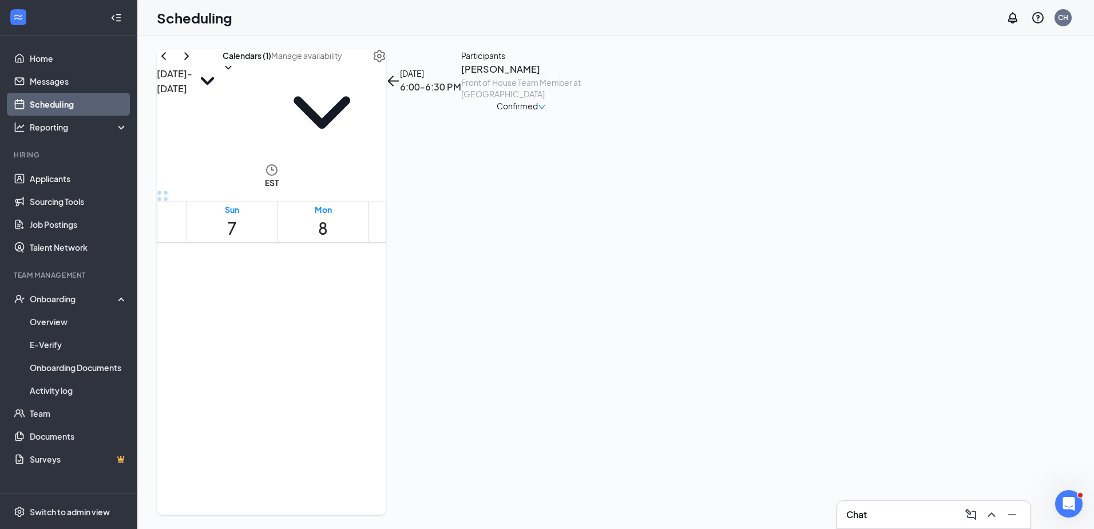
scroll to position [907, 0]
click at [52, 76] on link "Messages" at bounding box center [79, 81] width 98 height 23
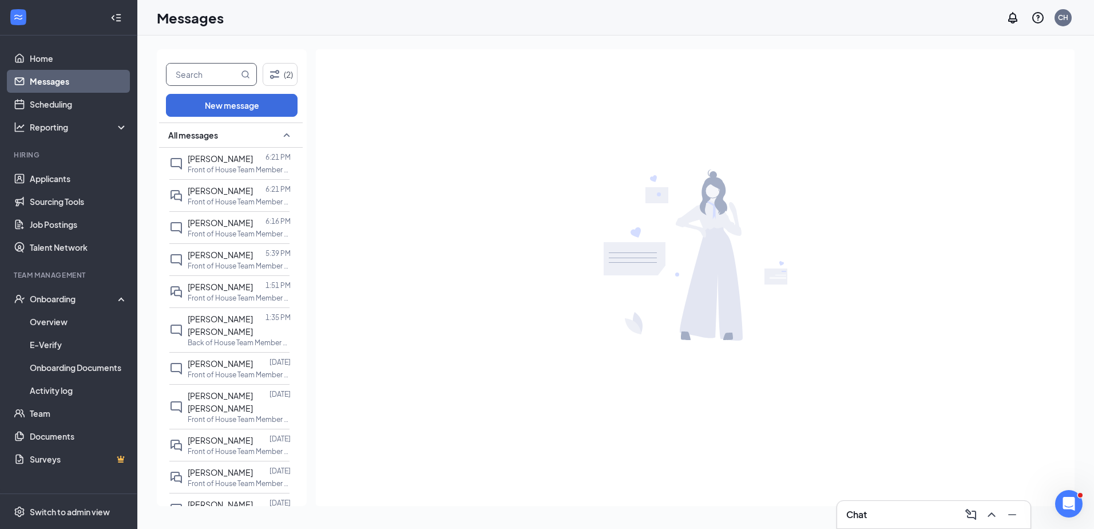
click at [204, 79] on input "text" at bounding box center [202, 74] width 72 height 22
type input "[PERSON_NAME]"
click at [239, 105] on button "New message" at bounding box center [232, 105] width 132 height 23
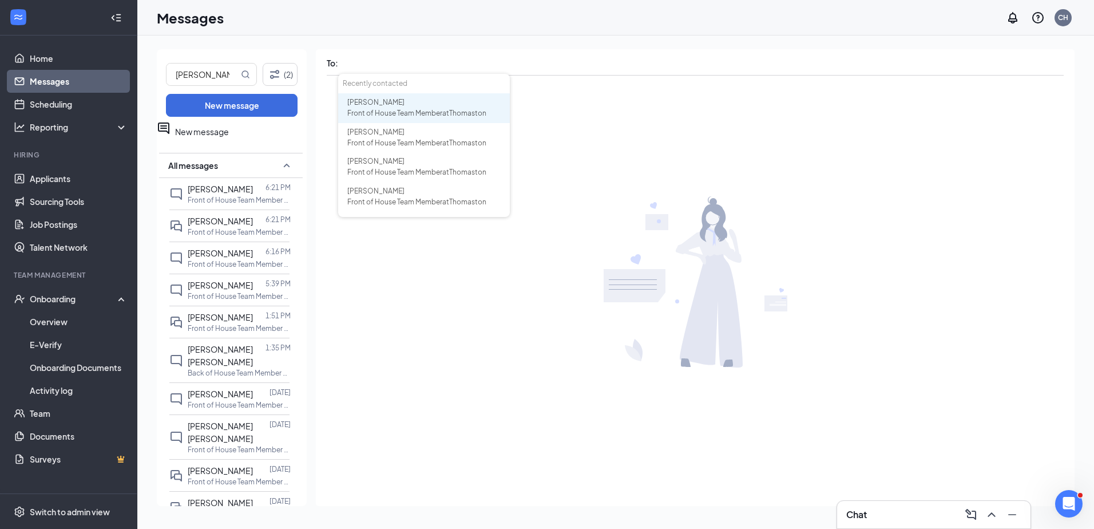
drag, startPoint x: 301, startPoint y: 212, endPoint x: 260, endPoint y: 176, distance: 54.3
click at [211, 79] on input "[PERSON_NAME]" at bounding box center [202, 74] width 72 height 22
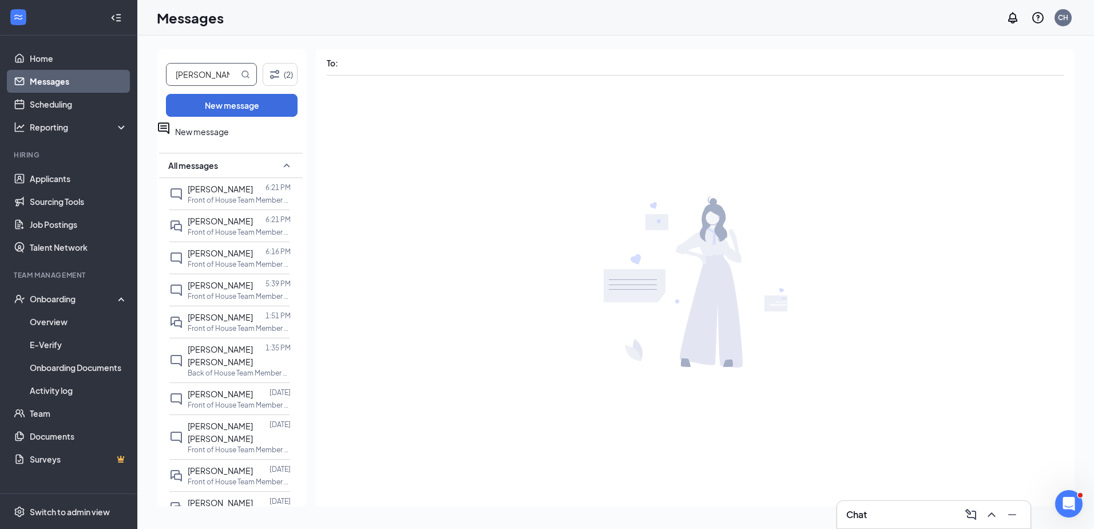
drag, startPoint x: 322, startPoint y: 58, endPoint x: 324, endPoint y: 67, distance: 9.4
click at [324, 67] on div "To: Recently contacted [PERSON_NAME] Front of House Team Member at Thomaston [P…" at bounding box center [695, 62] width 759 height 27
click at [353, 65] on input "text" at bounding box center [424, 63] width 172 height 16
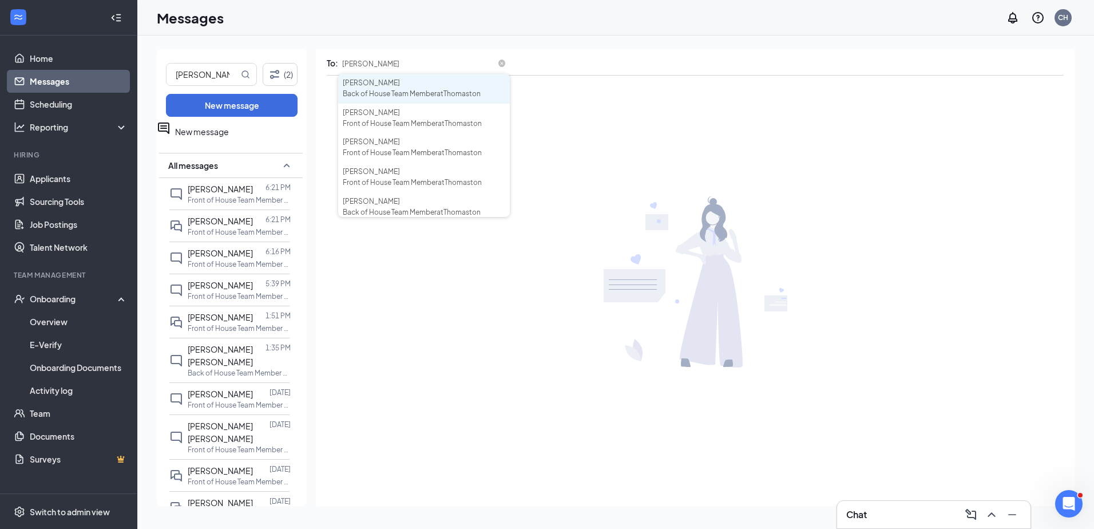
type input "[PERSON_NAME]"
click at [371, 86] on span "[PERSON_NAME]" at bounding box center [371, 82] width 57 height 9
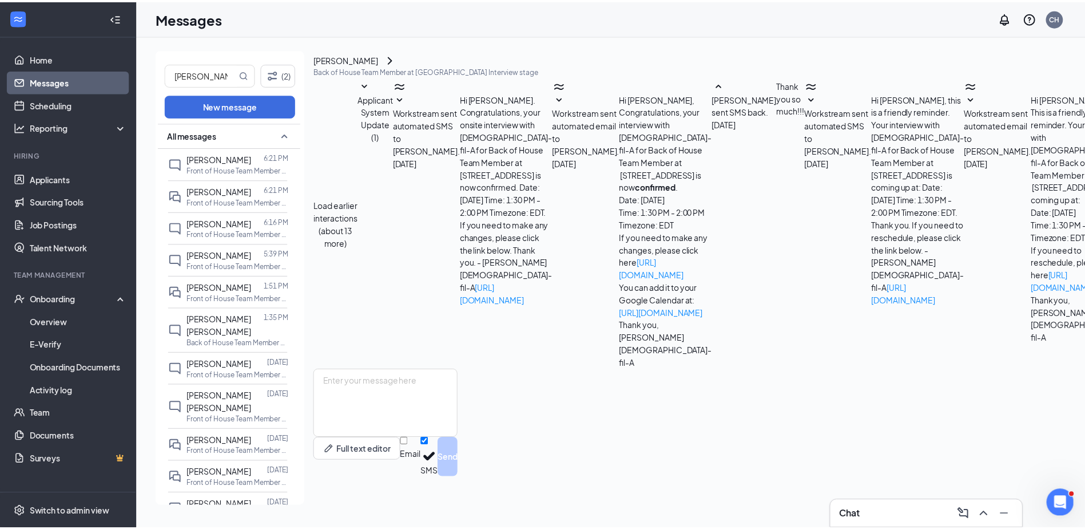
scroll to position [208, 0]
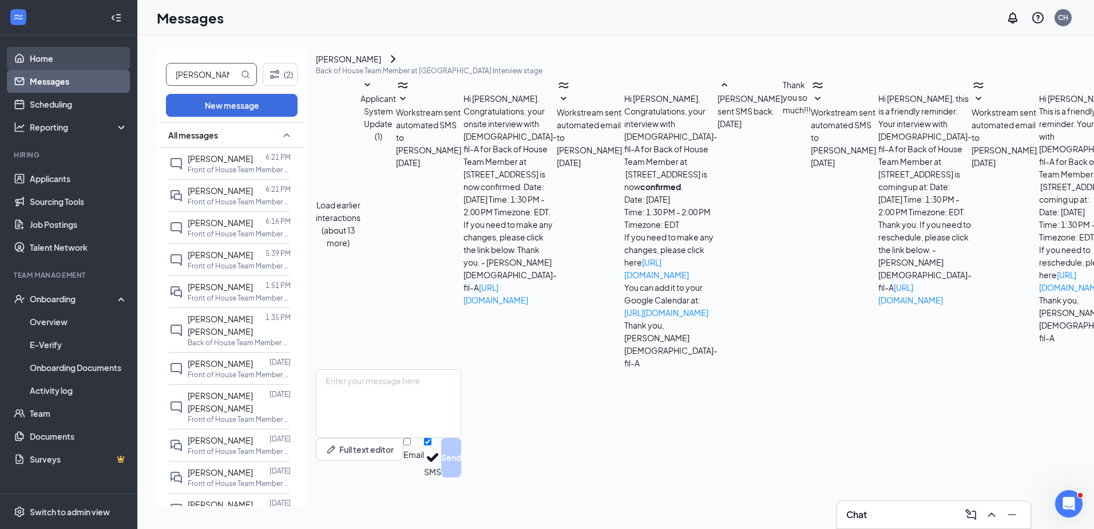
drag, startPoint x: 207, startPoint y: 78, endPoint x: 74, endPoint y: 60, distance: 133.4
click at [74, 60] on div "Home Messages Scheduling Reporting Hiring Applicants Sourcing Tools Job Posting…" at bounding box center [547, 264] width 1094 height 529
click at [46, 55] on link "Home" at bounding box center [79, 58] width 98 height 23
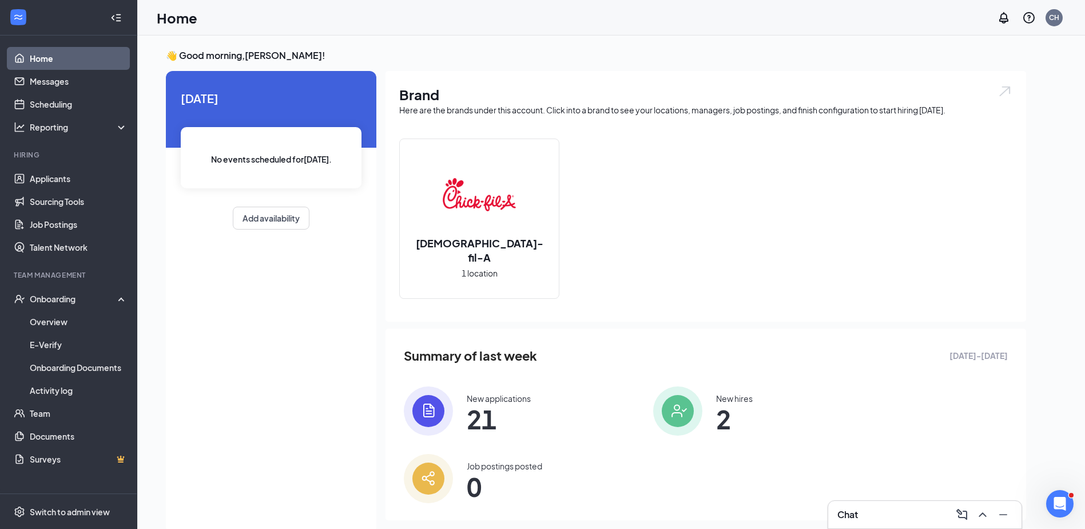
click at [481, 410] on span "21" at bounding box center [499, 418] width 64 height 21
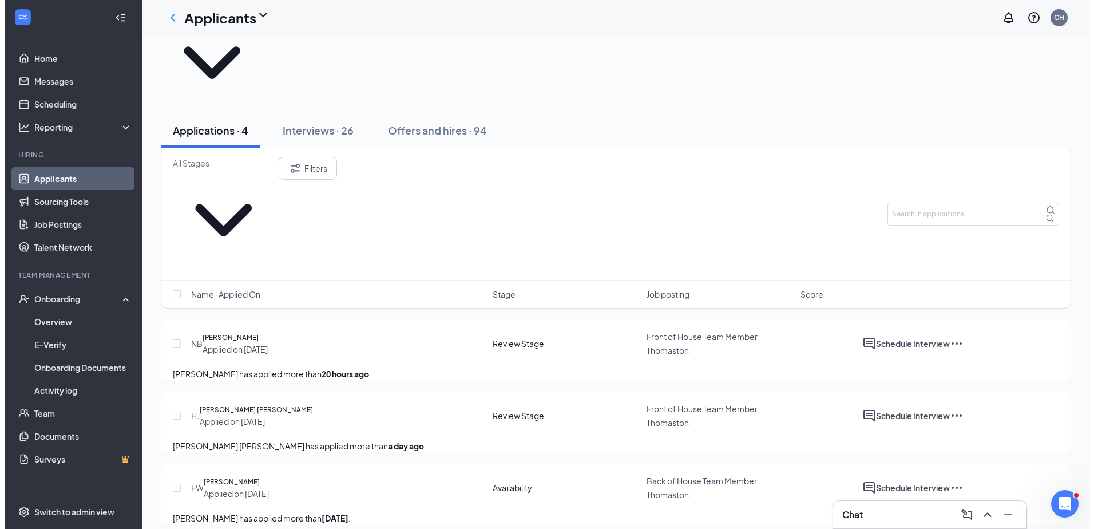
scroll to position [52, 0]
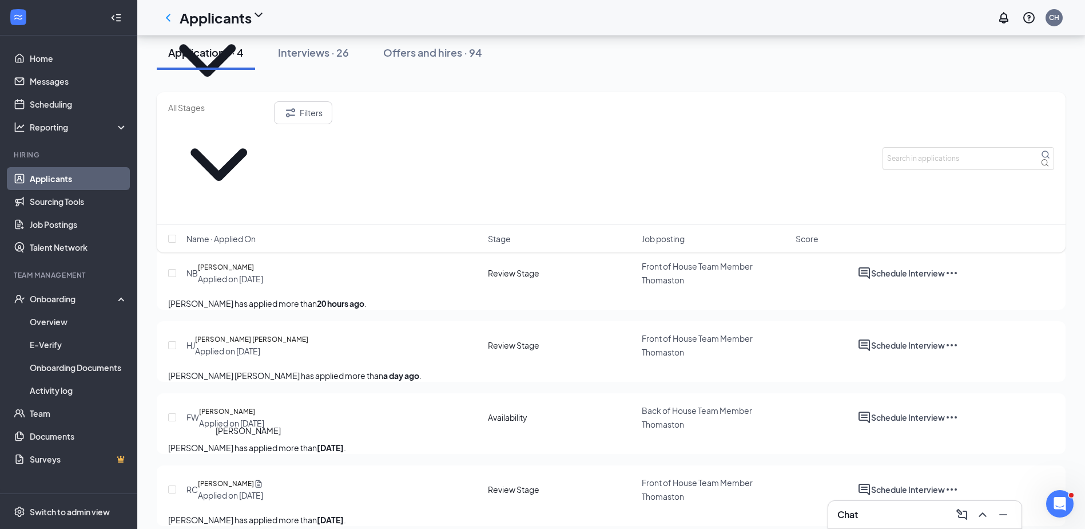
click at [238, 478] on h5 "[PERSON_NAME]" at bounding box center [226, 483] width 56 height 11
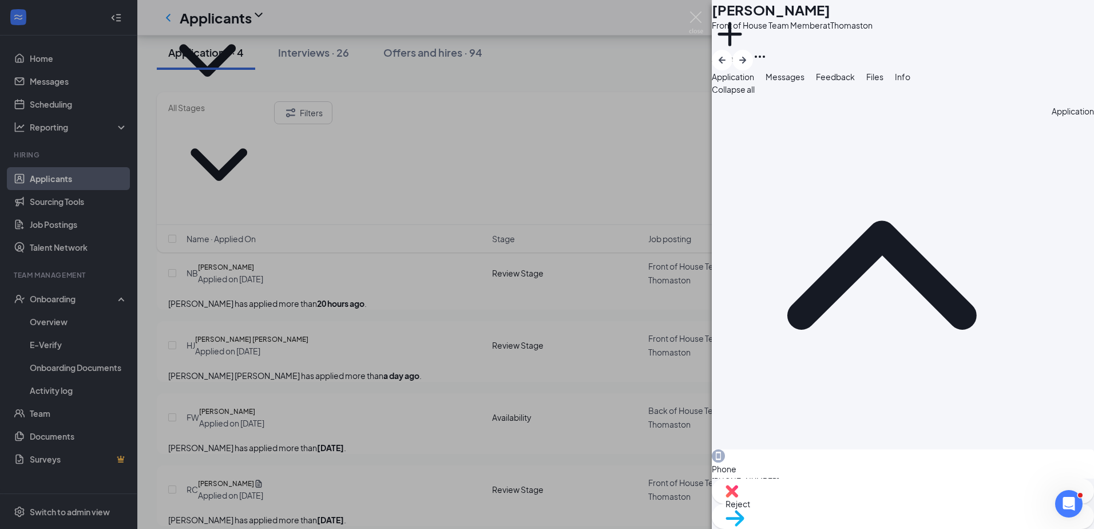
click at [366, 294] on div "RC [PERSON_NAME] Front of House Team Member at Thomaston Add a tag Application …" at bounding box center [547, 264] width 1094 height 529
